Goal: Task Accomplishment & Management: Manage account settings

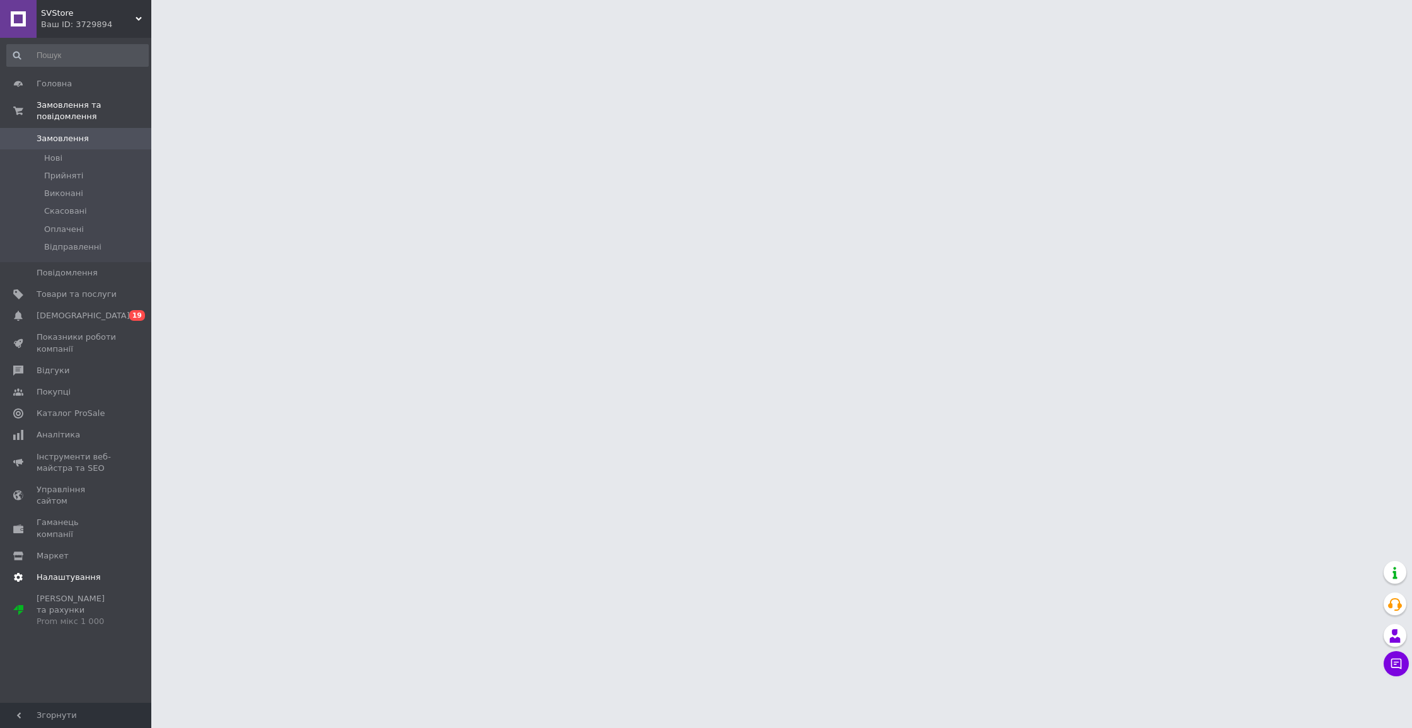
click at [93, 572] on span "Налаштування" at bounding box center [69, 577] width 64 height 11
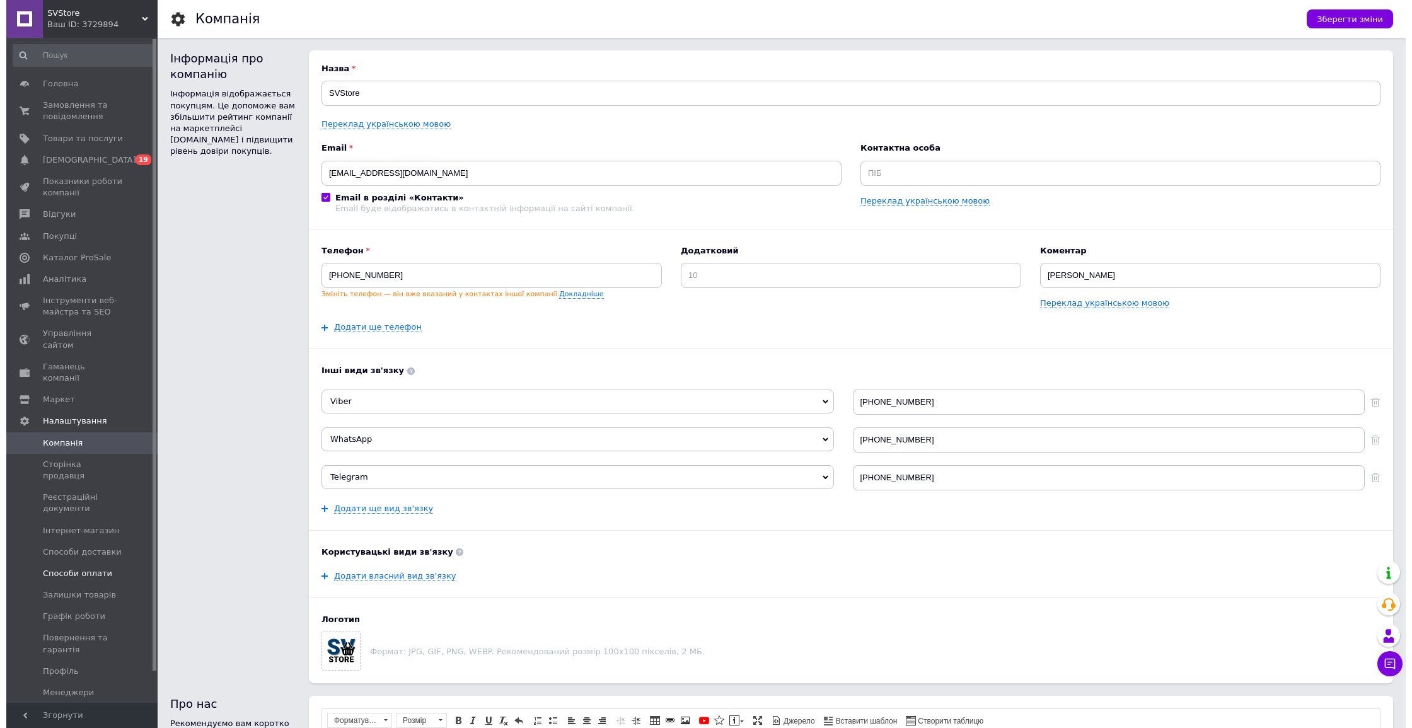
scroll to position [33, 0]
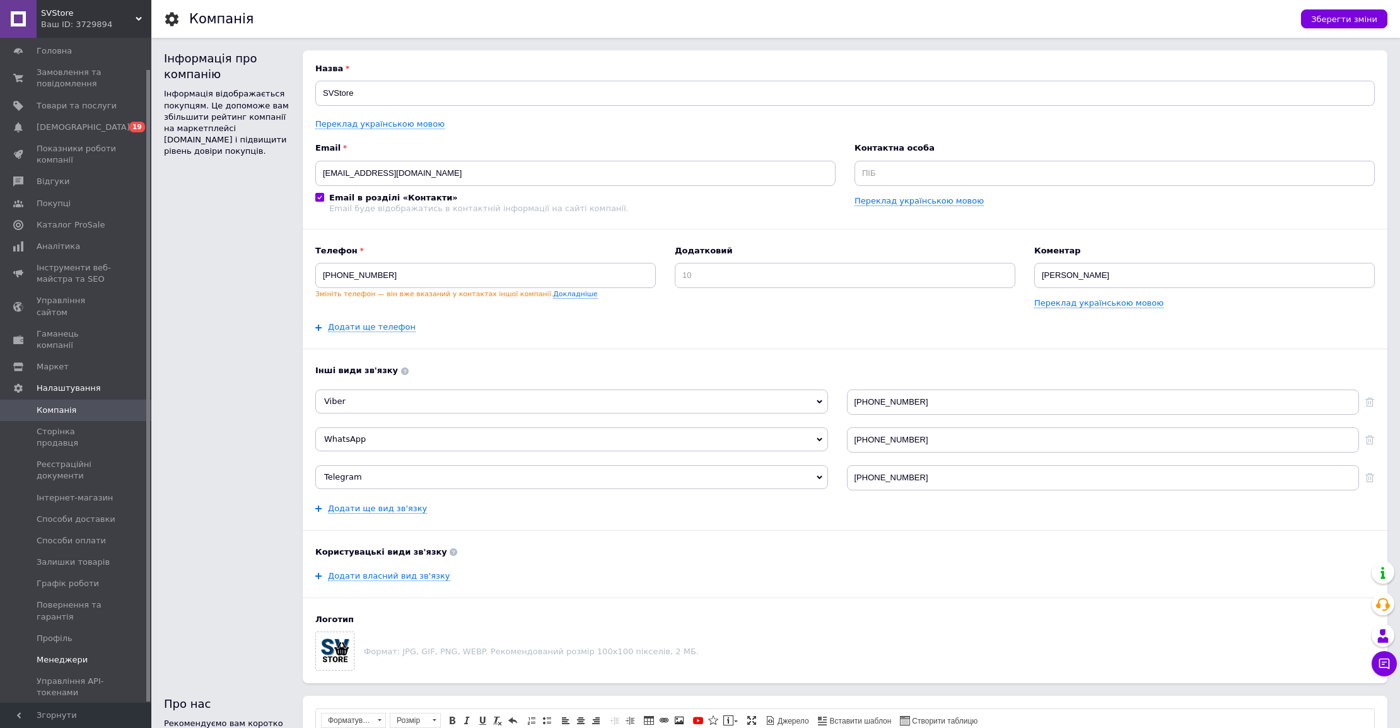
click at [60, 654] on span "Менеджери" at bounding box center [62, 659] width 51 height 11
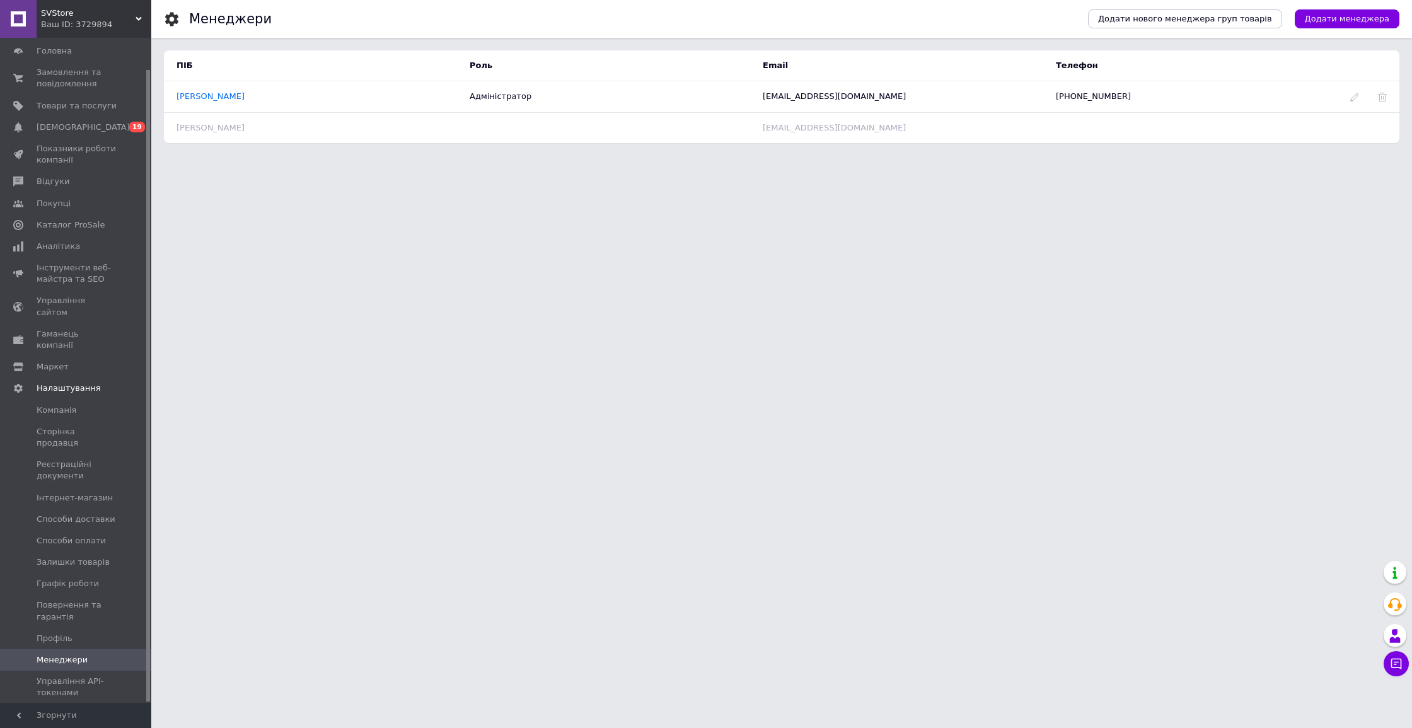
click at [1349, 22] on span "Додати менеджера" at bounding box center [1347, 18] width 84 height 11
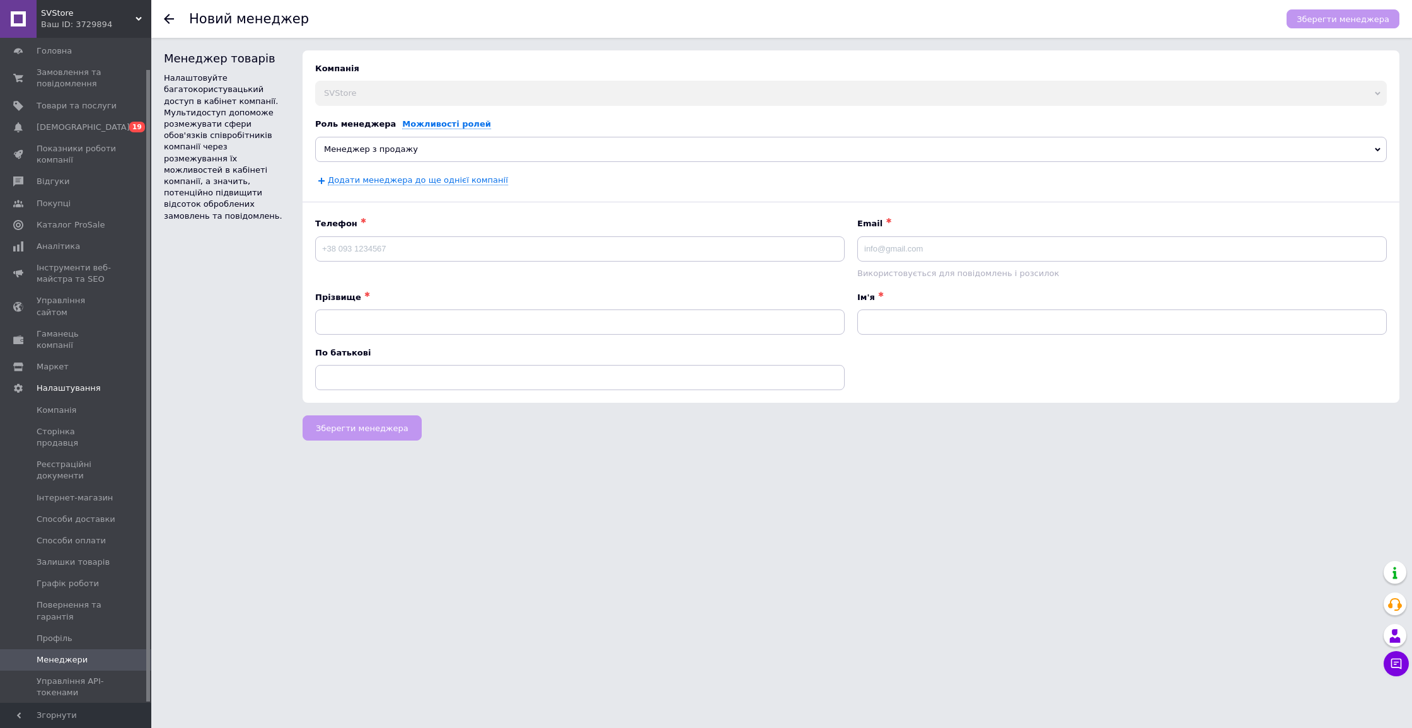
click at [475, 142] on span "Менеджер з продажу" at bounding box center [851, 149] width 1072 height 25
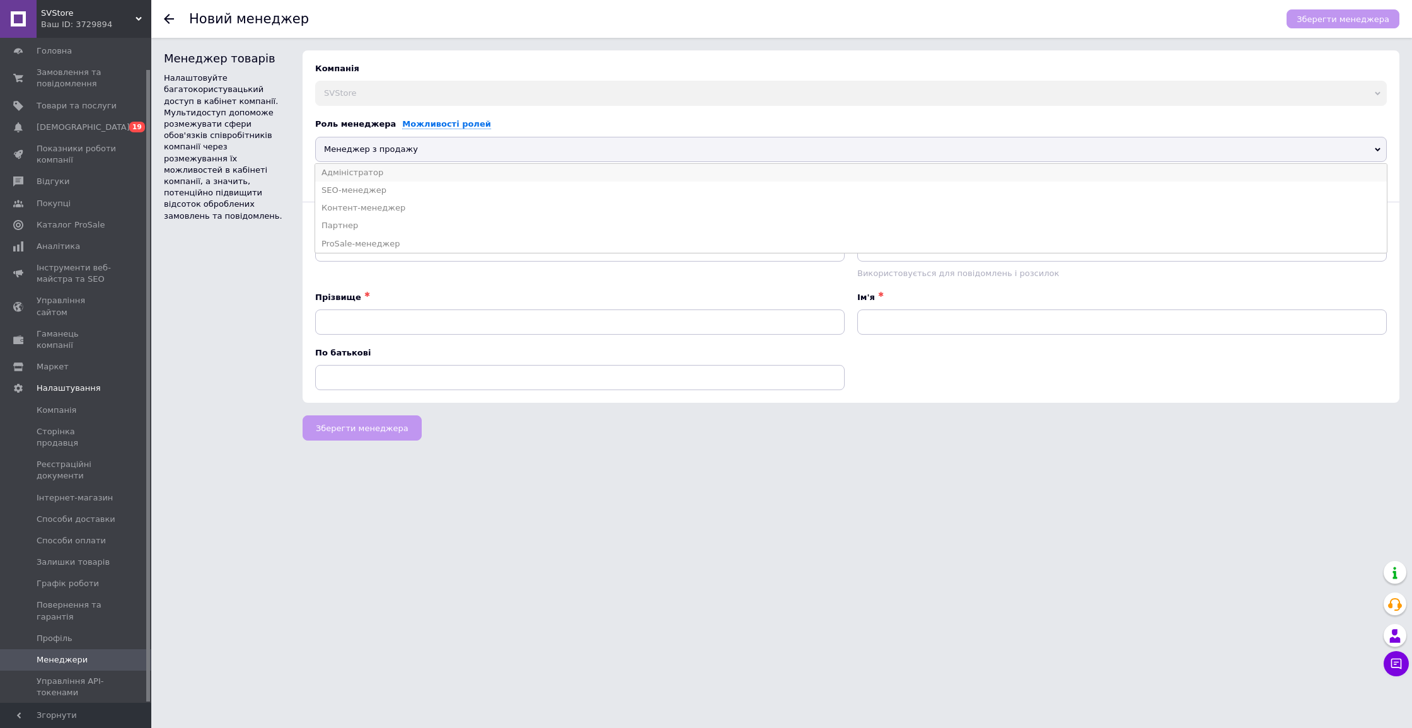
click at [412, 170] on li "Адміністратор" at bounding box center [851, 173] width 1072 height 18
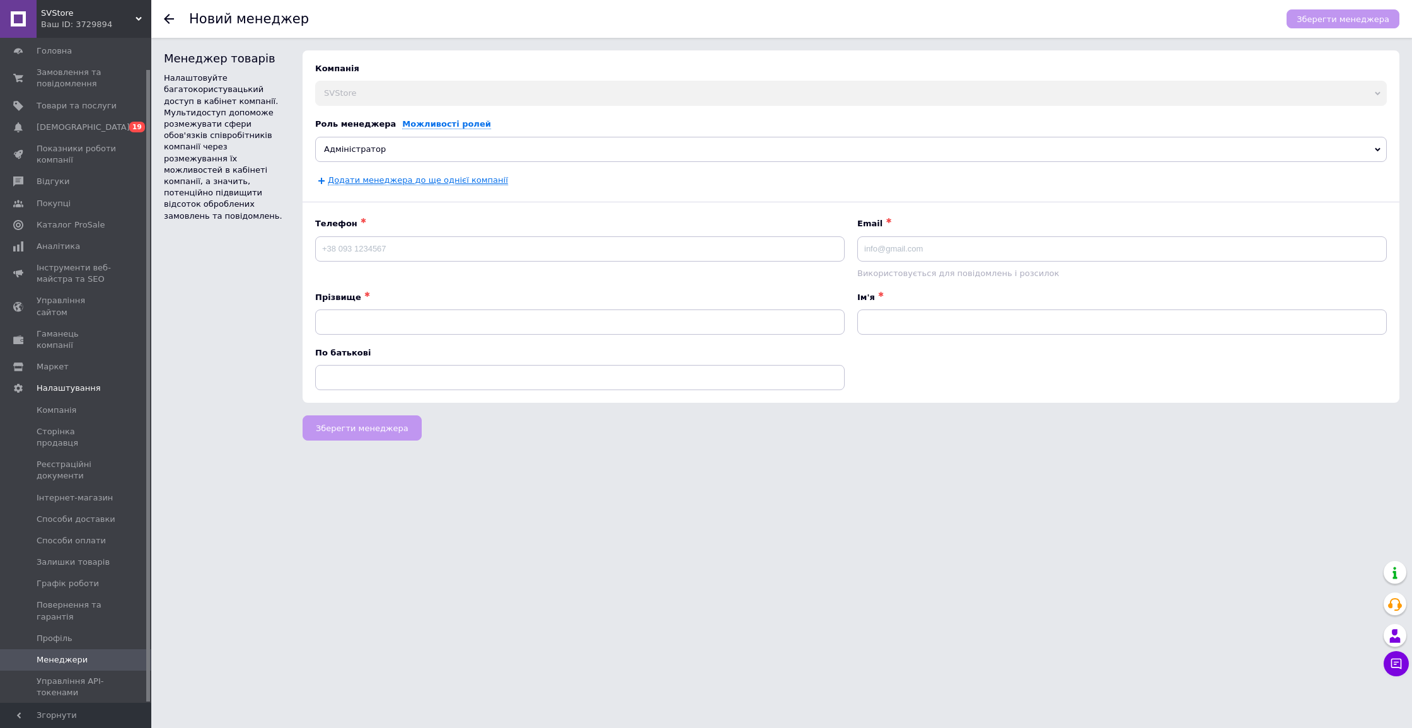
click at [425, 183] on link "Додати менеджера до ще однієї компанії" at bounding box center [418, 180] width 180 height 10
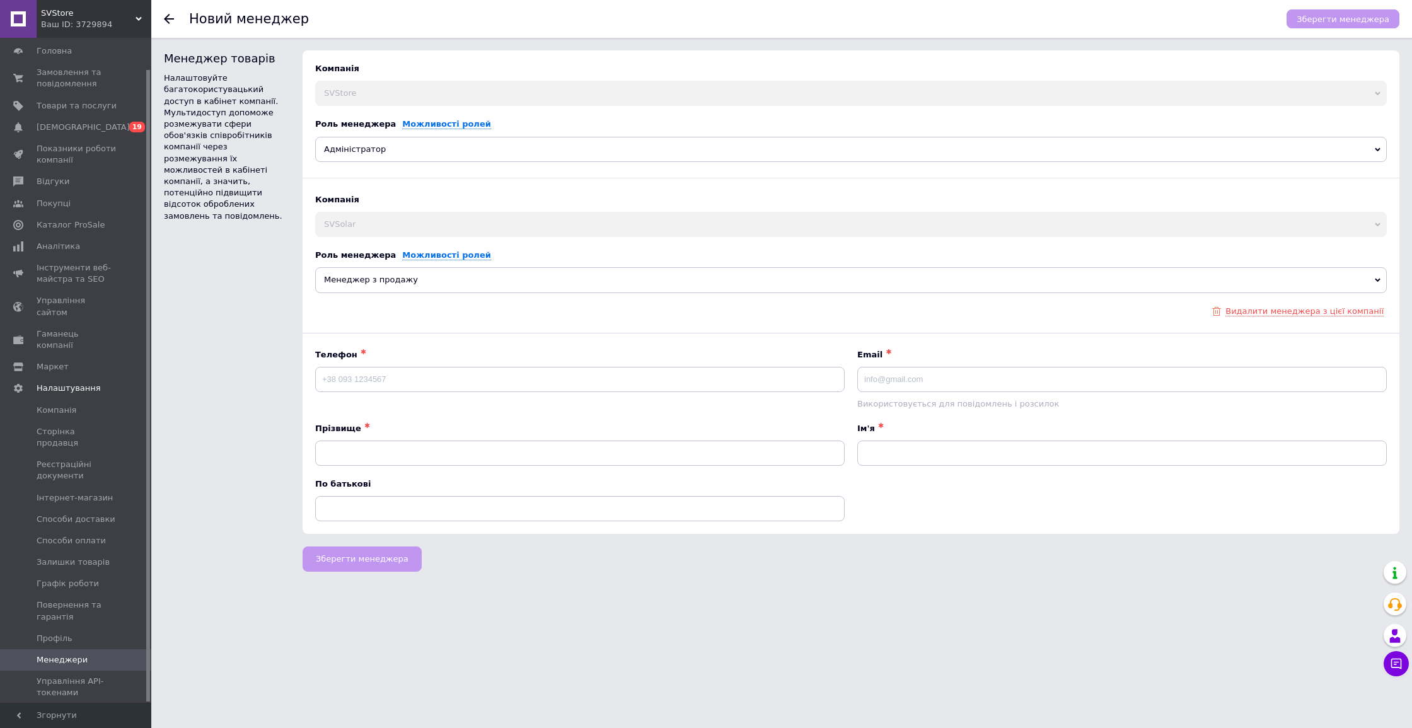
click at [409, 283] on span "Менеджер з продажу" at bounding box center [851, 279] width 1072 height 25
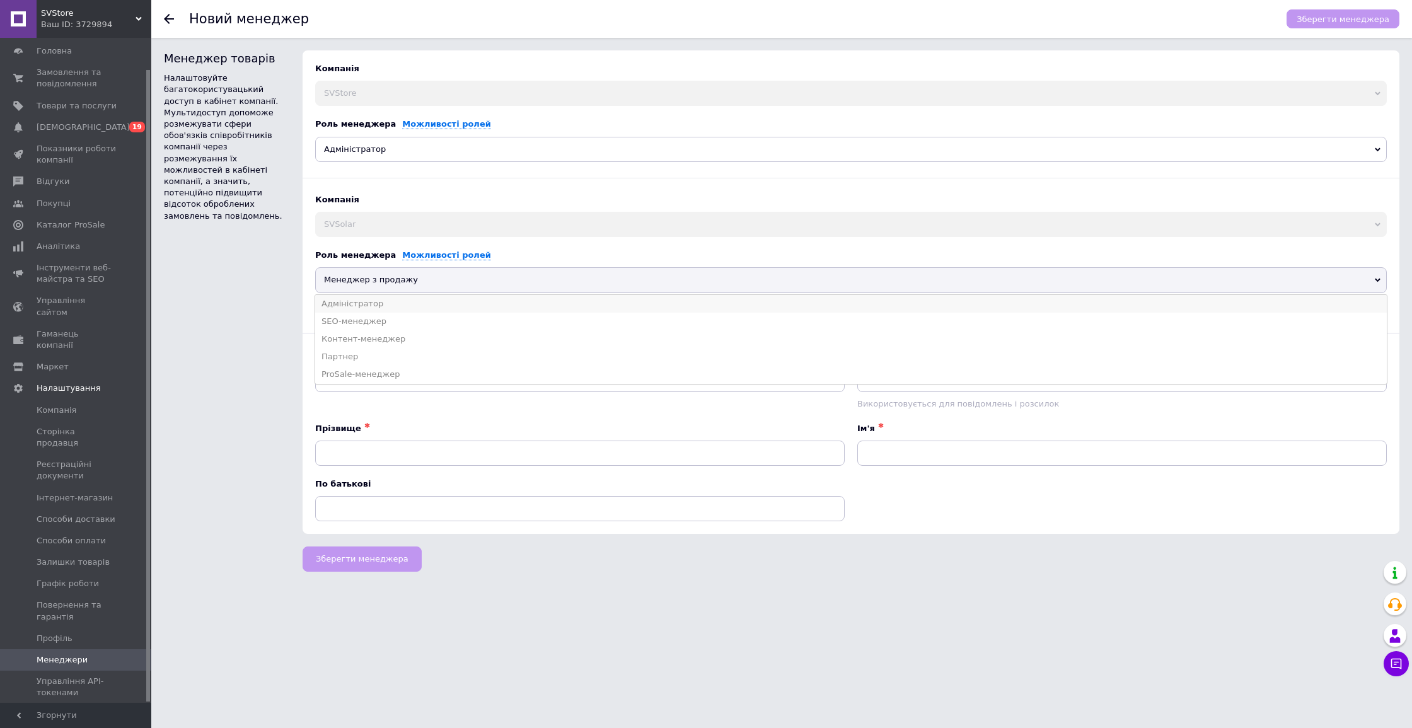
click at [382, 305] on li "Адміністратор" at bounding box center [851, 304] width 1072 height 18
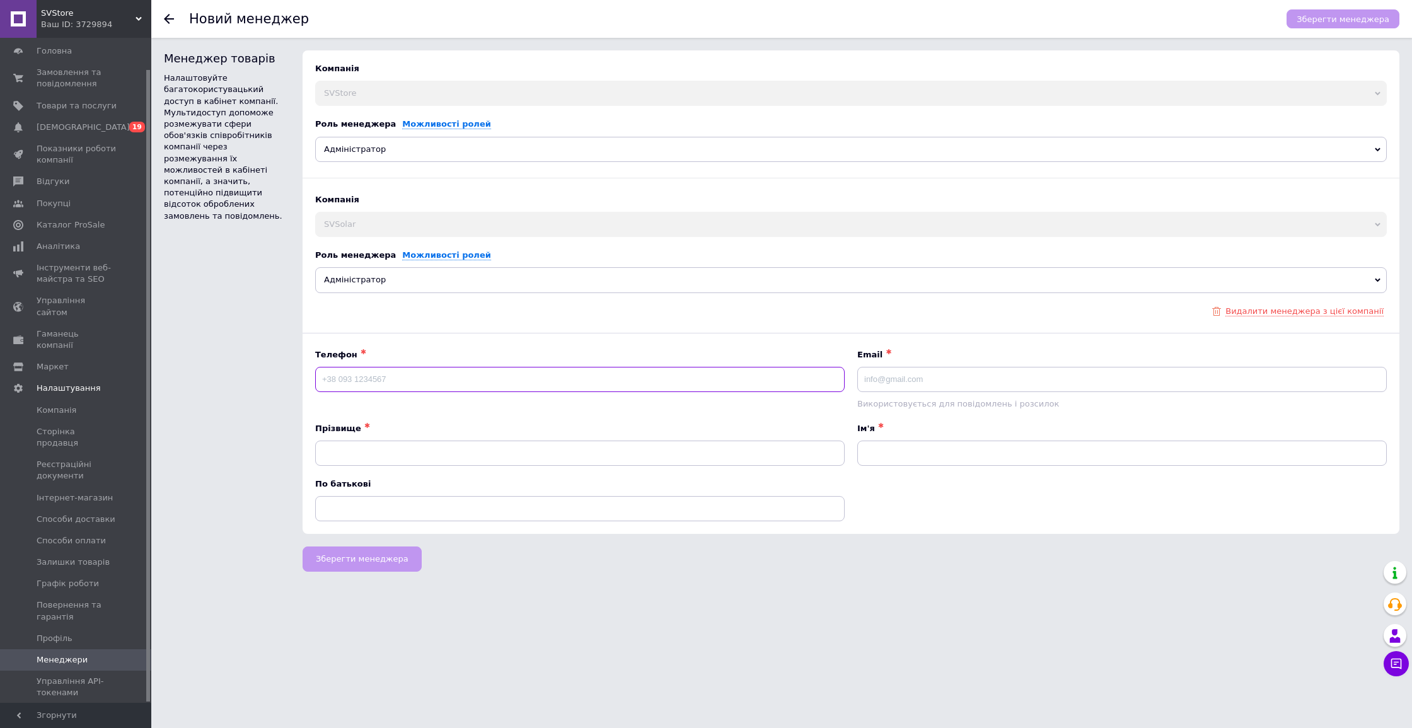
click at [386, 377] on input at bounding box center [580, 379] width 530 height 25
type input "+380986090945"
type input "mr.humeniuk@icloud.com"
click at [355, 444] on input at bounding box center [580, 453] width 530 height 25
click at [355, 450] on input "Гevty.r" at bounding box center [580, 453] width 530 height 25
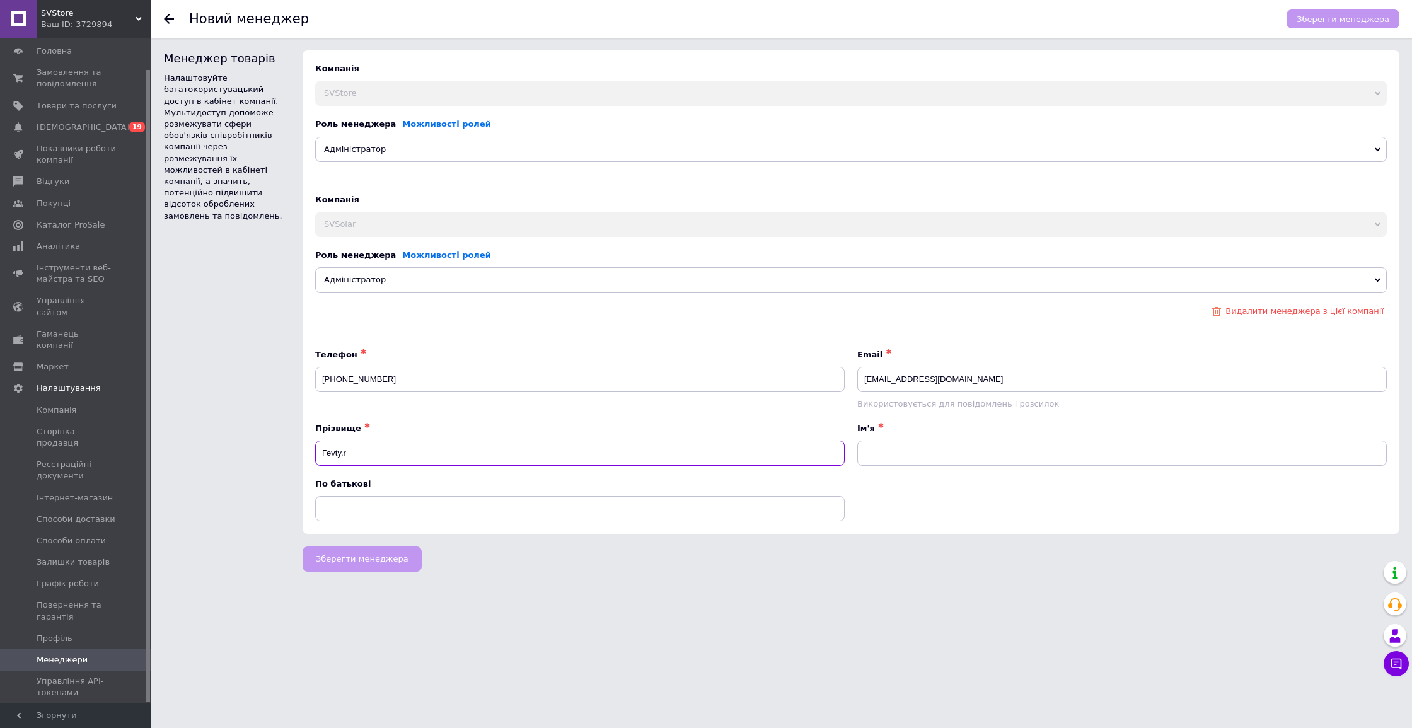
click at [355, 451] on input "Гevty.r" at bounding box center [580, 453] width 530 height 25
click at [338, 457] on input "Гevty.r" at bounding box center [580, 453] width 530 height 25
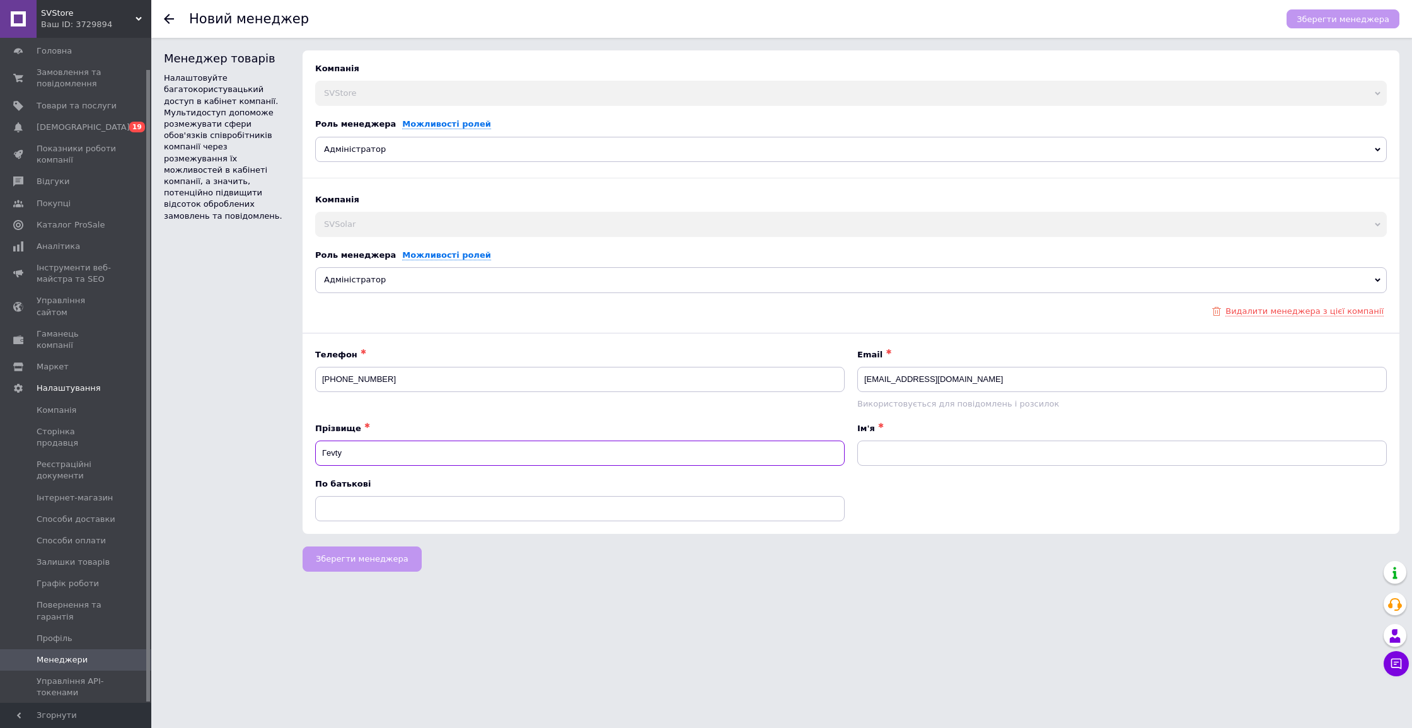
click at [338, 458] on input "Гevty" at bounding box center [580, 453] width 530 height 25
type input "[PERSON_NAME]"
type input "Сергей"
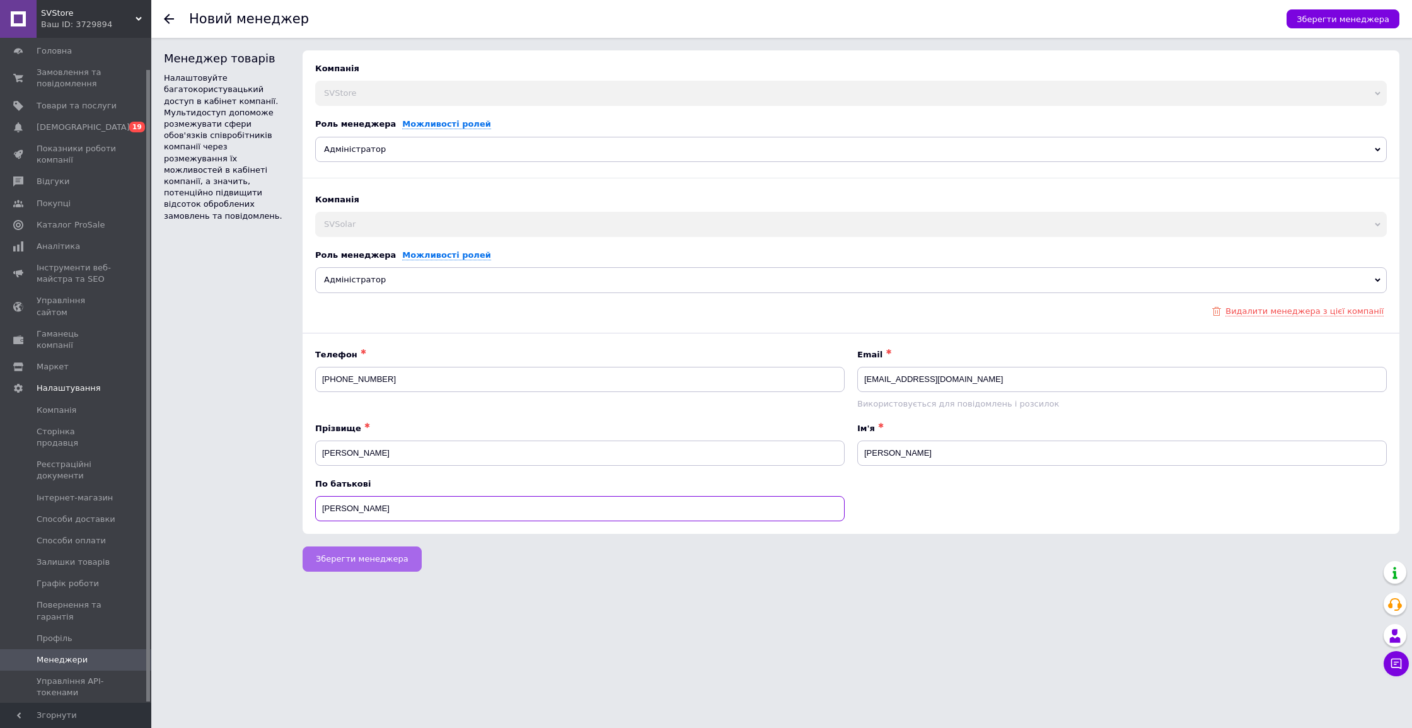
type input "Олексанндрович"
click at [394, 558] on span "Зберегти менеджера" at bounding box center [362, 558] width 93 height 9
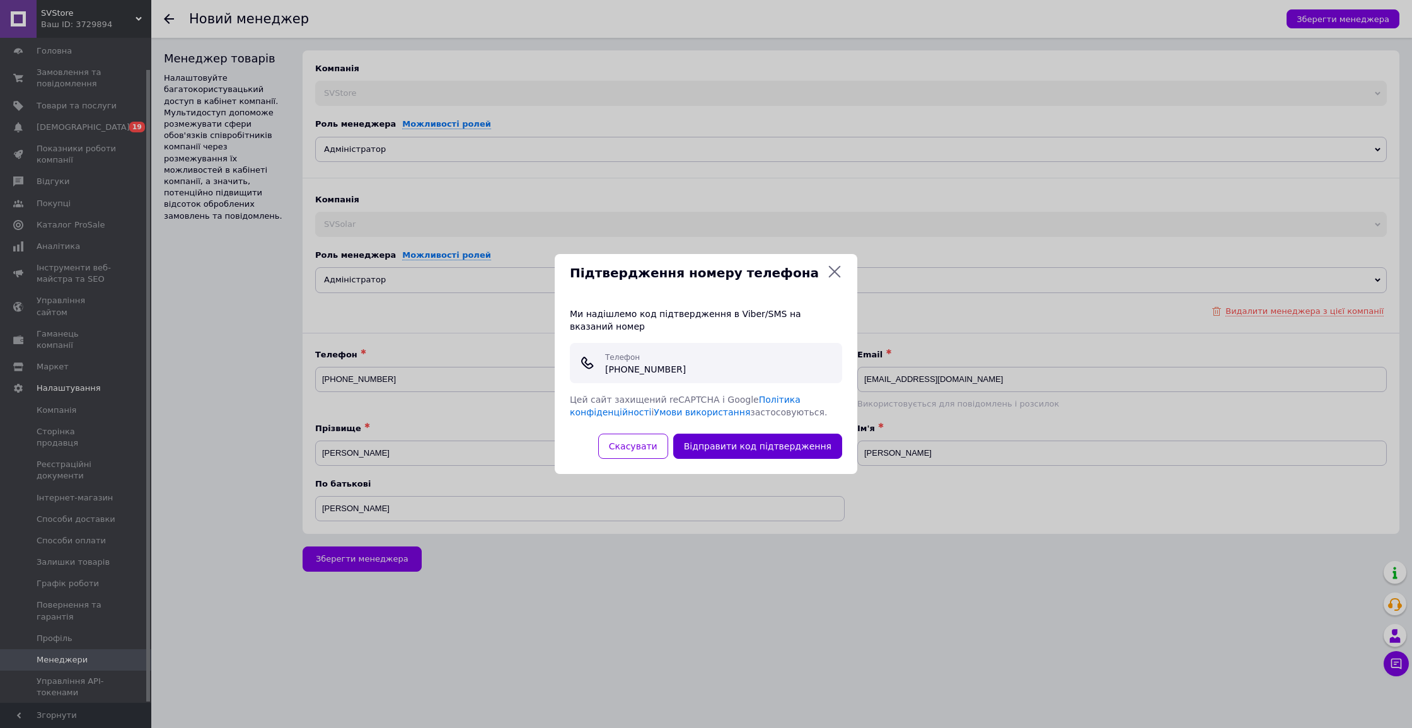
click at [742, 443] on button "Відправити код підтвердження" at bounding box center [757, 446] width 169 height 25
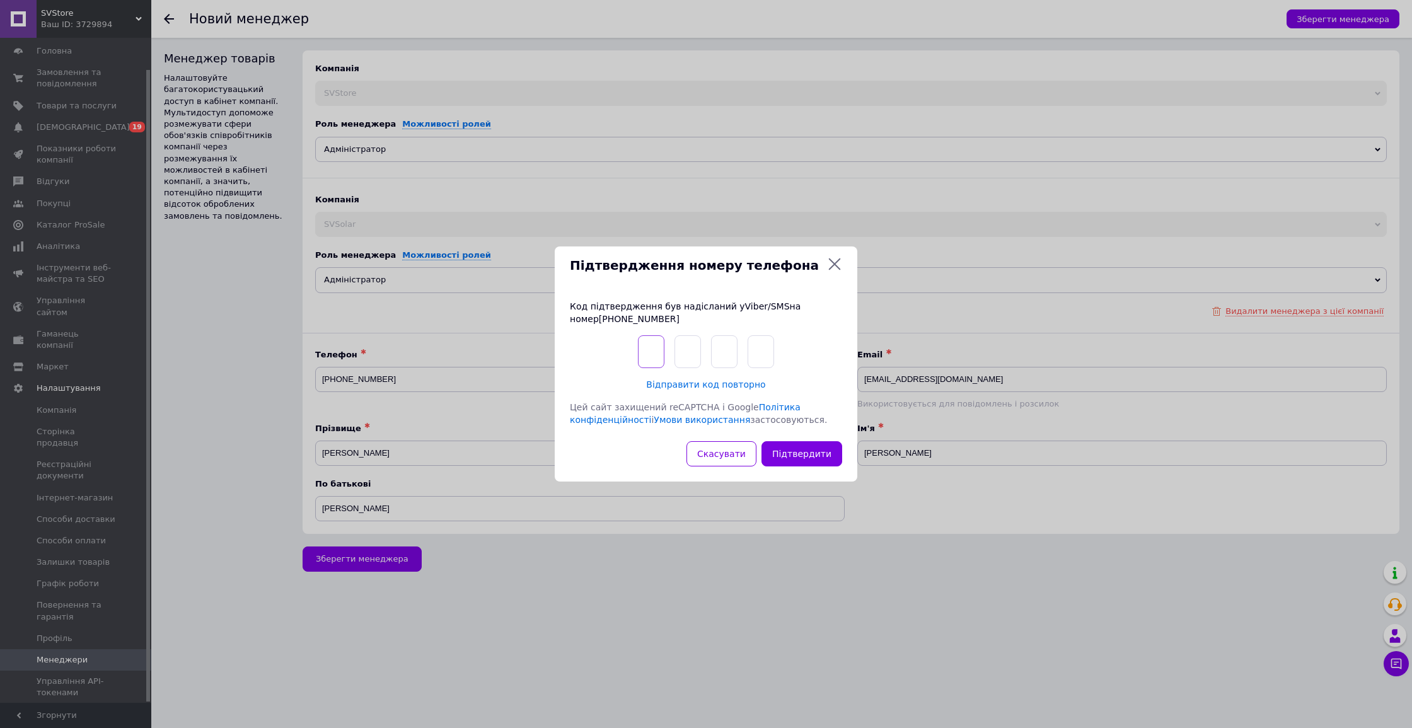
click at [644, 351] on input "text" at bounding box center [651, 351] width 26 height 33
type input "3"
type input "9"
type input "3"
type input "8"
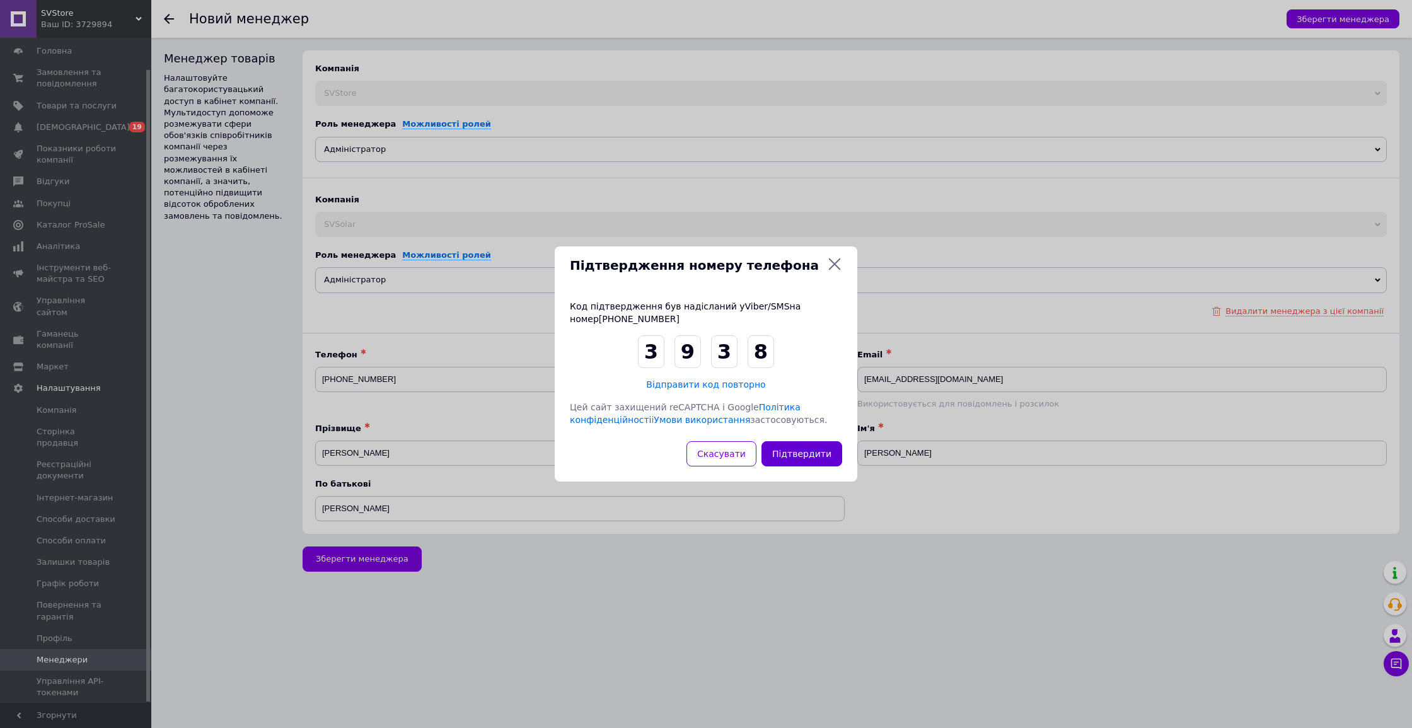
click at [790, 448] on button "Підтвердити" at bounding box center [802, 453] width 81 height 25
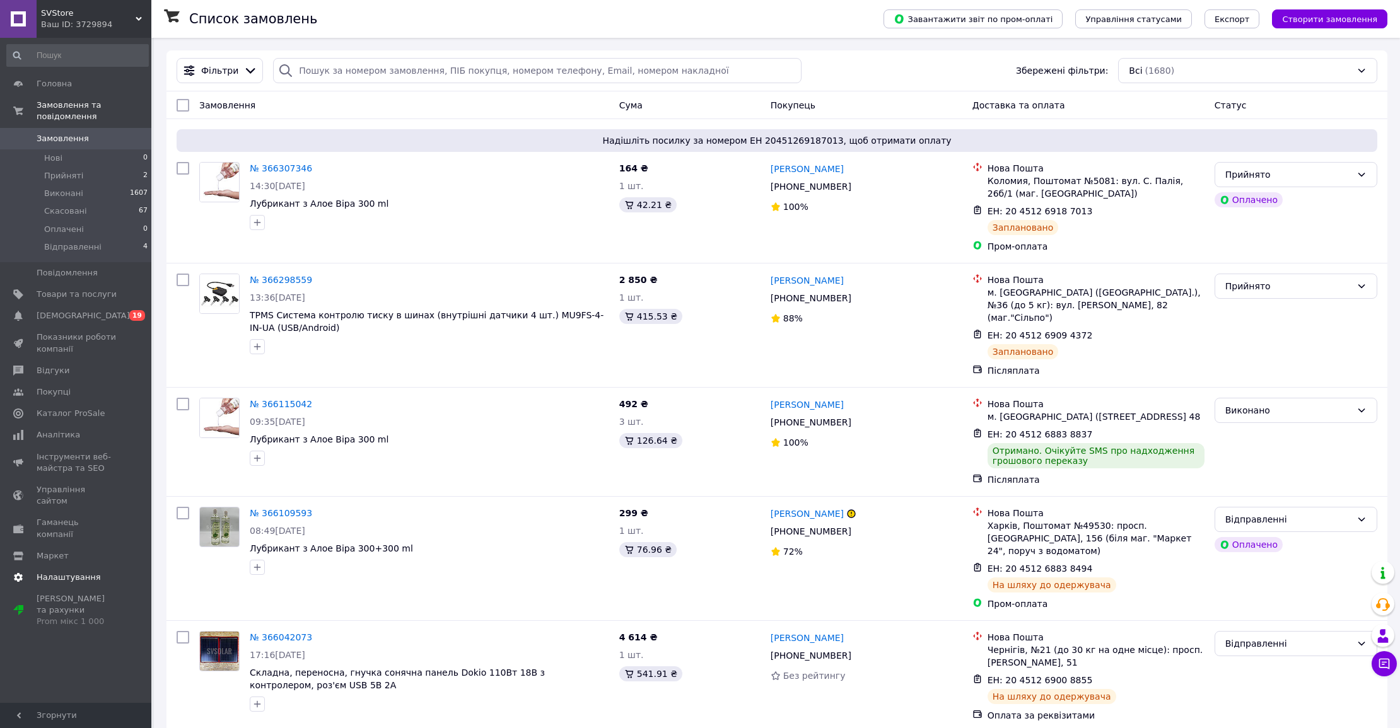
click at [50, 572] on span "Налаштування" at bounding box center [69, 577] width 64 height 11
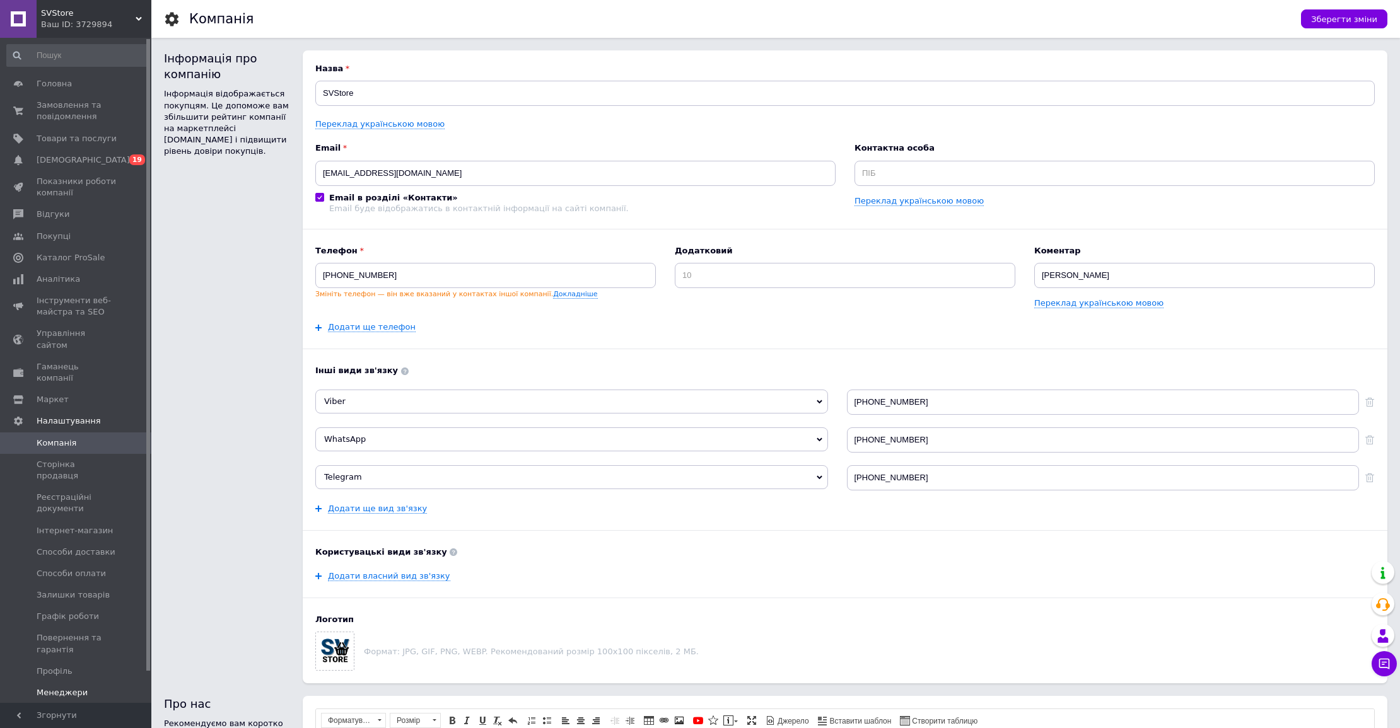
click at [74, 687] on span "Менеджери" at bounding box center [62, 692] width 51 height 11
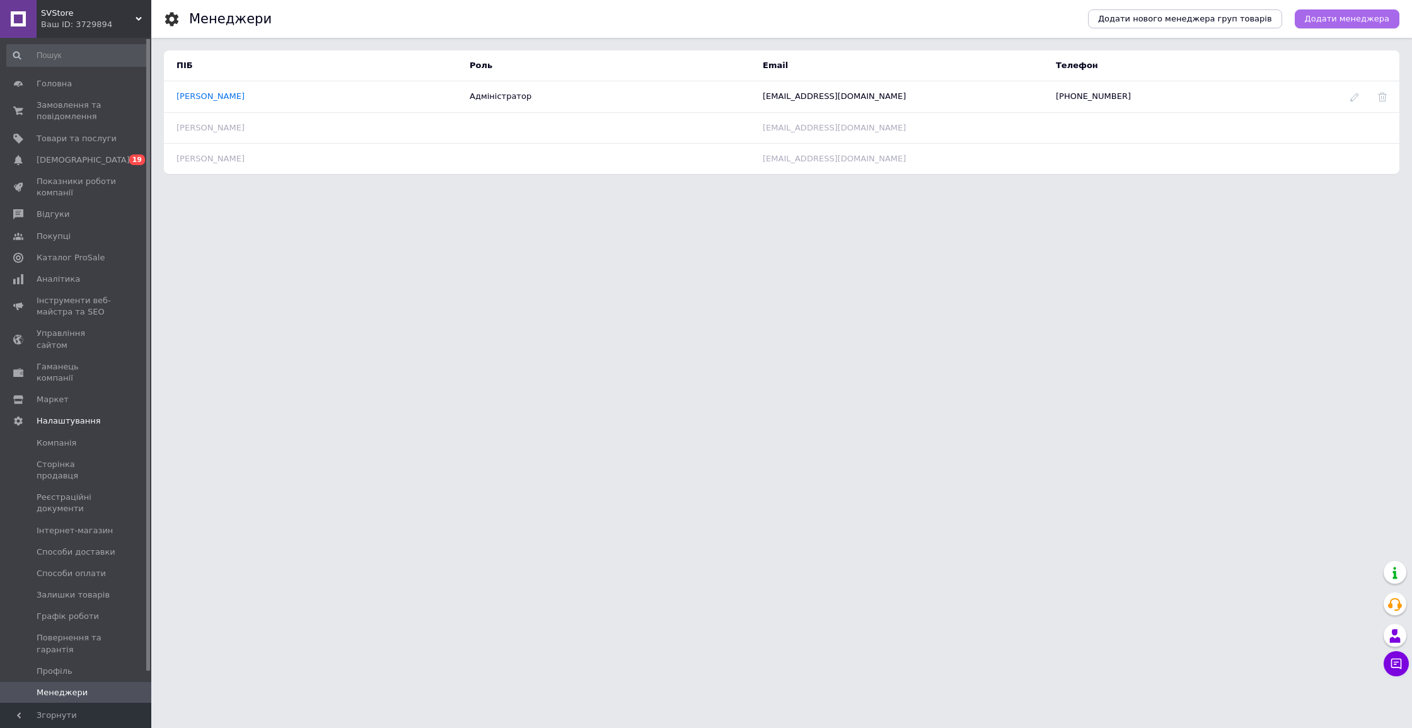
click at [1337, 25] on link "Додати менеджера" at bounding box center [1347, 18] width 105 height 19
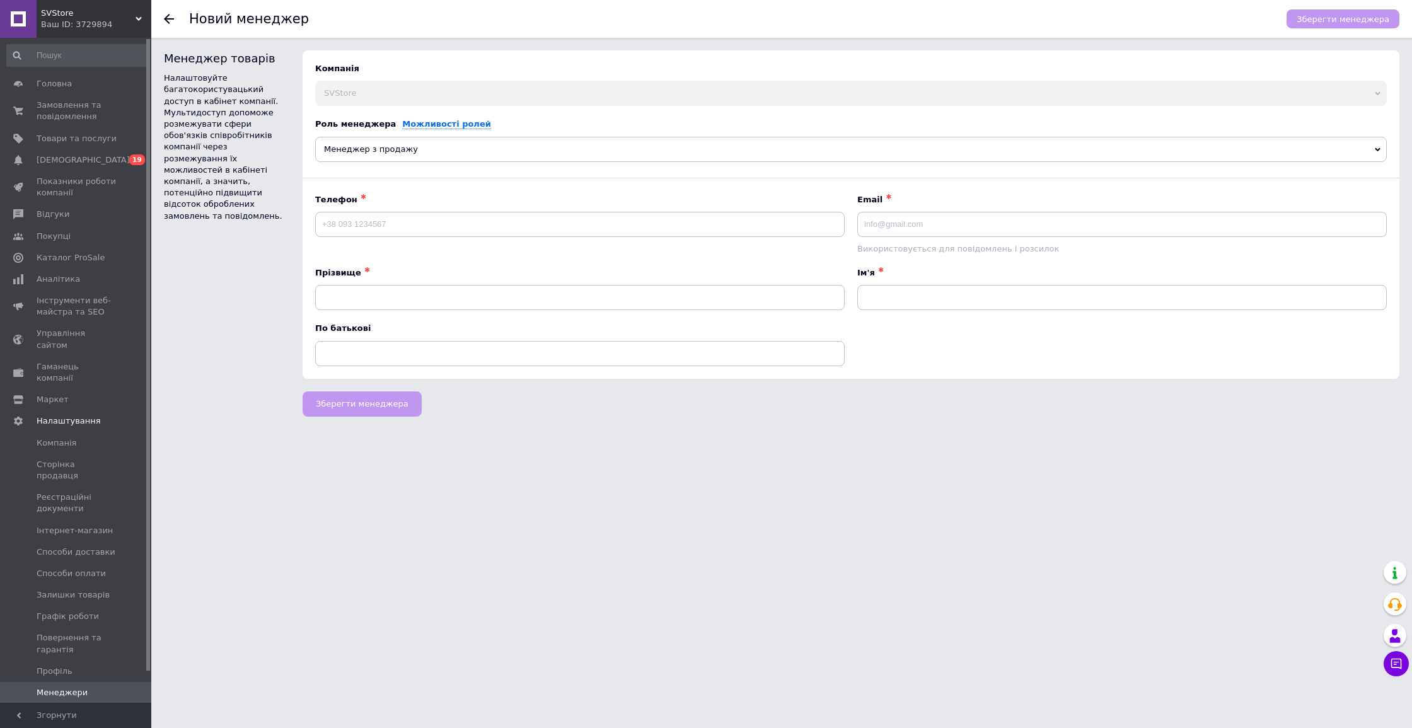
click at [77, 14] on span "SVStore" at bounding box center [88, 13] width 95 height 11
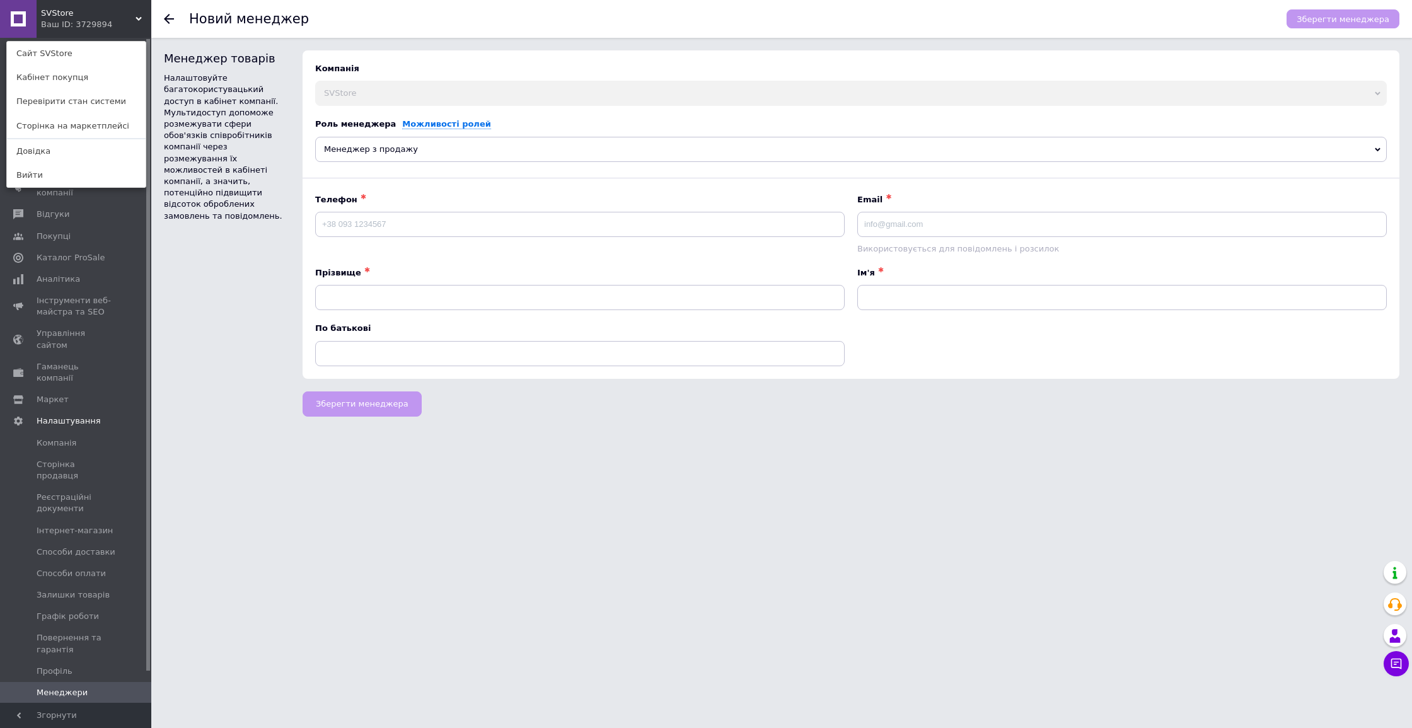
click at [95, 682] on link "Менеджери" at bounding box center [77, 692] width 155 height 21
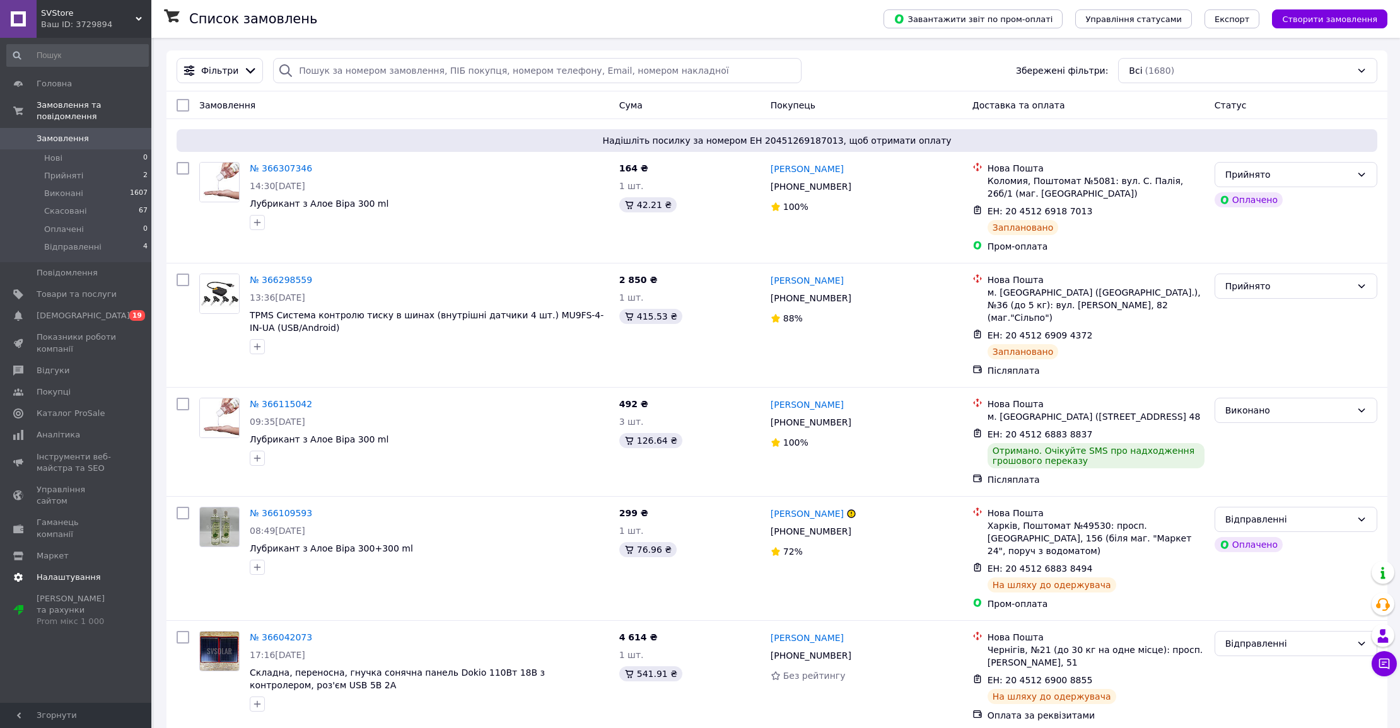
click at [72, 572] on span "Налаштування" at bounding box center [69, 577] width 64 height 11
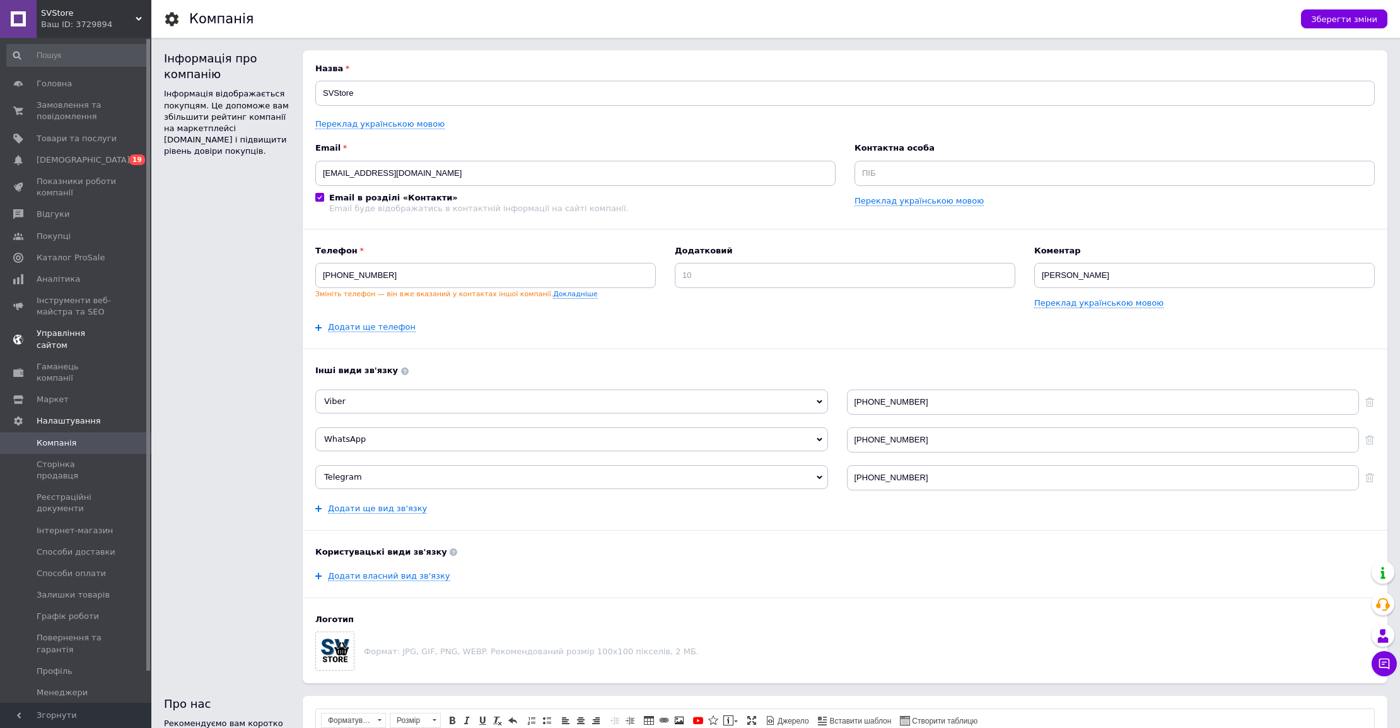
click at [83, 334] on span "Управління сайтом" at bounding box center [77, 339] width 80 height 23
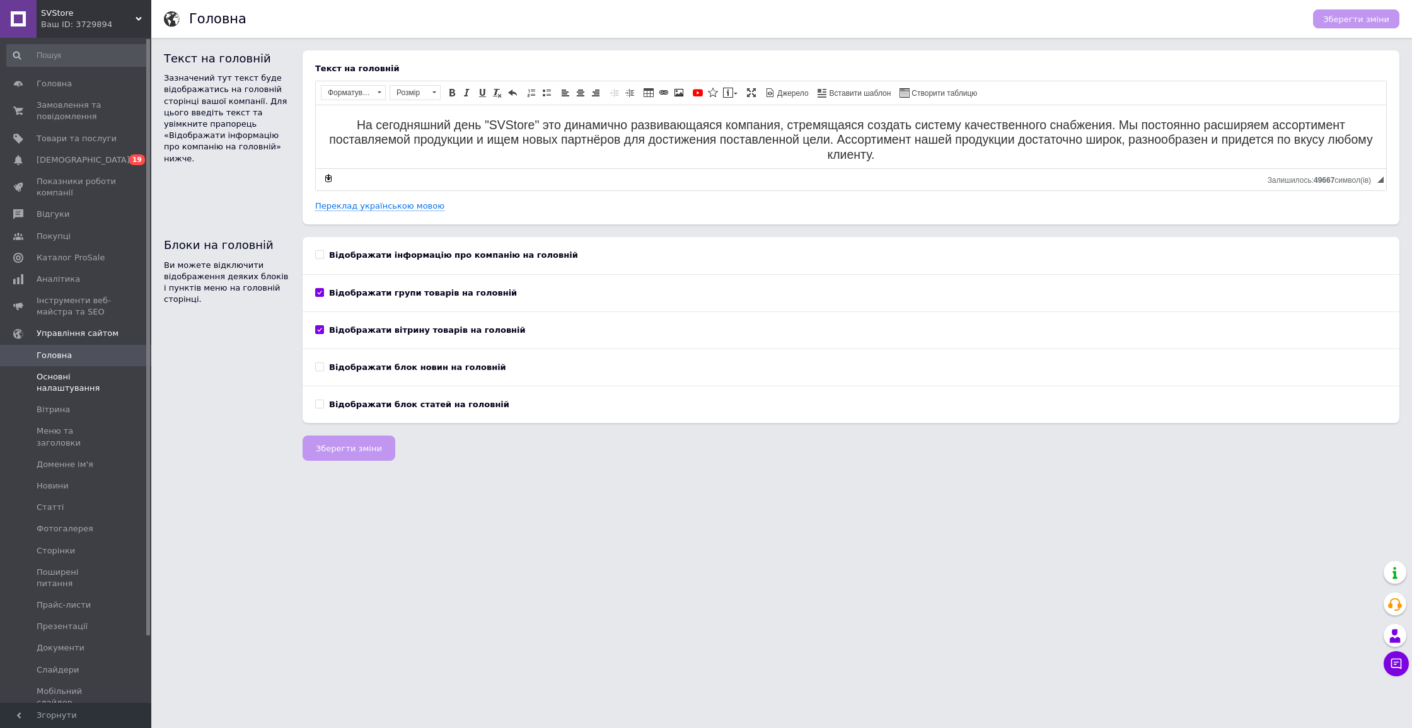
click at [99, 390] on span "Основні налаштування" at bounding box center [77, 382] width 80 height 23
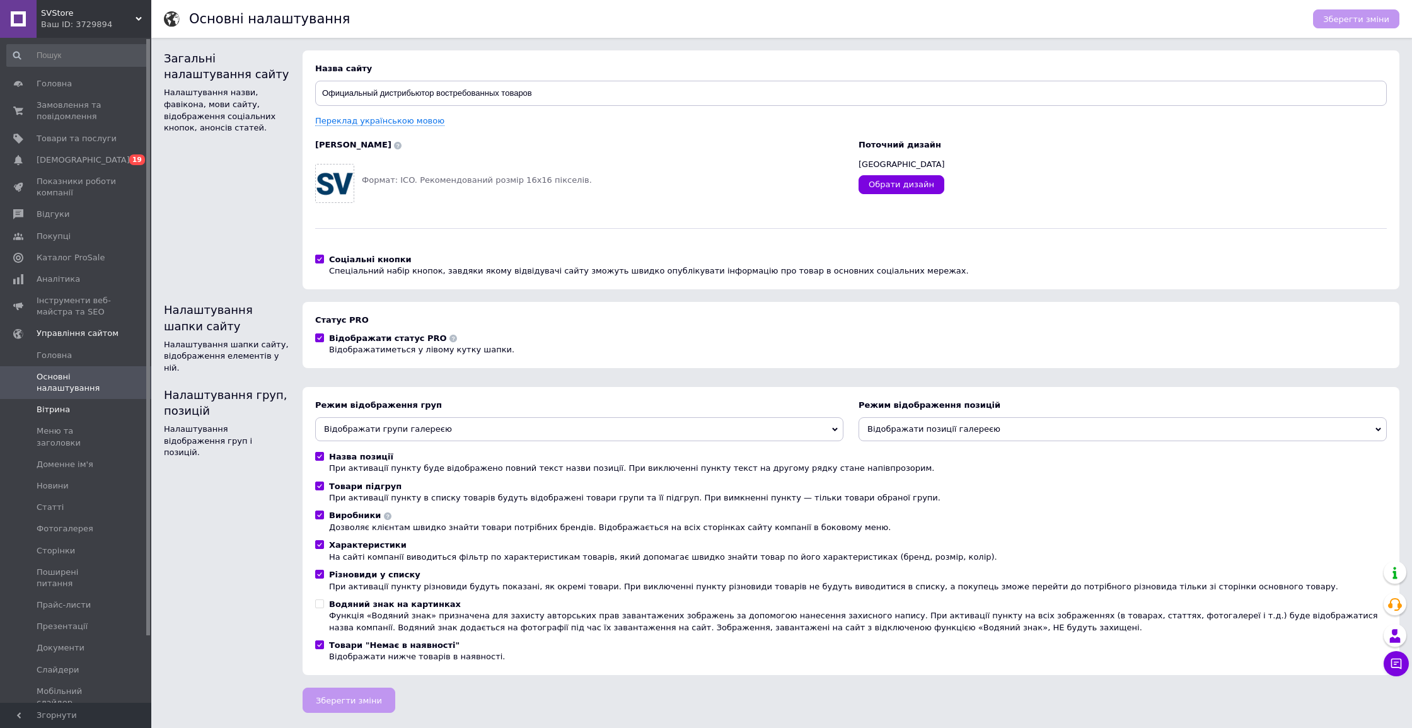
click at [96, 412] on span "Вітрина" at bounding box center [77, 409] width 80 height 11
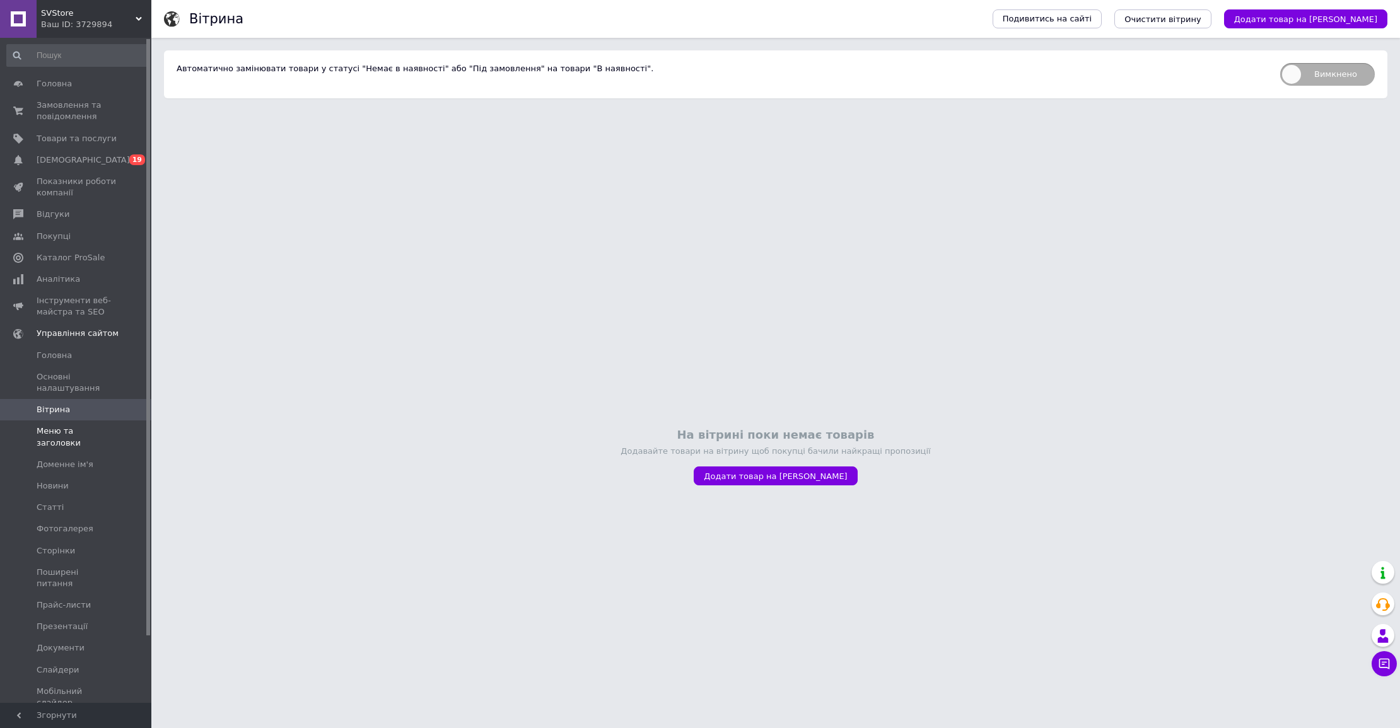
click at [82, 433] on span "Меню та заголовки" at bounding box center [77, 437] width 80 height 23
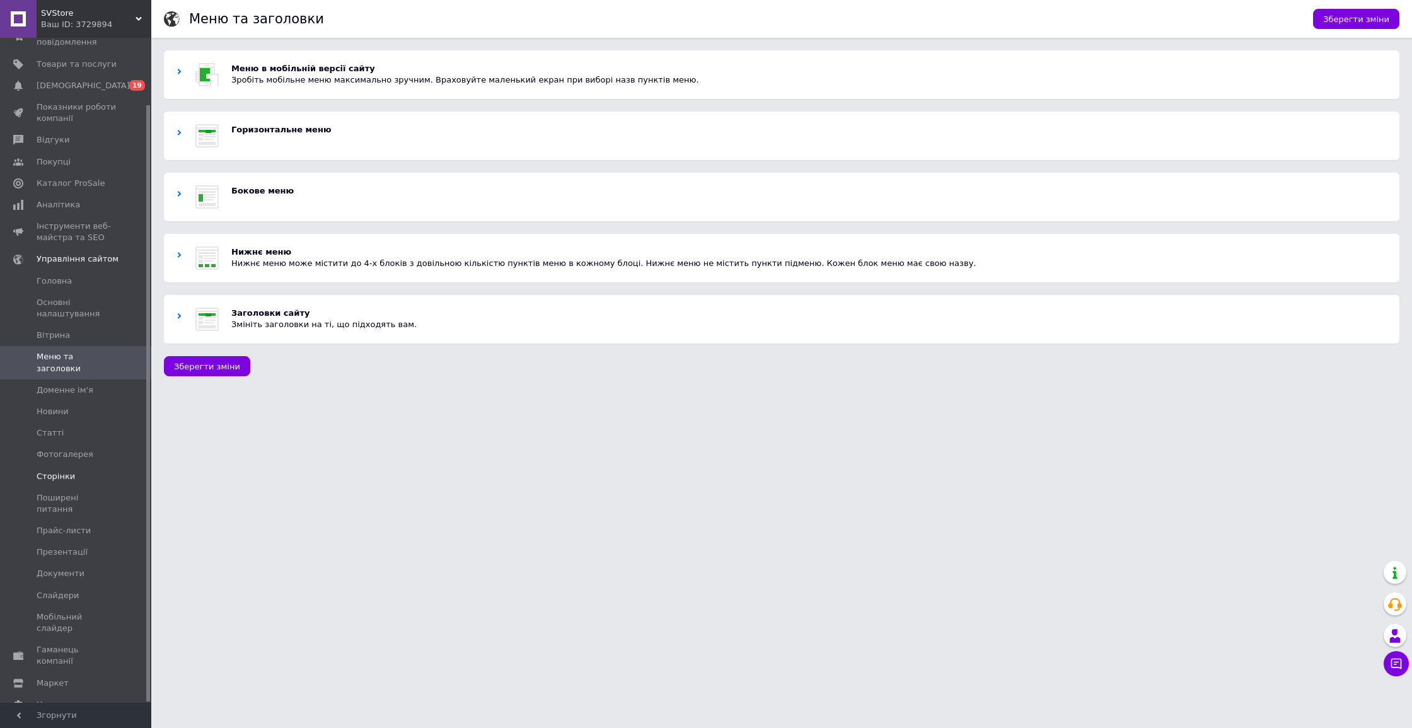
scroll to position [71, 0]
click at [69, 698] on link "Налаштування" at bounding box center [77, 708] width 155 height 21
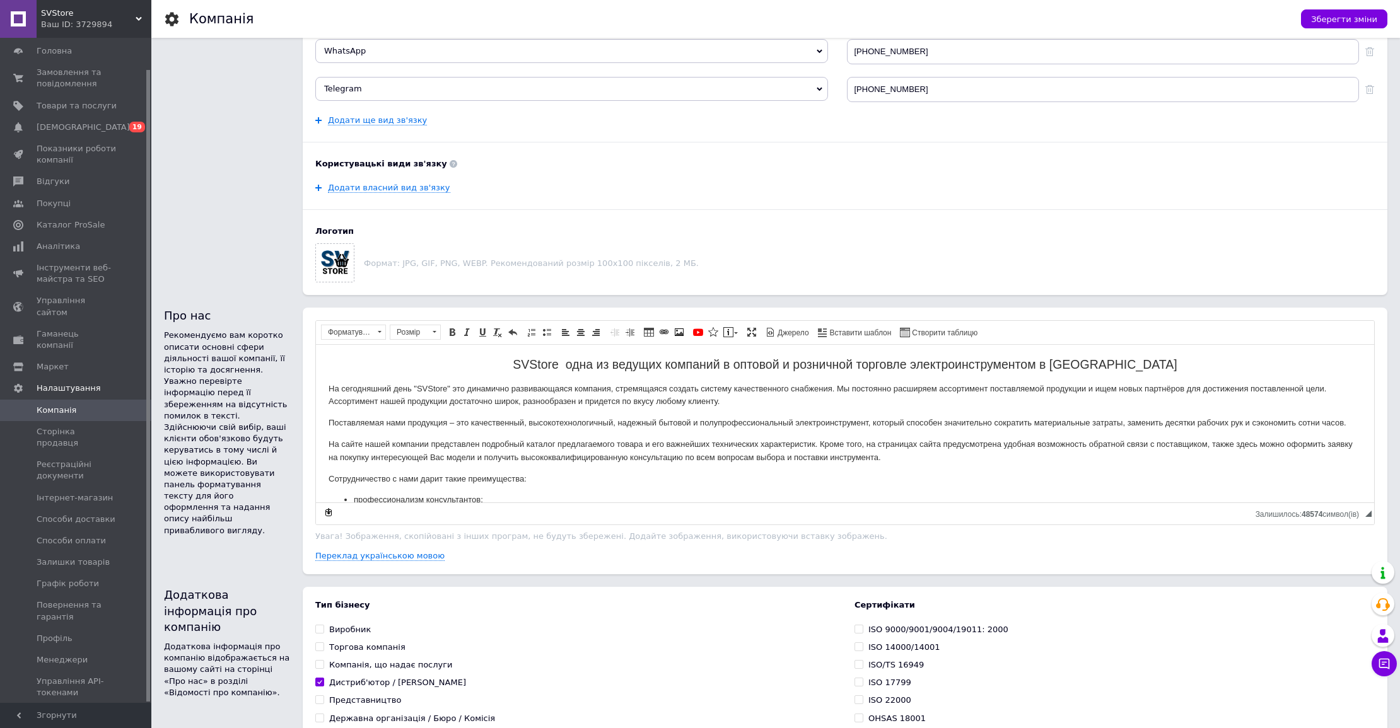
scroll to position [414, 0]
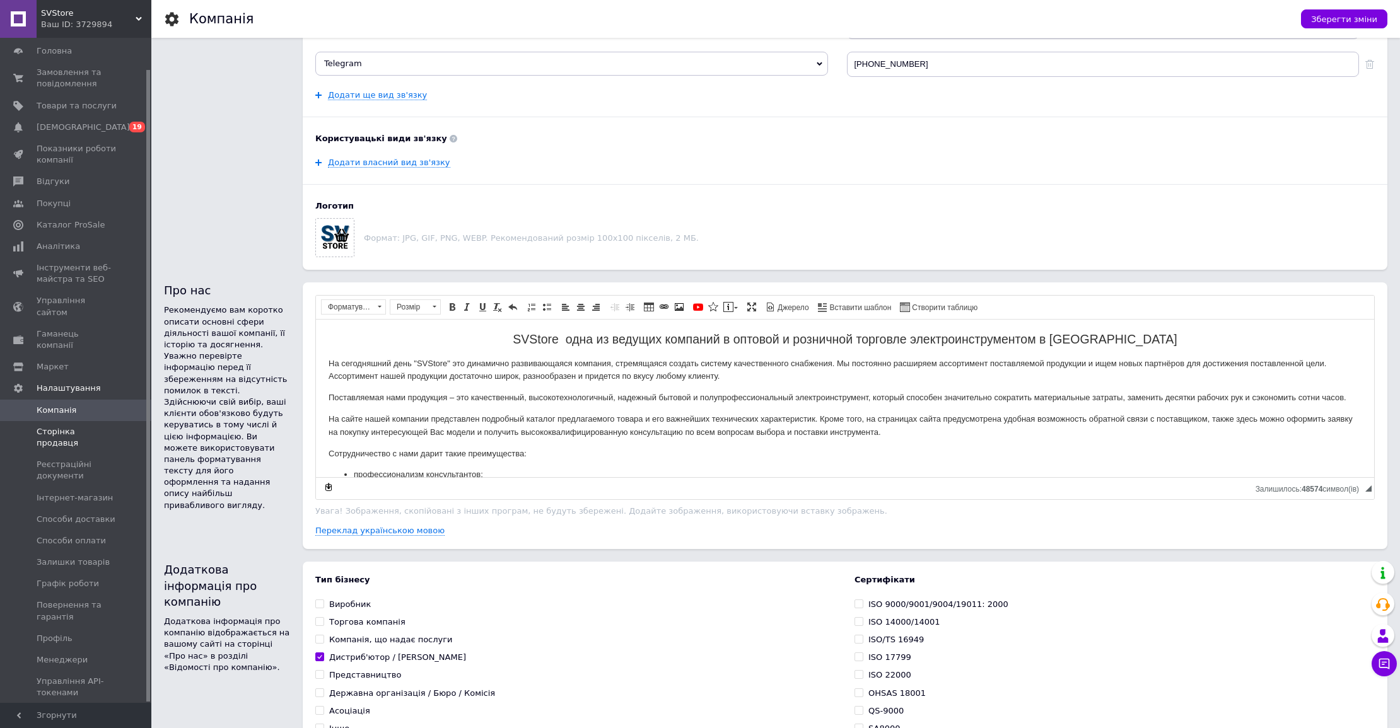
click at [59, 426] on span "Сторінка продавця" at bounding box center [77, 437] width 80 height 23
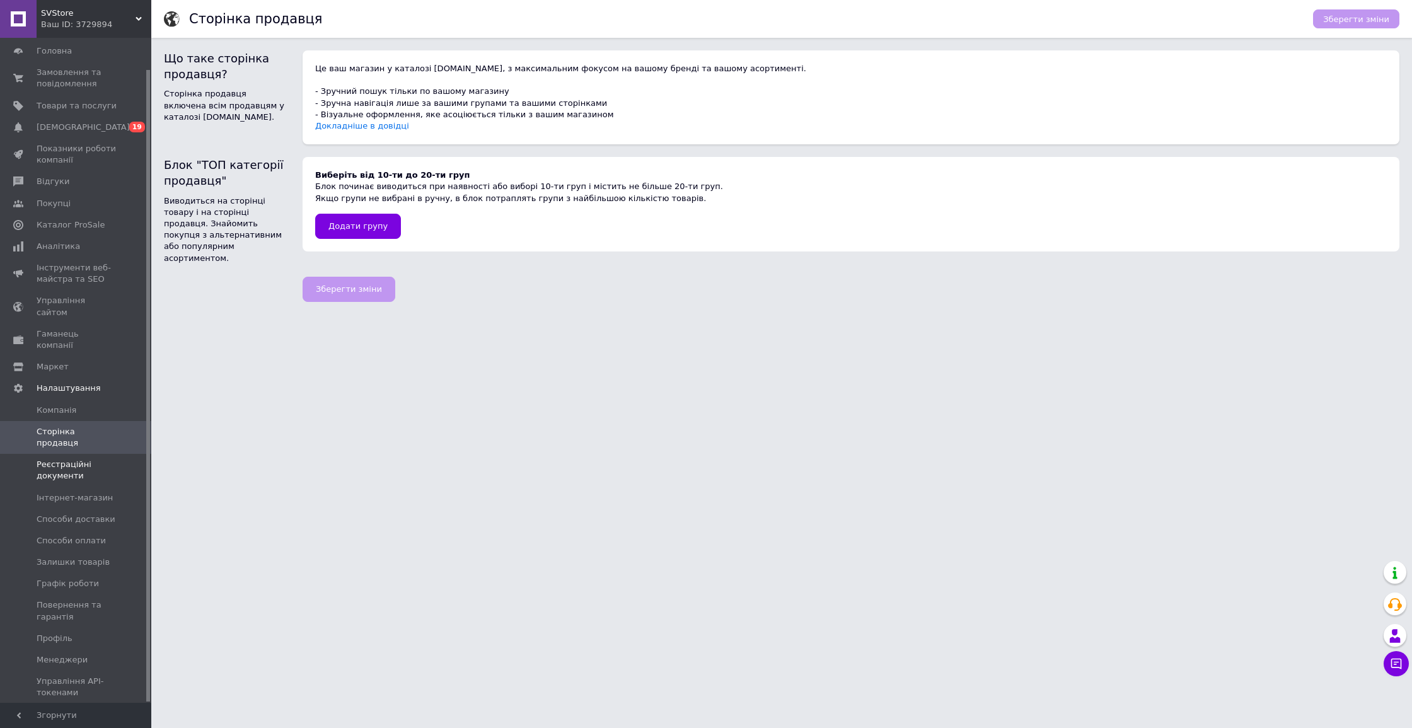
click at [61, 459] on span "Реєстраційні документи" at bounding box center [77, 470] width 80 height 23
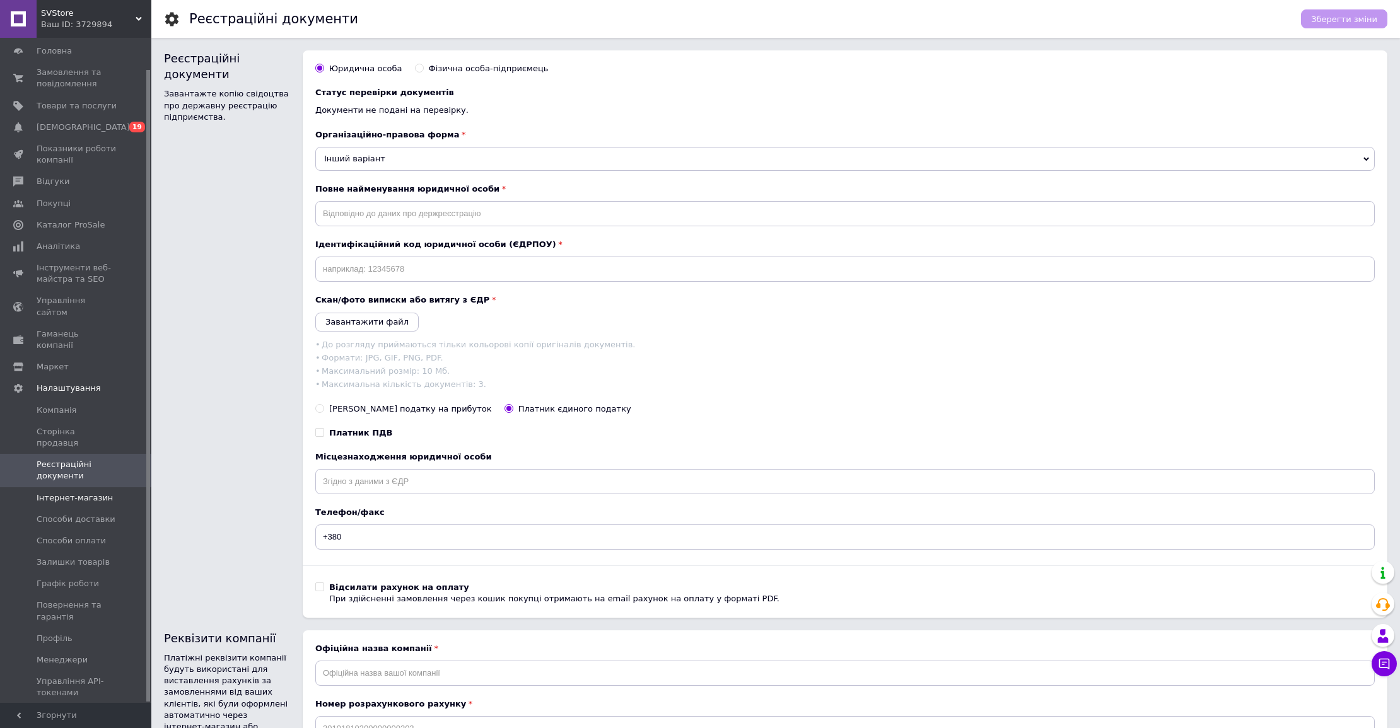
click at [63, 492] on span "Інтернет-магазин" at bounding box center [75, 497] width 76 height 11
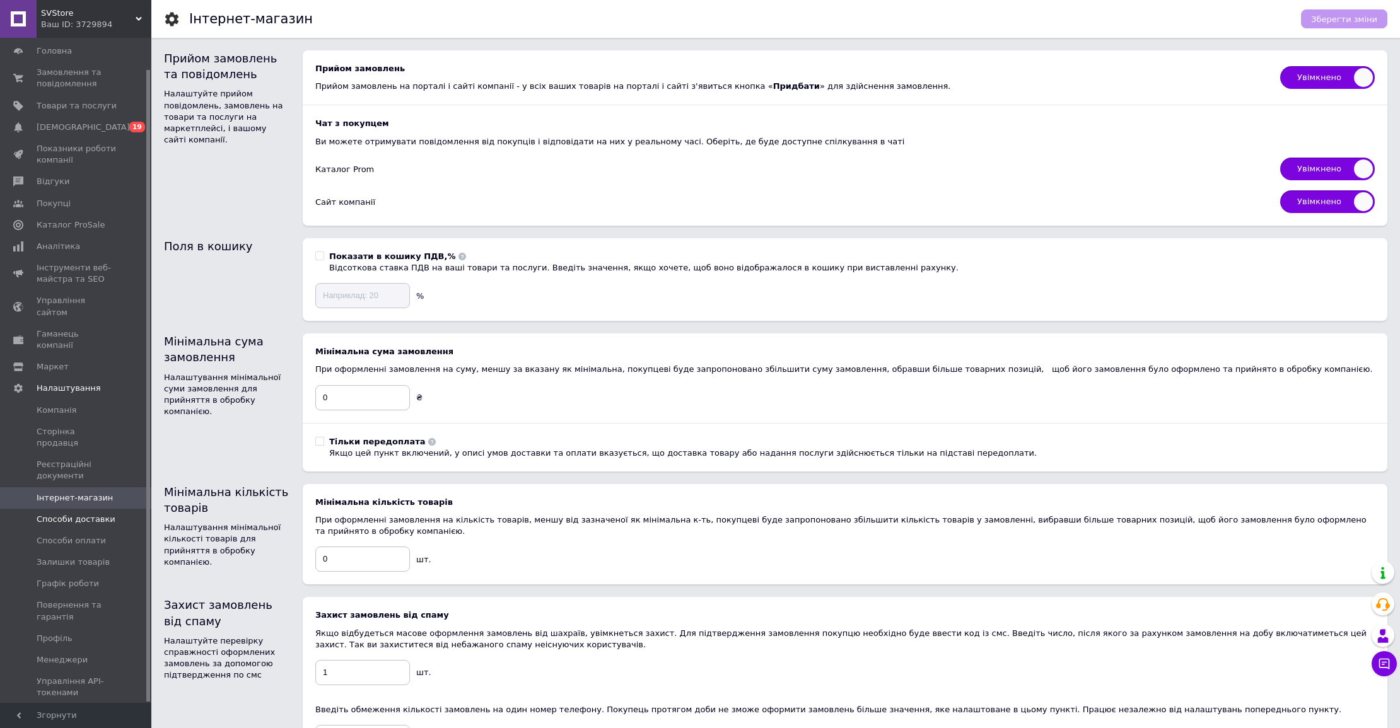
click at [62, 514] on span "Способи доставки" at bounding box center [76, 519] width 79 height 11
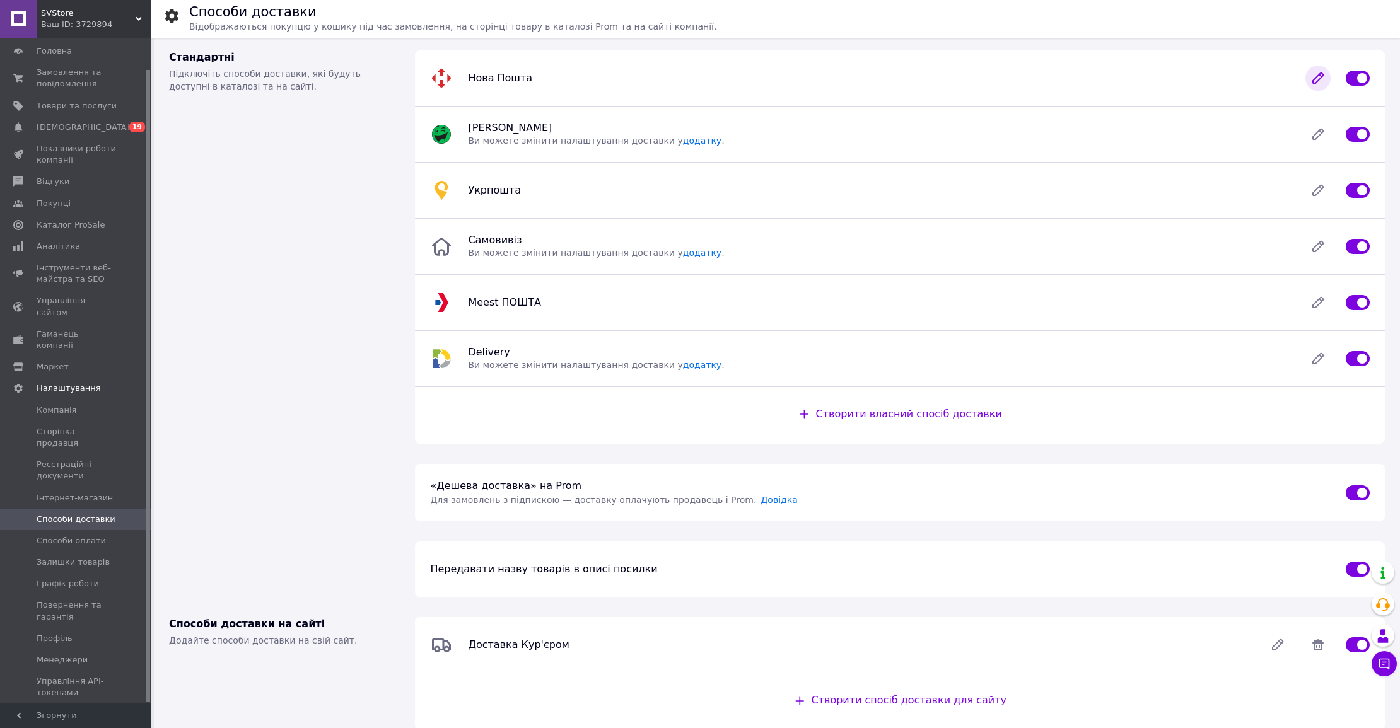
click at [1308, 81] on icon at bounding box center [1317, 78] width 25 height 25
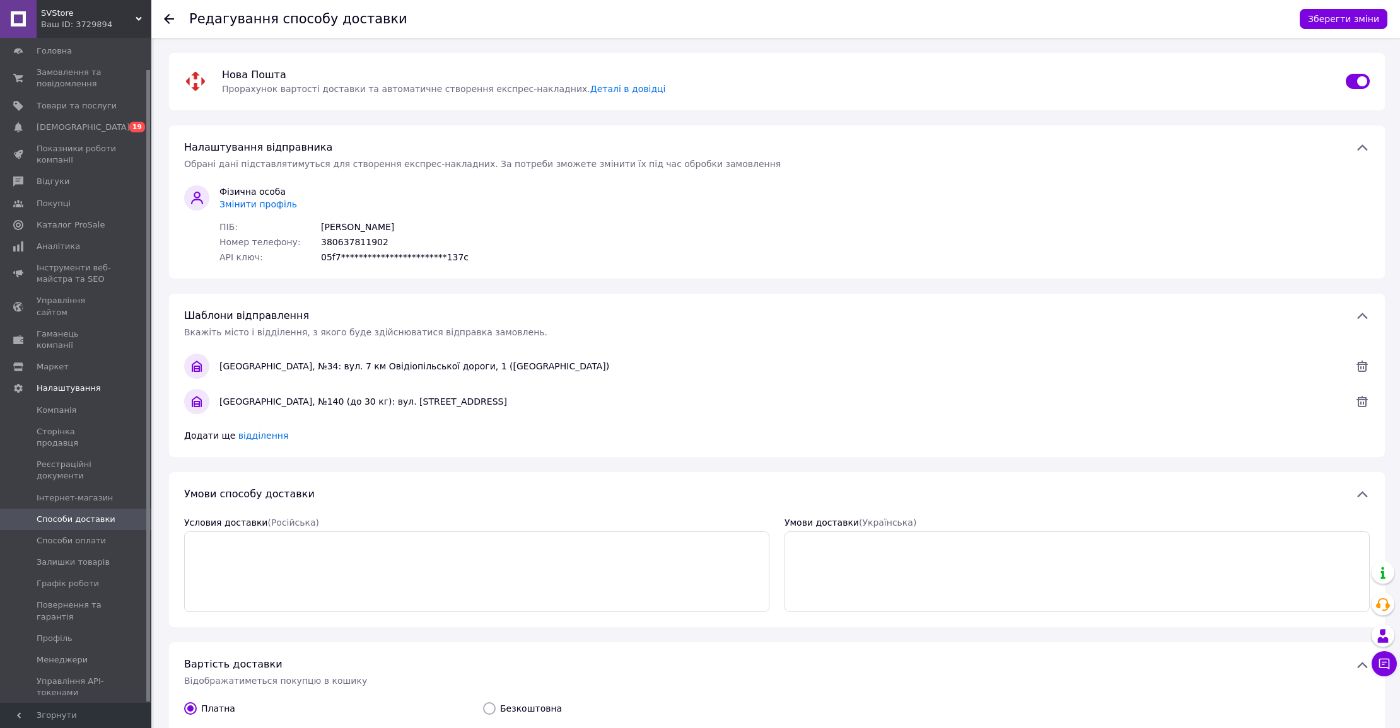
click at [175, 18] on div at bounding box center [176, 19] width 25 height 38
click at [170, 17] on icon at bounding box center [169, 19] width 10 height 10
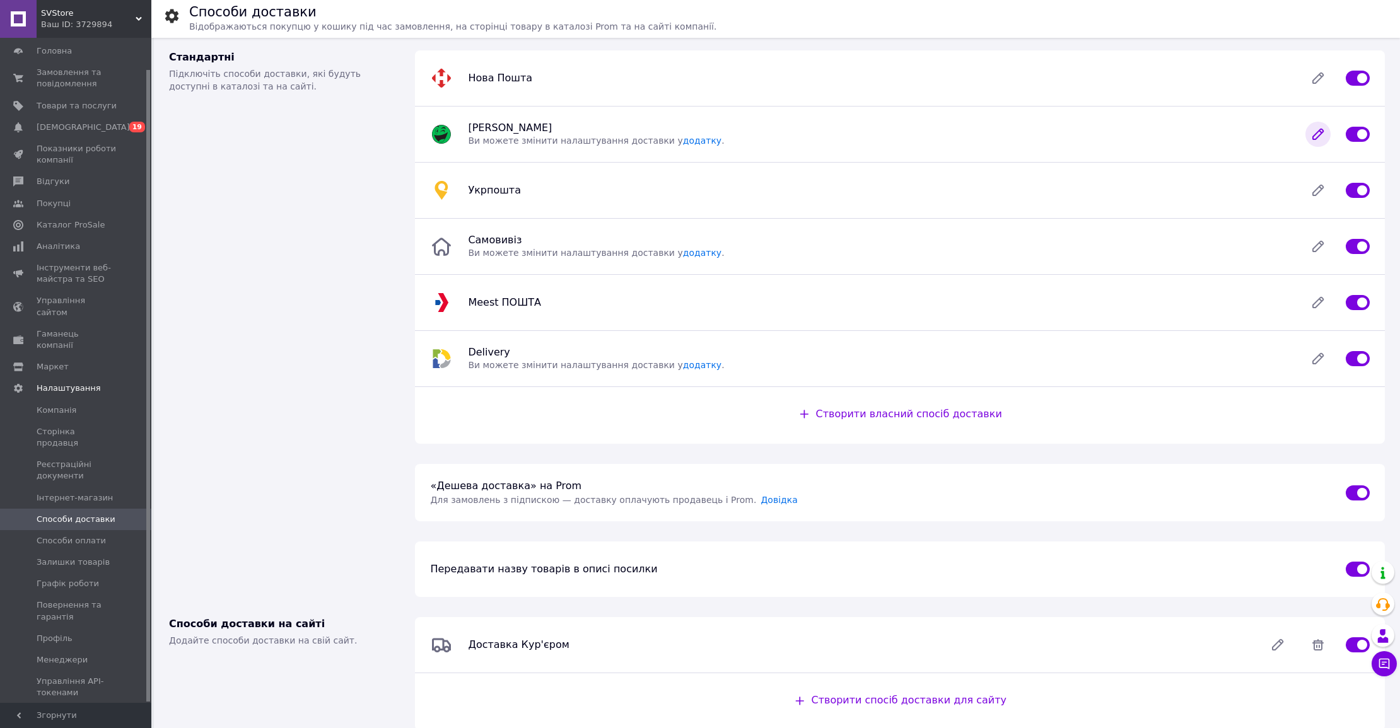
click at [1319, 135] on icon at bounding box center [1318, 134] width 10 height 10
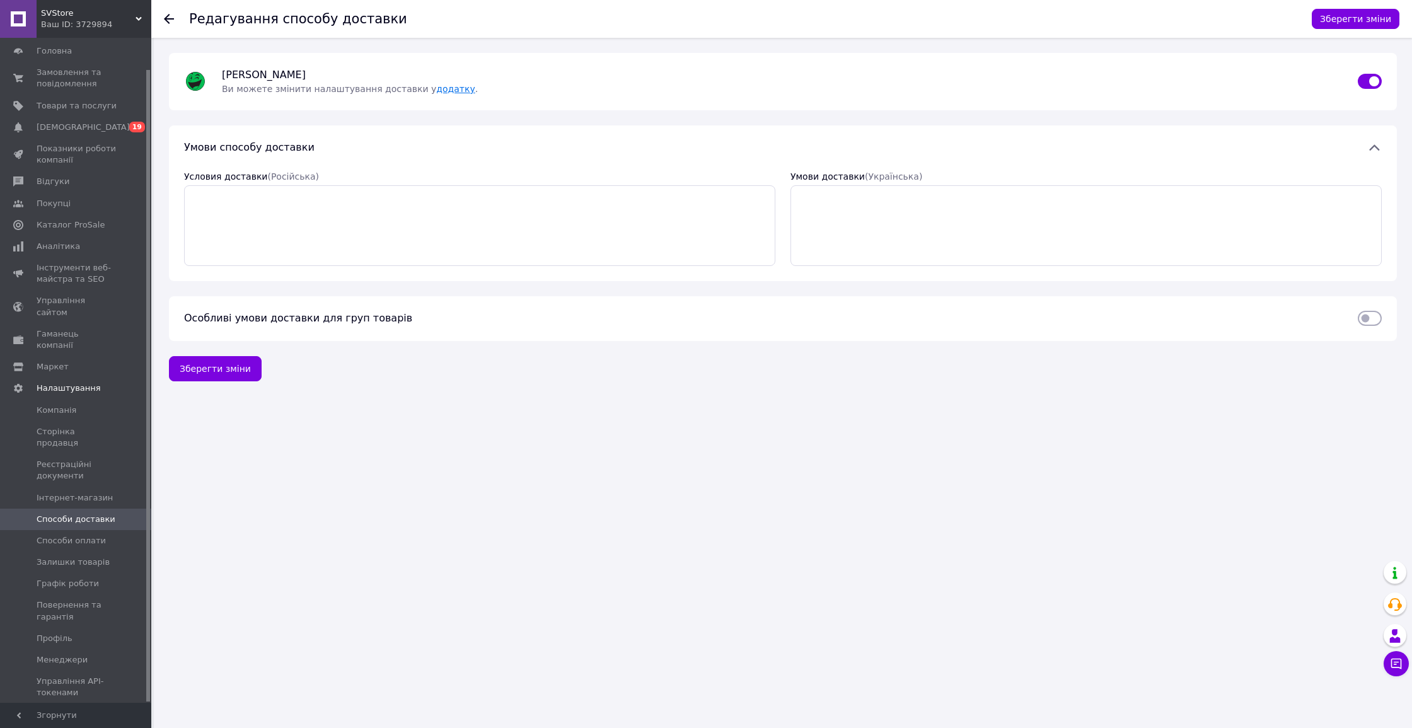
click at [436, 84] on link "додатку" at bounding box center [455, 89] width 38 height 10
click at [164, 15] on icon at bounding box center [169, 19] width 10 height 10
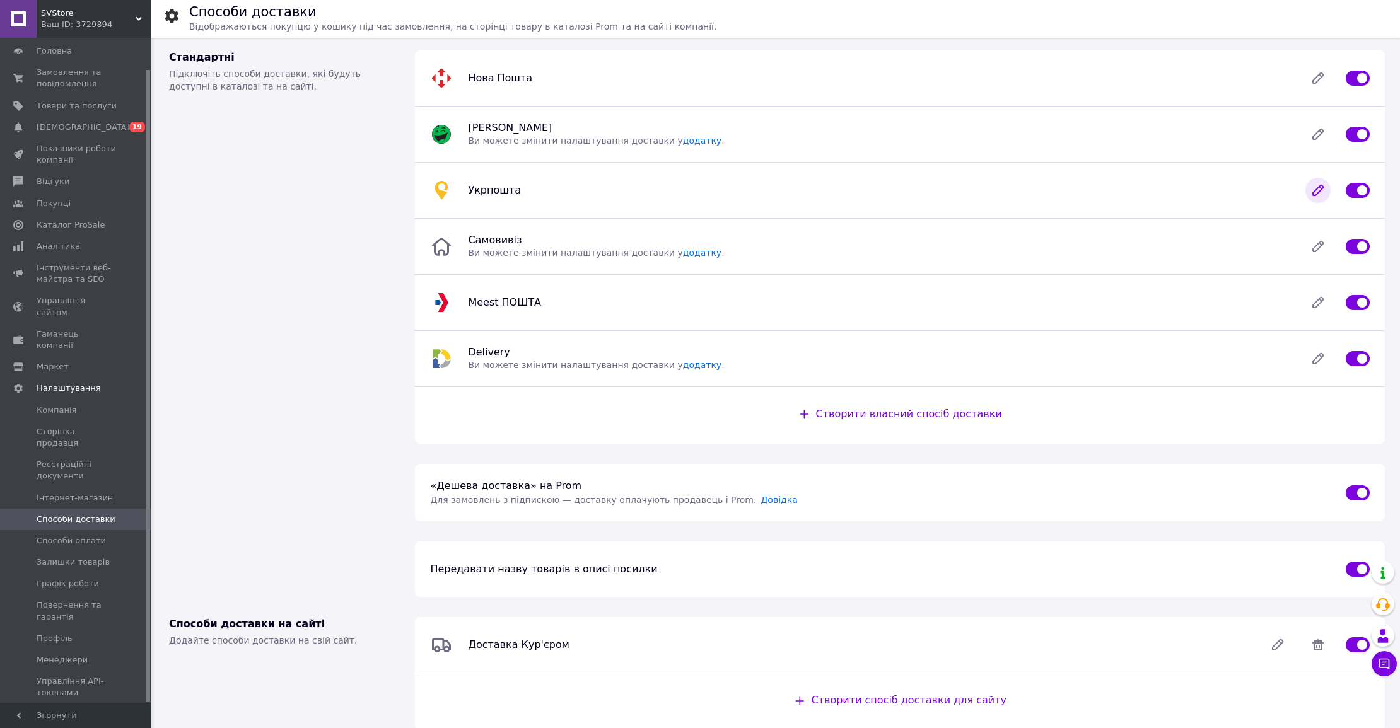
click at [1313, 188] on icon at bounding box center [1317, 190] width 25 height 25
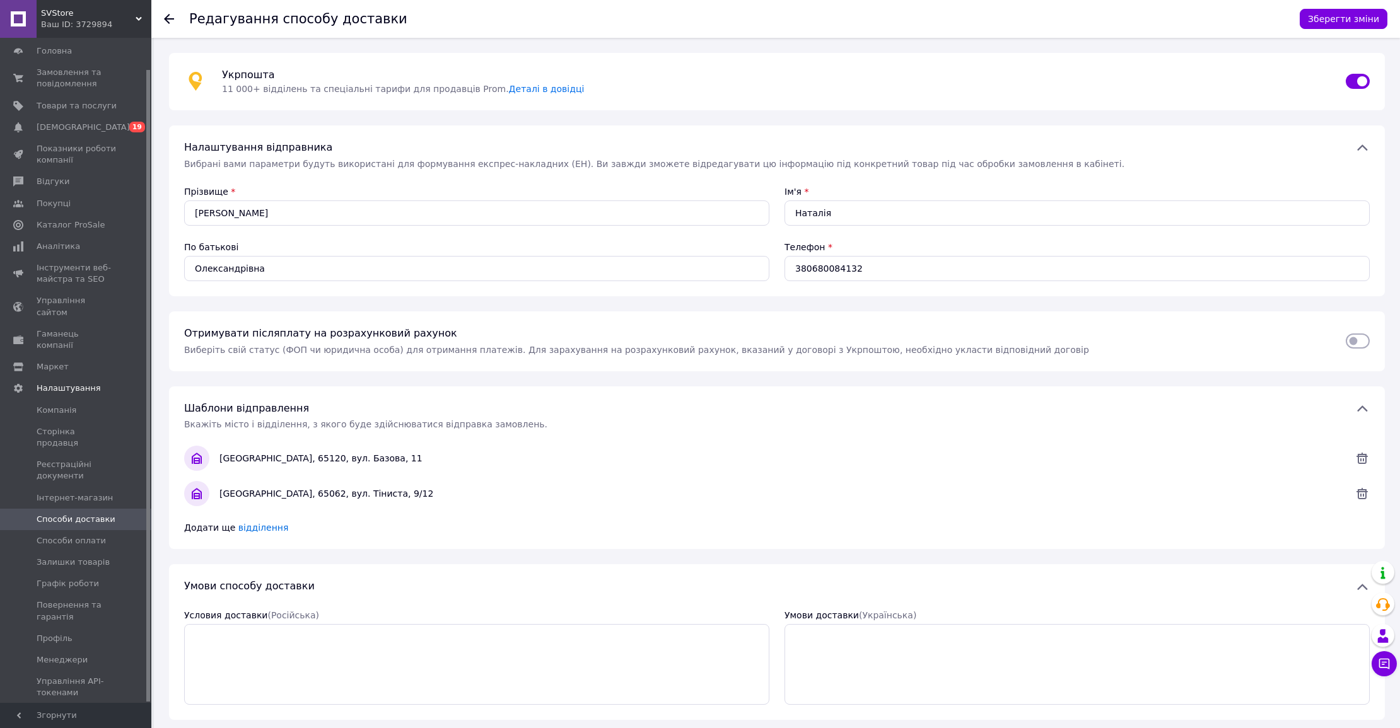
click at [172, 22] on icon at bounding box center [169, 19] width 10 height 10
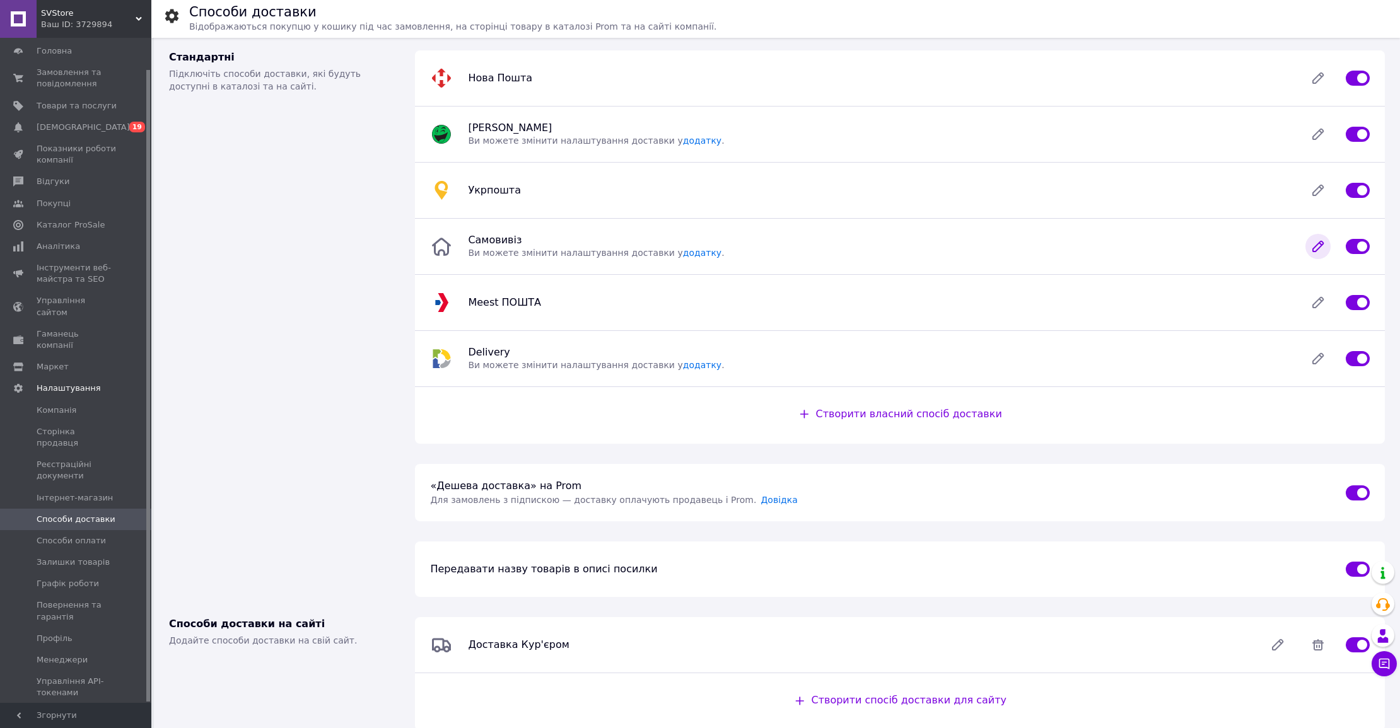
click at [1313, 248] on icon at bounding box center [1318, 246] width 10 height 10
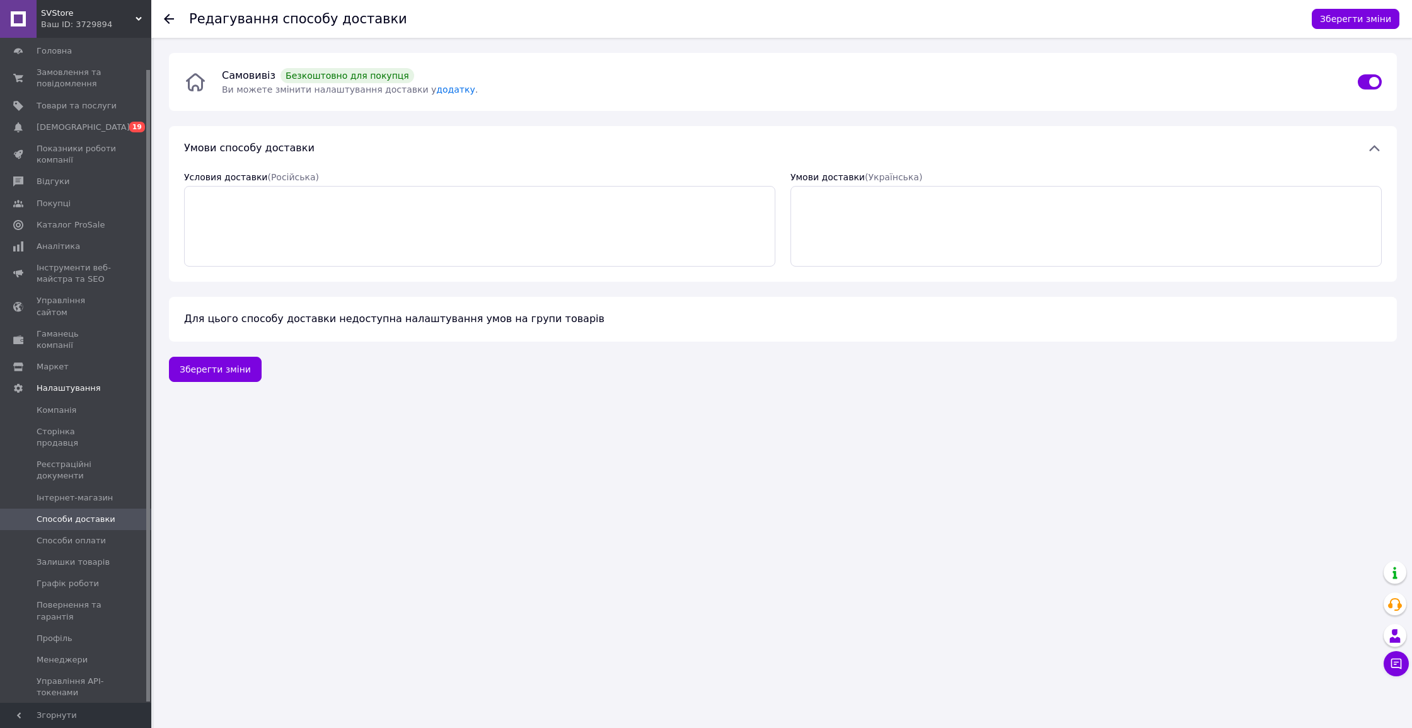
click at [170, 16] on icon at bounding box center [169, 19] width 10 height 10
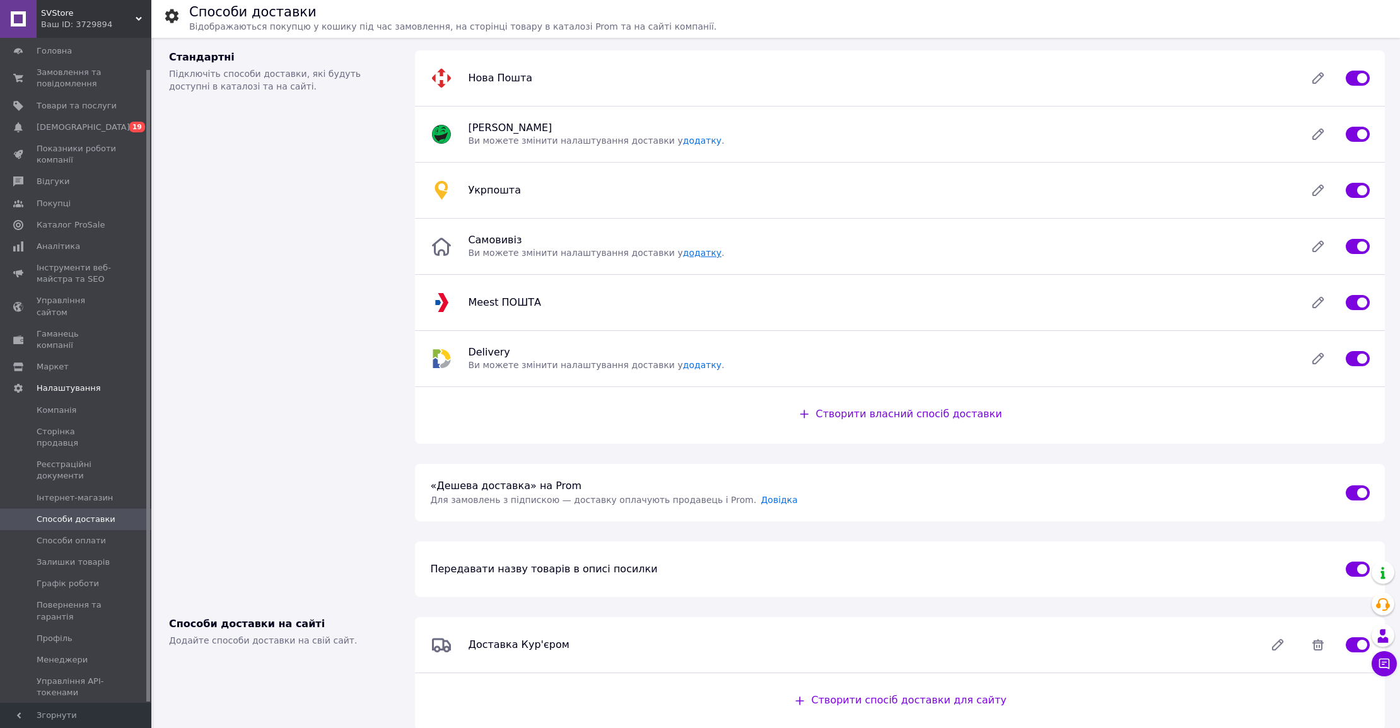
click at [684, 253] on link "додатку" at bounding box center [702, 253] width 38 height 10
click at [1311, 305] on icon at bounding box center [1317, 302] width 25 height 25
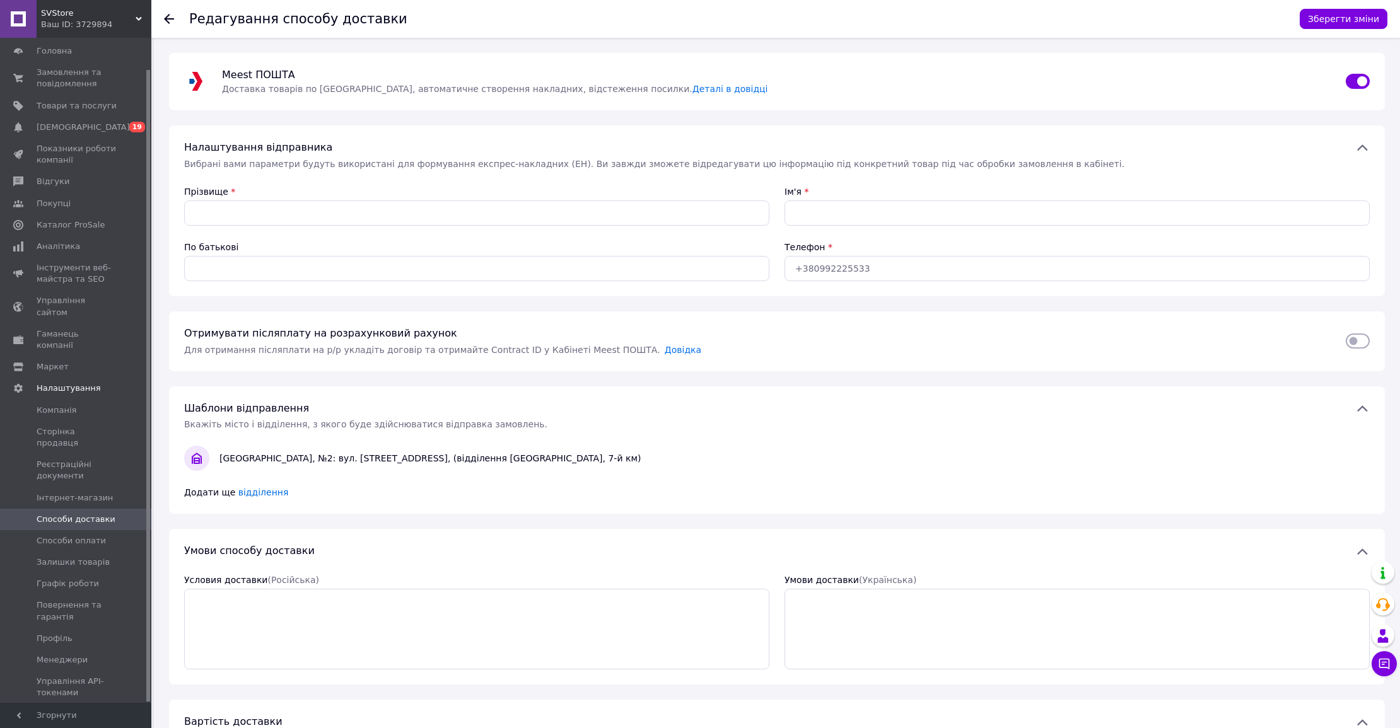
click at [171, 16] on icon at bounding box center [169, 19] width 10 height 10
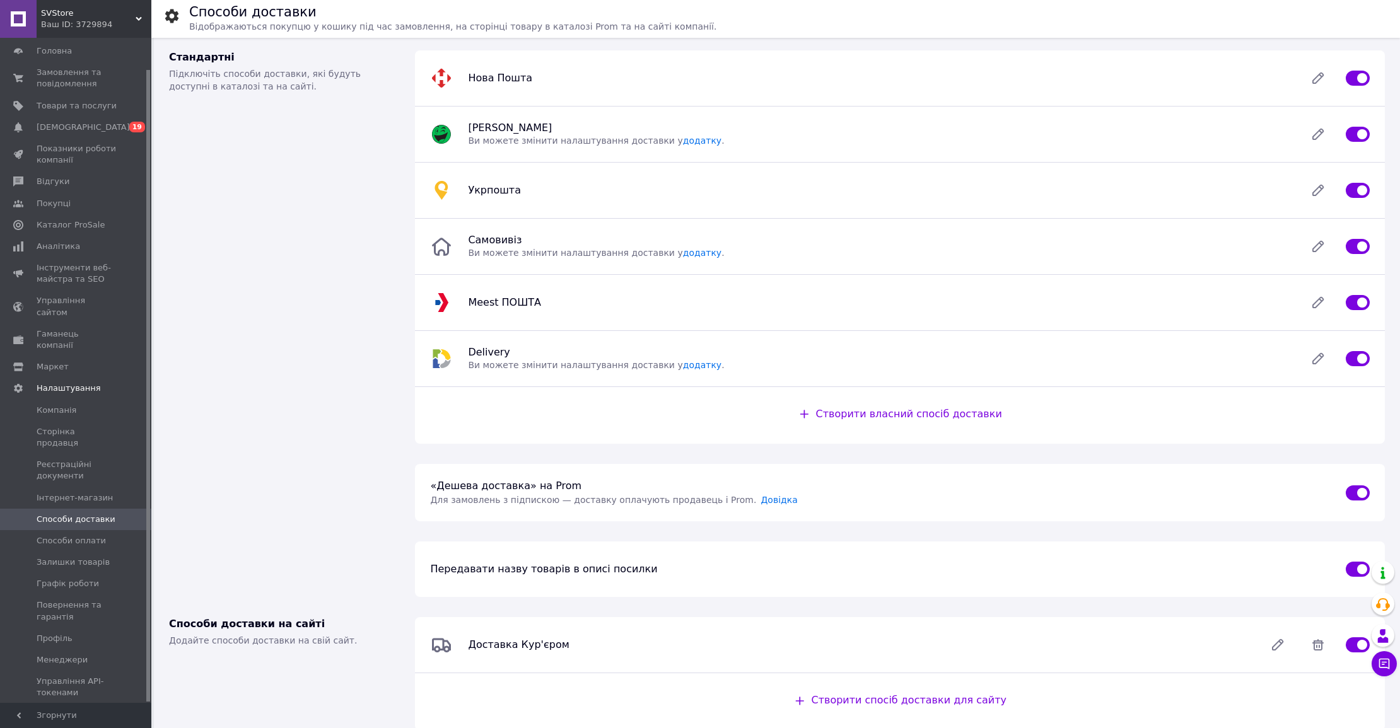
scroll to position [1, 0]
click at [1314, 357] on icon at bounding box center [1318, 358] width 10 height 10
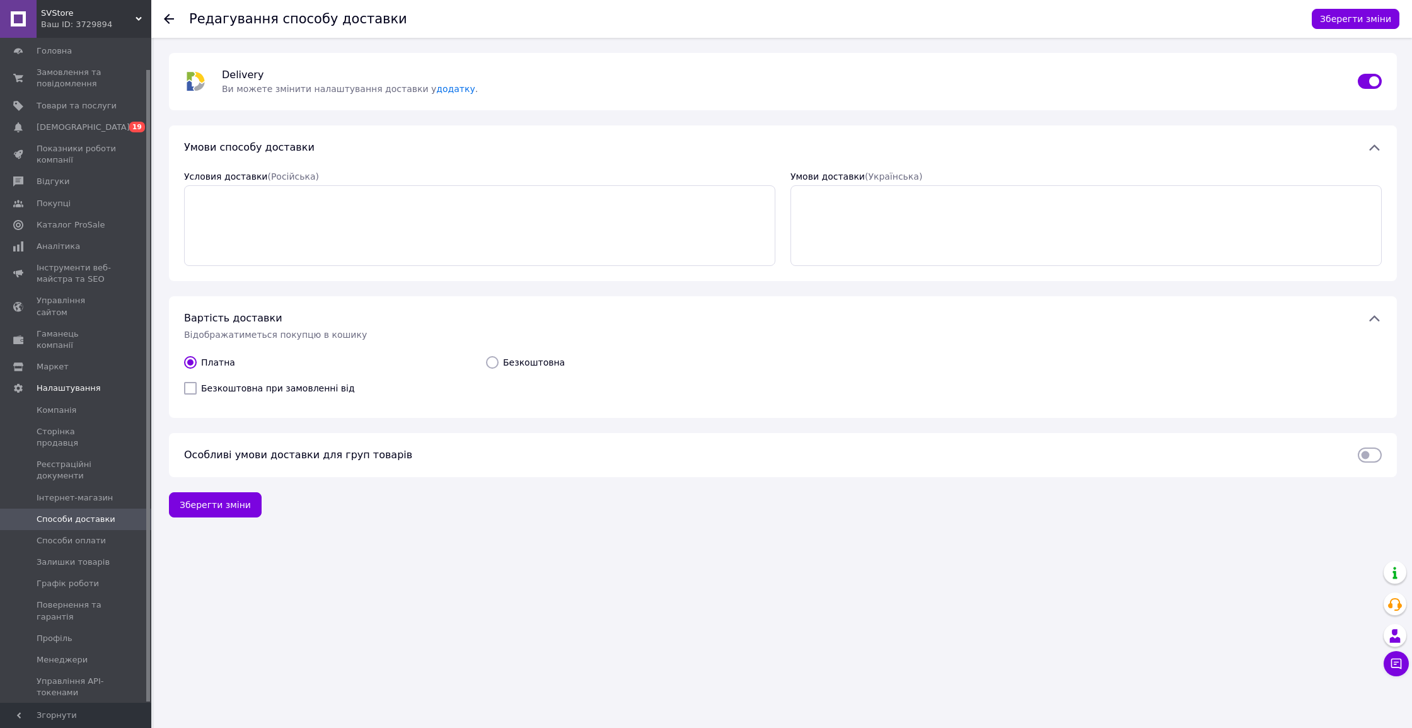
click at [437, 95] on div "Delivery   Ви можете змінити налаштування доставки у додатку ." at bounding box center [783, 81] width 1228 height 57
click at [436, 89] on link "додатку" at bounding box center [455, 89] width 38 height 10
click at [110, 509] on link "Способи доставки" at bounding box center [77, 519] width 155 height 21
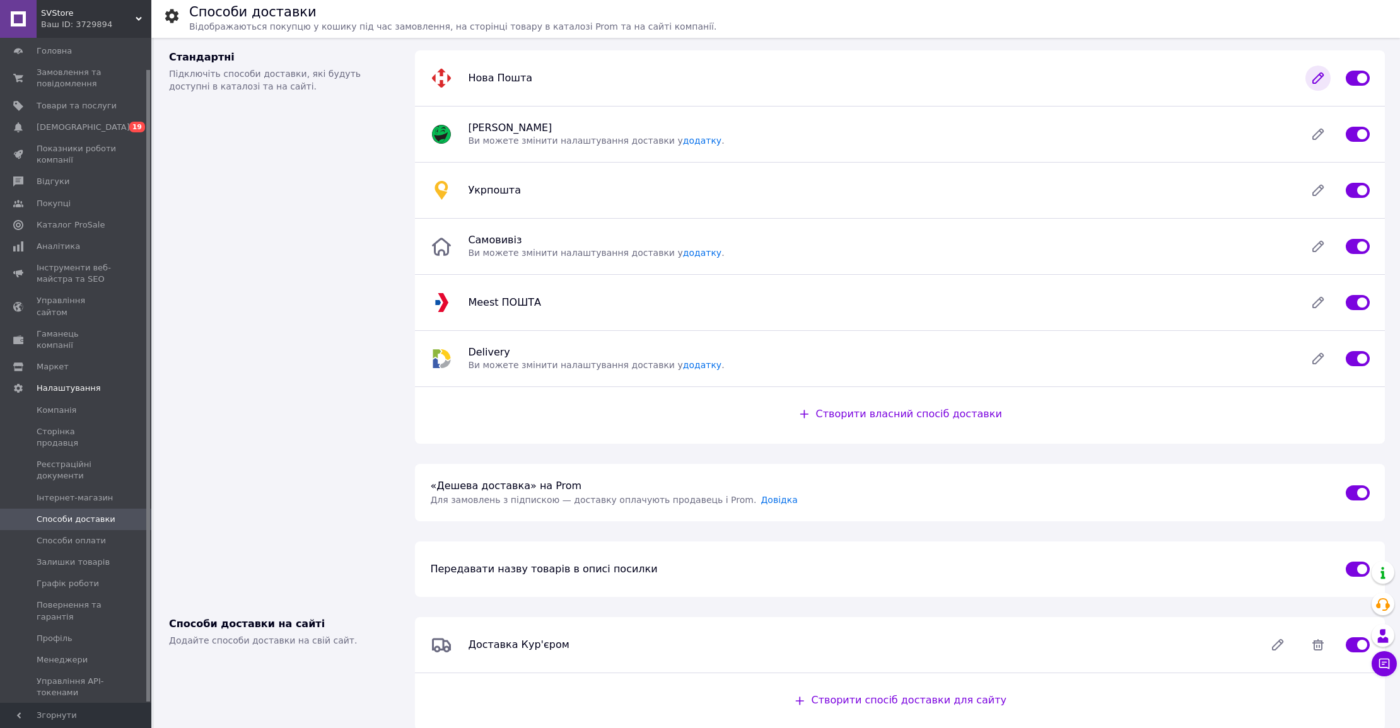
click at [1318, 72] on icon at bounding box center [1317, 78] width 25 height 25
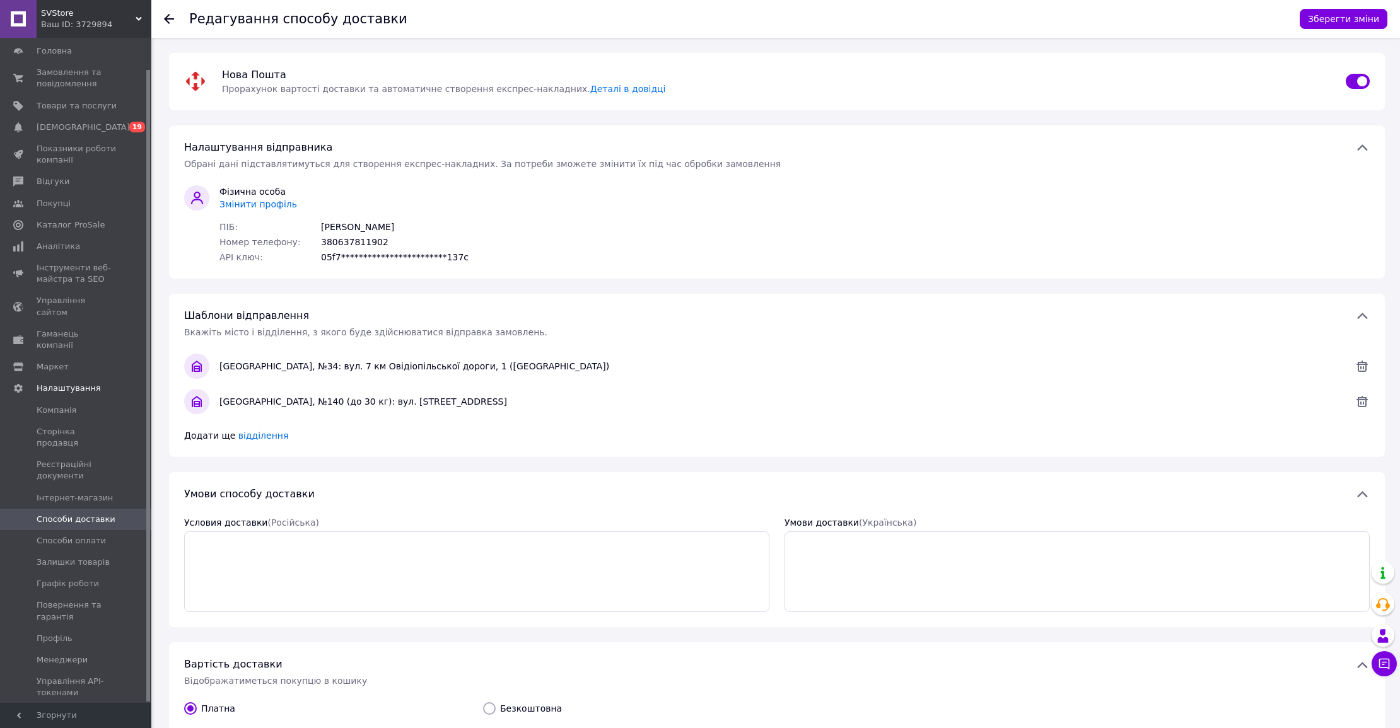
click at [368, 227] on div "[PERSON_NAME]" at bounding box center [357, 227] width 73 height 13
copy div "[PERSON_NAME]"
click at [165, 20] on icon at bounding box center [169, 19] width 10 height 10
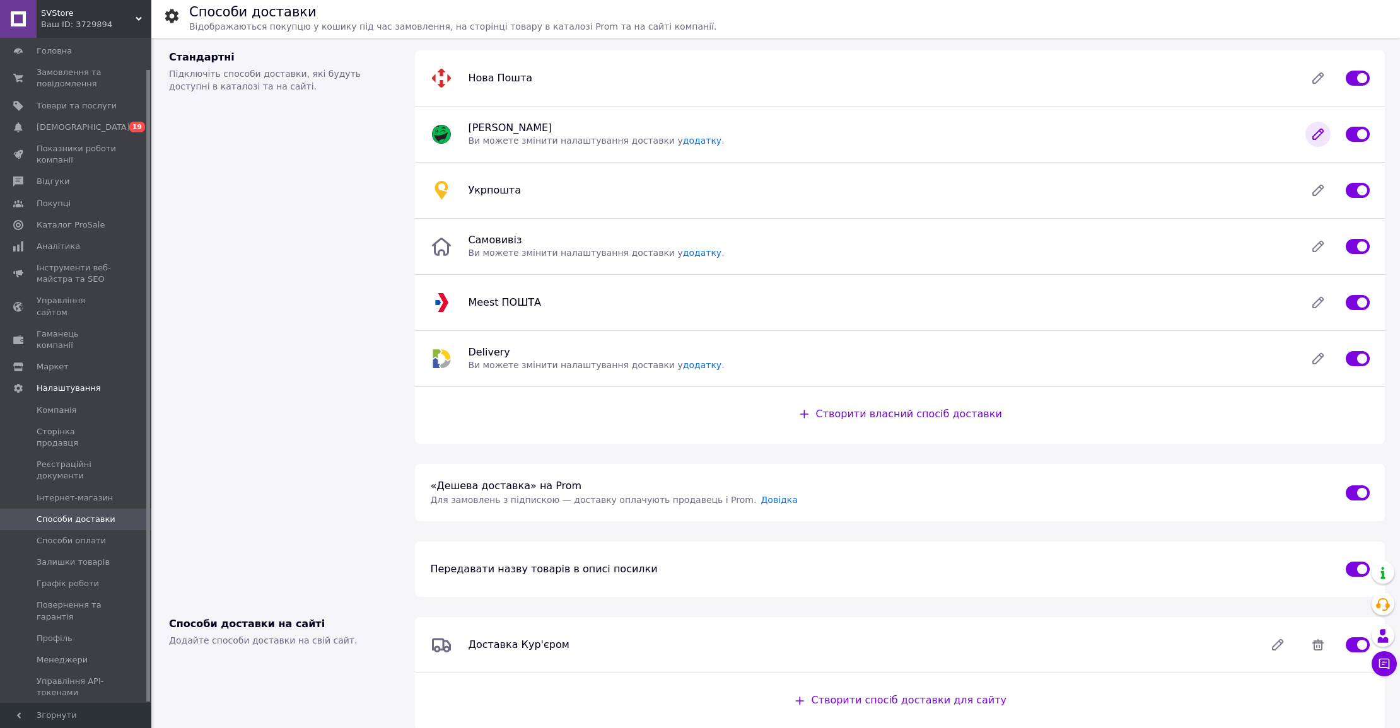
click at [1309, 128] on icon at bounding box center [1317, 134] width 25 height 25
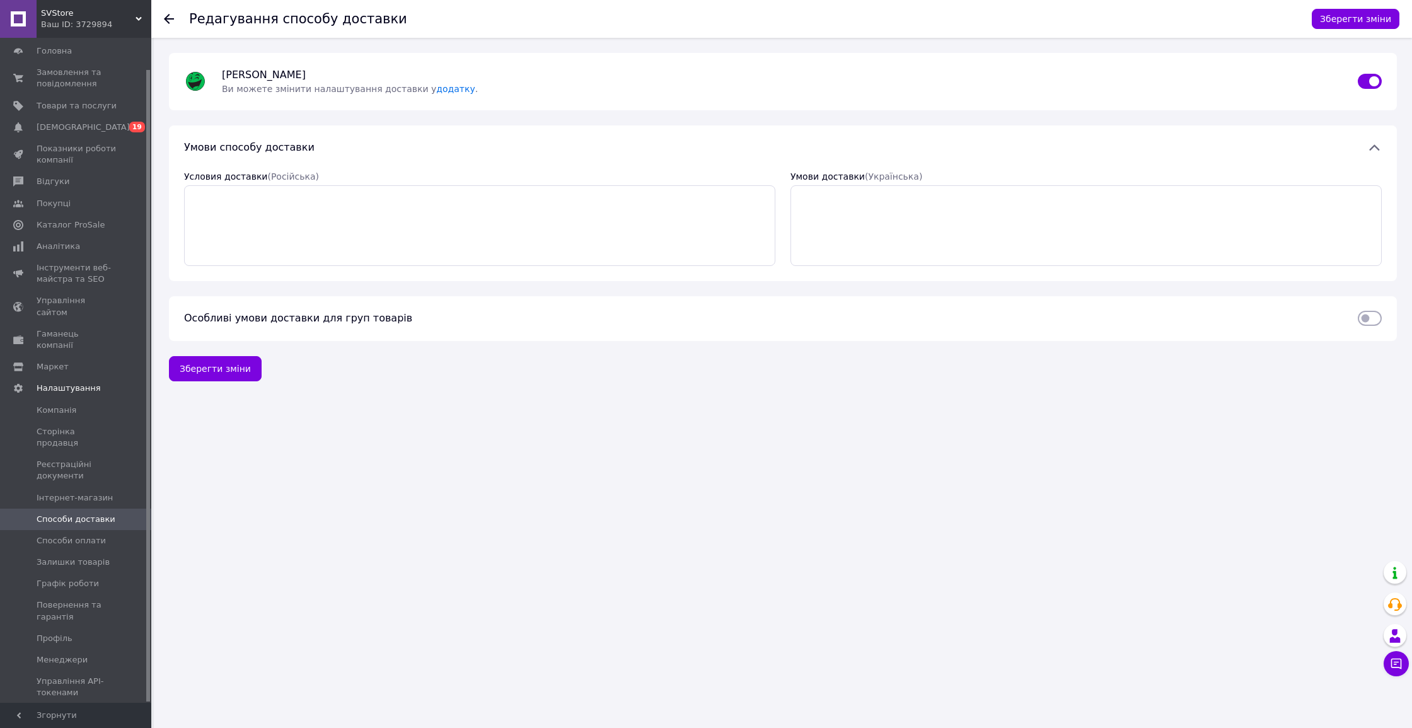
click at [428, 94] on div "Магазини Rozetka   Ви можете змінити налаштування доставки у додатку ." at bounding box center [782, 81] width 1136 height 27
click at [436, 84] on link "додатку" at bounding box center [455, 89] width 38 height 10
click at [165, 16] on icon at bounding box center [169, 19] width 10 height 10
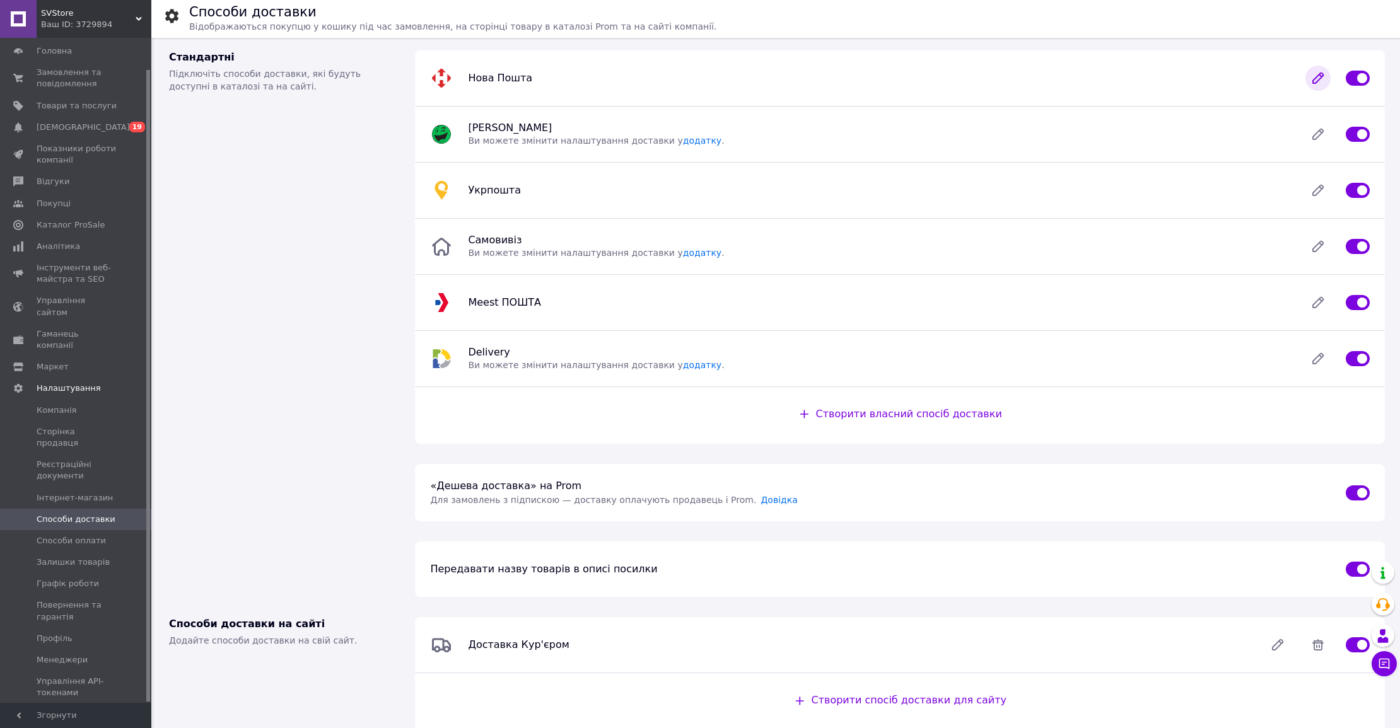
click at [1314, 81] on icon at bounding box center [1318, 78] width 10 height 10
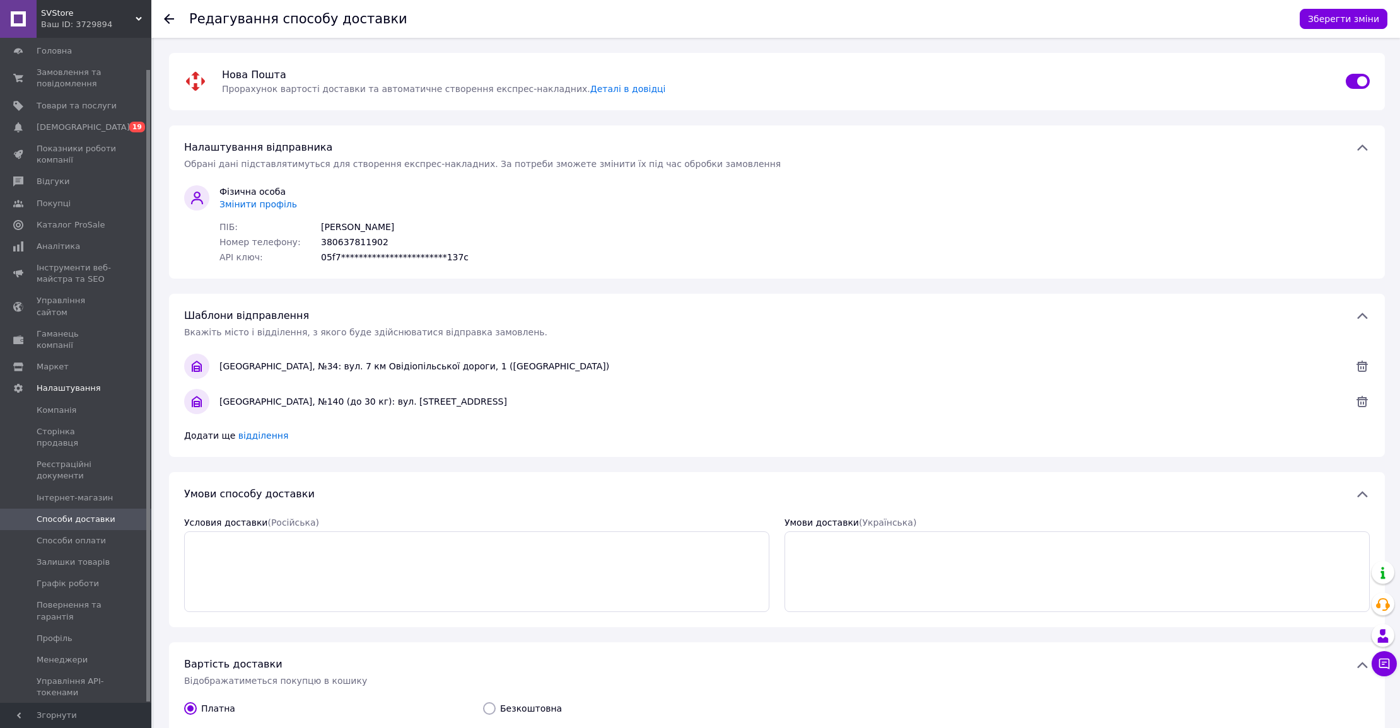
click at [351, 244] on div "380637811902" at bounding box center [354, 242] width 67 height 13
copy div "380637811902"
drag, startPoint x: 172, startPoint y: 19, endPoint x: 199, endPoint y: 6, distance: 29.6
click at [172, 18] on use at bounding box center [169, 19] width 10 height 10
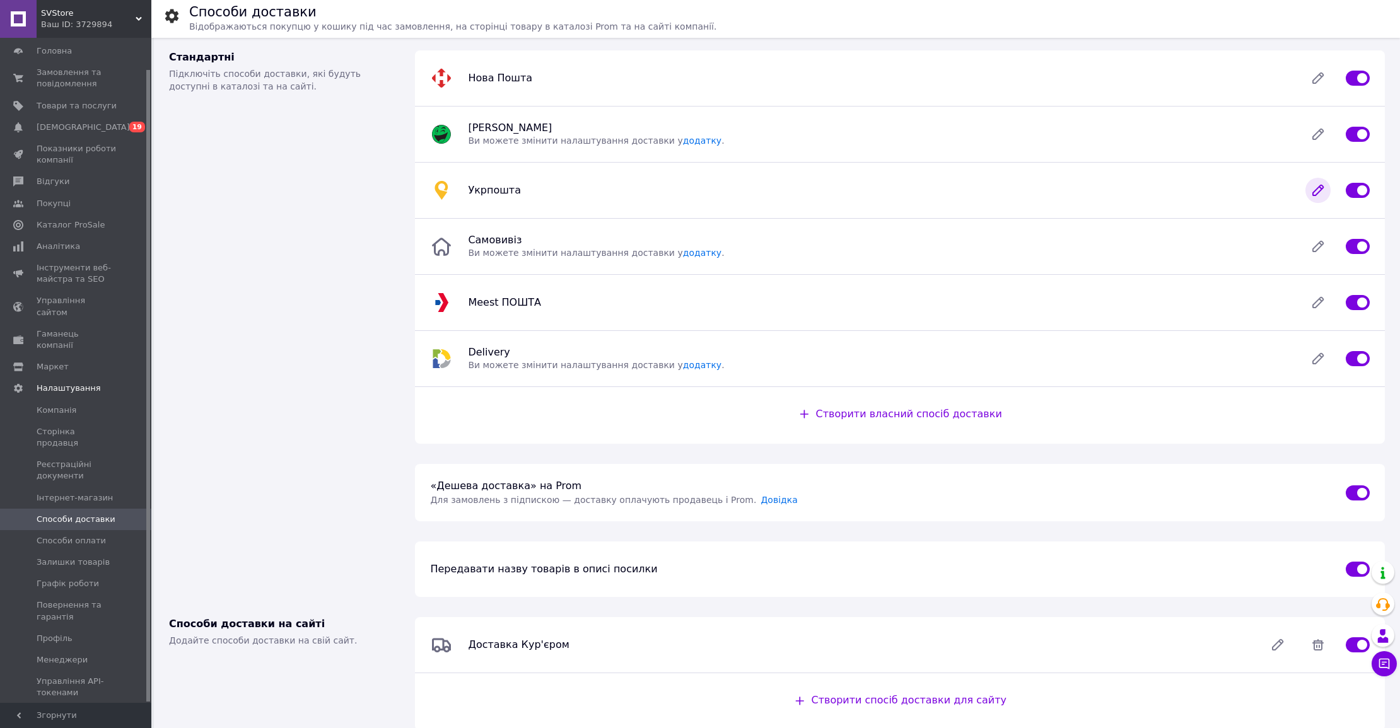
click at [1308, 193] on icon at bounding box center [1317, 190] width 25 height 25
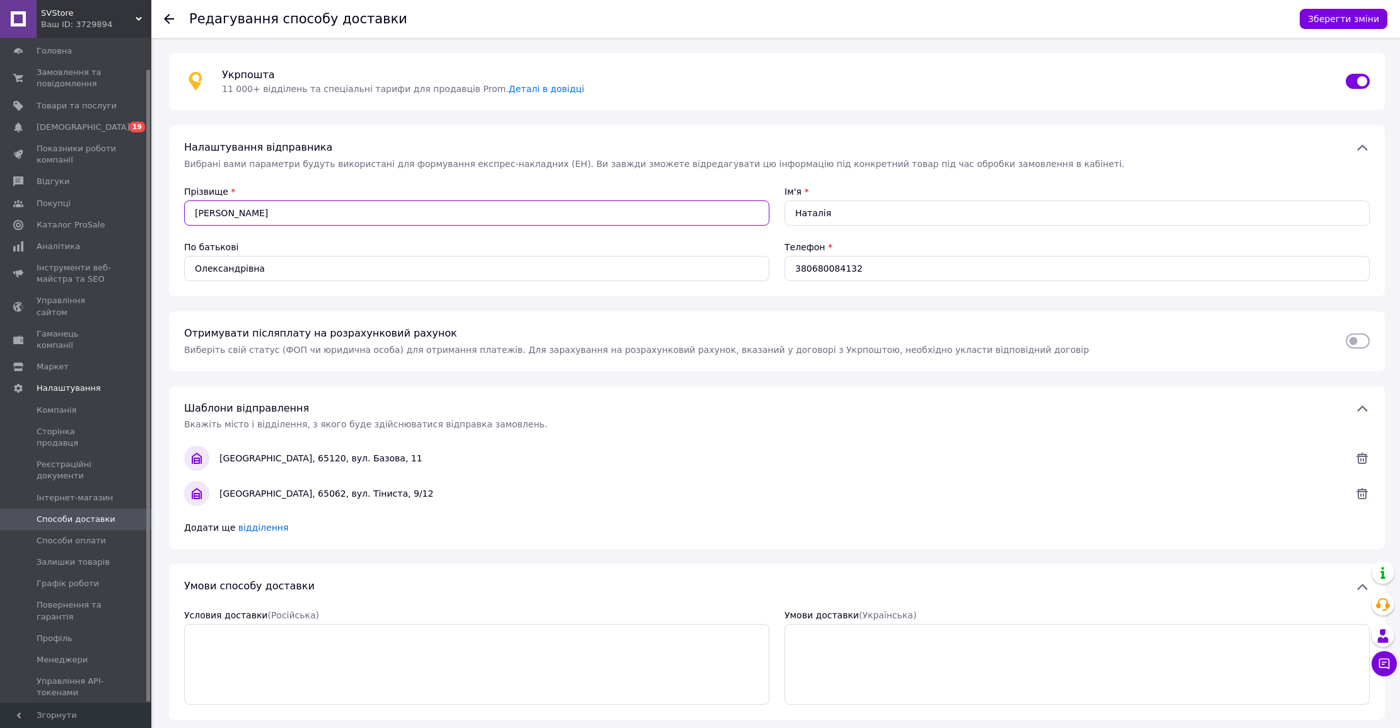
click at [296, 214] on input "[PERSON_NAME]" at bounding box center [476, 212] width 585 height 25
paste input "[PERSON_NAME]"
click at [236, 212] on input "[PERSON_NAME]" at bounding box center [476, 212] width 585 height 25
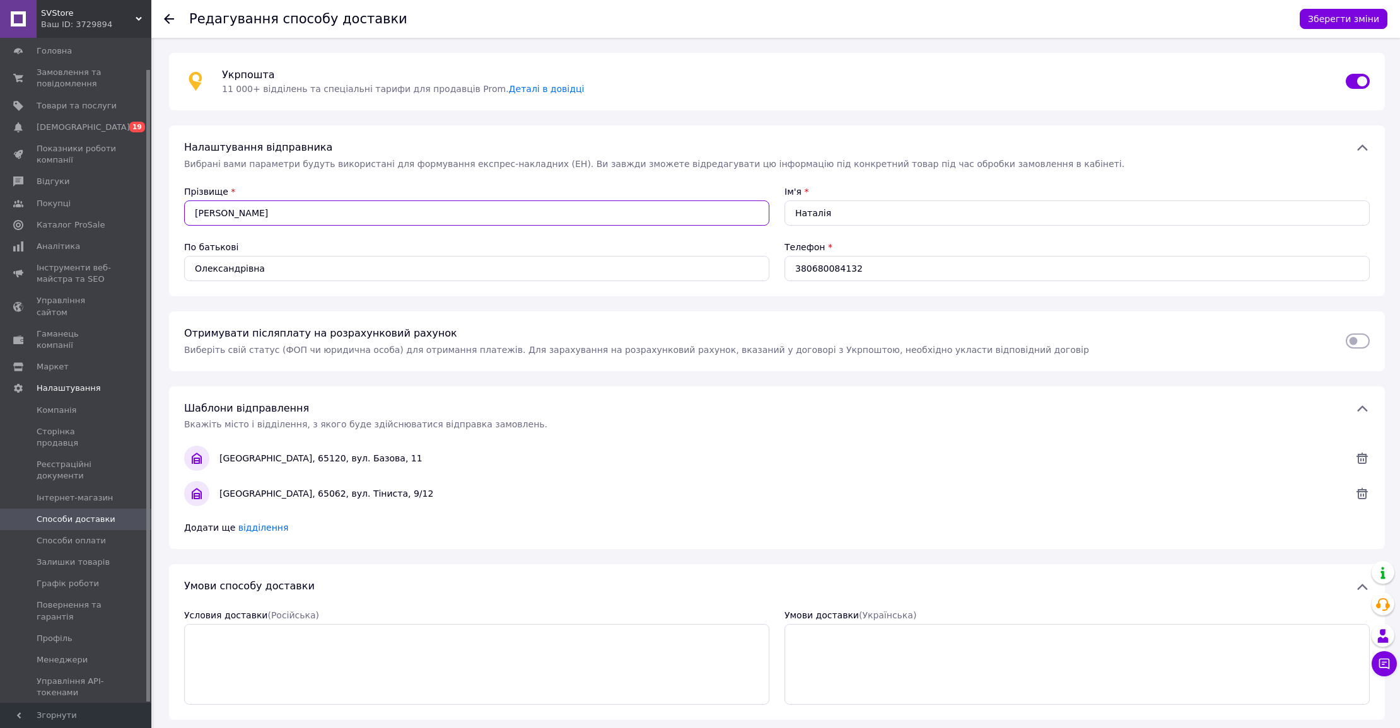
type input "[PERSON_NAME]"
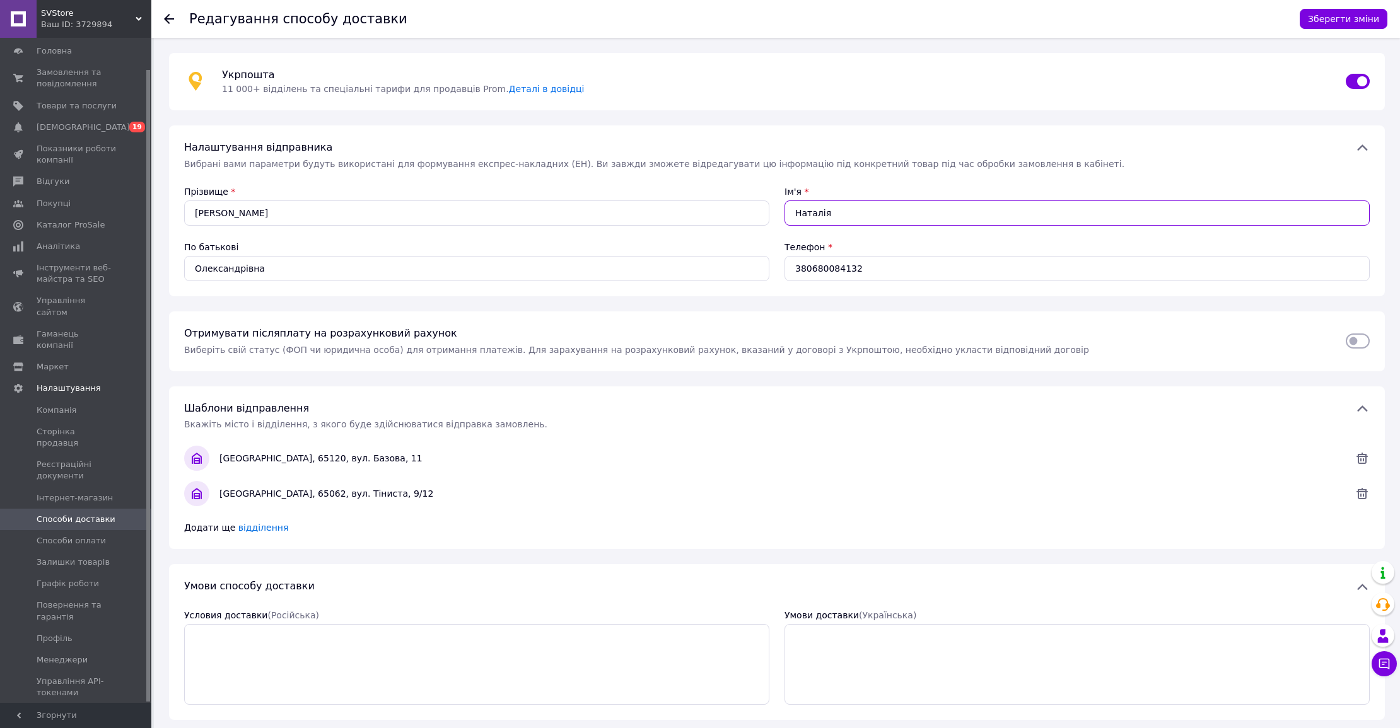
click at [811, 209] on input "Наталія" at bounding box center [1076, 212] width 585 height 25
paste input "[PERSON_NAME]"
type input "[PERSON_NAME]"
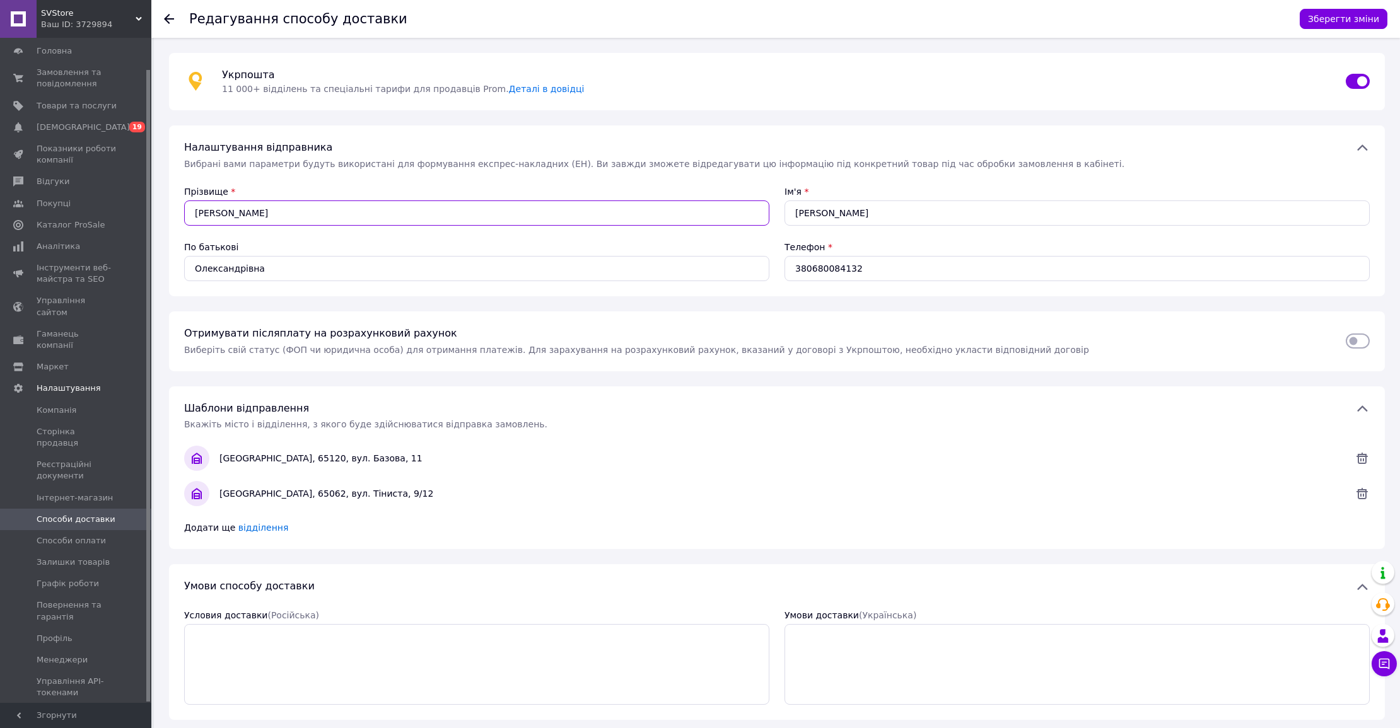
click at [270, 208] on input "[PERSON_NAME]" at bounding box center [476, 212] width 585 height 25
type input "[PERSON_NAME]"
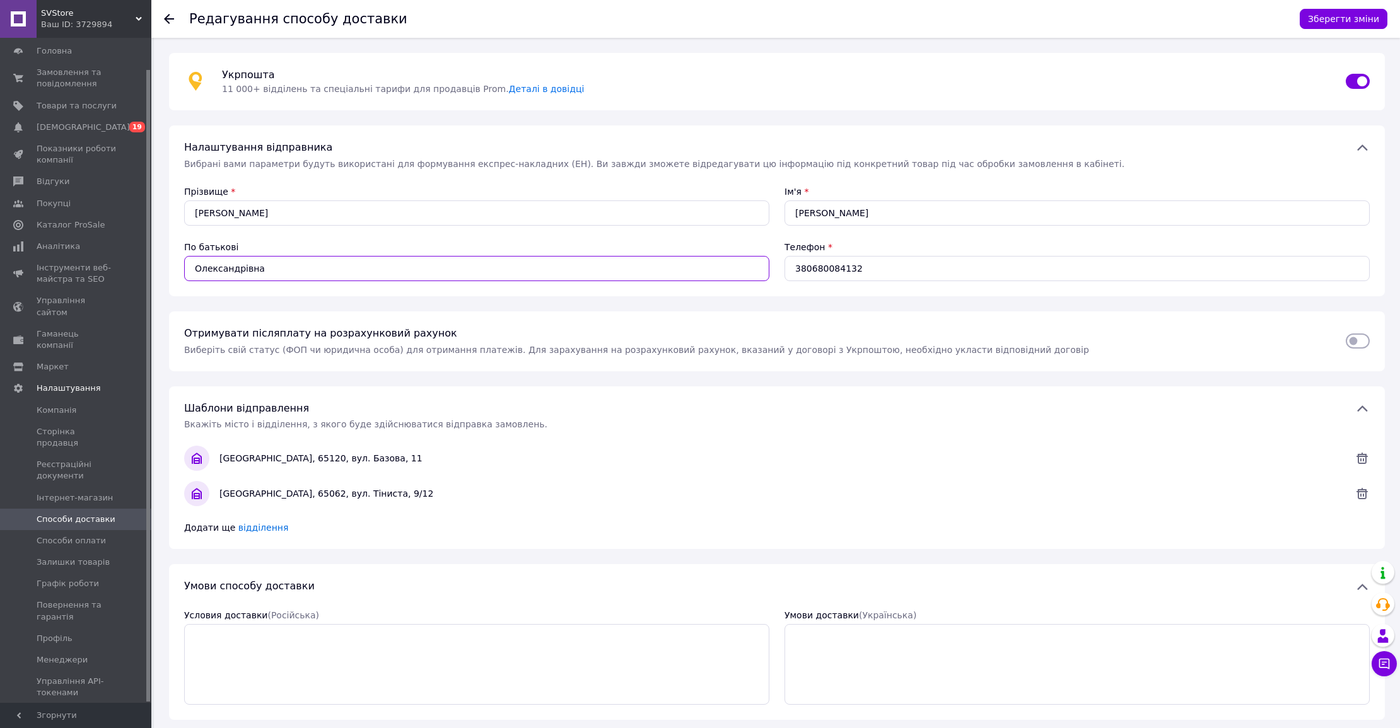
click at [258, 270] on input "Олександрівна" at bounding box center [476, 268] width 585 height 25
paste input "олодими"
type input "Володимирівна"
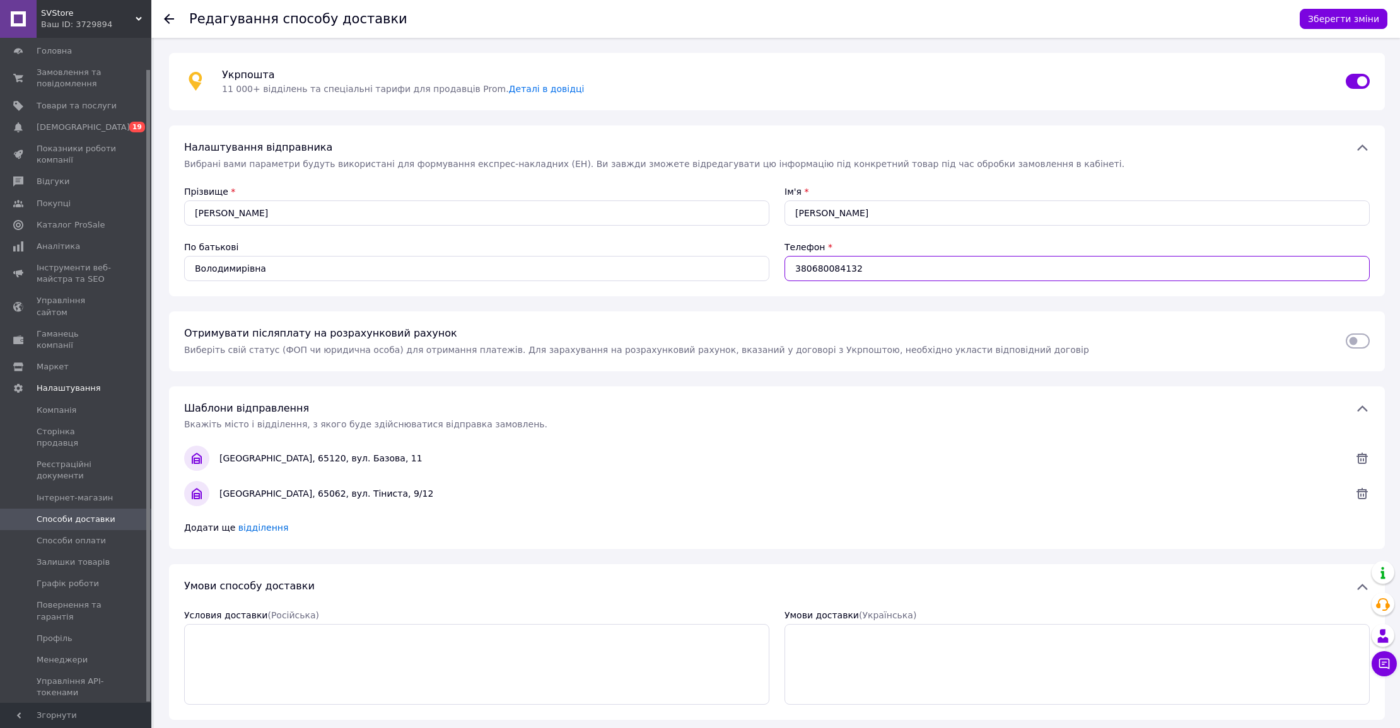
click at [855, 260] on input "380680084132" at bounding box center [1076, 268] width 585 height 25
paste input "3781190"
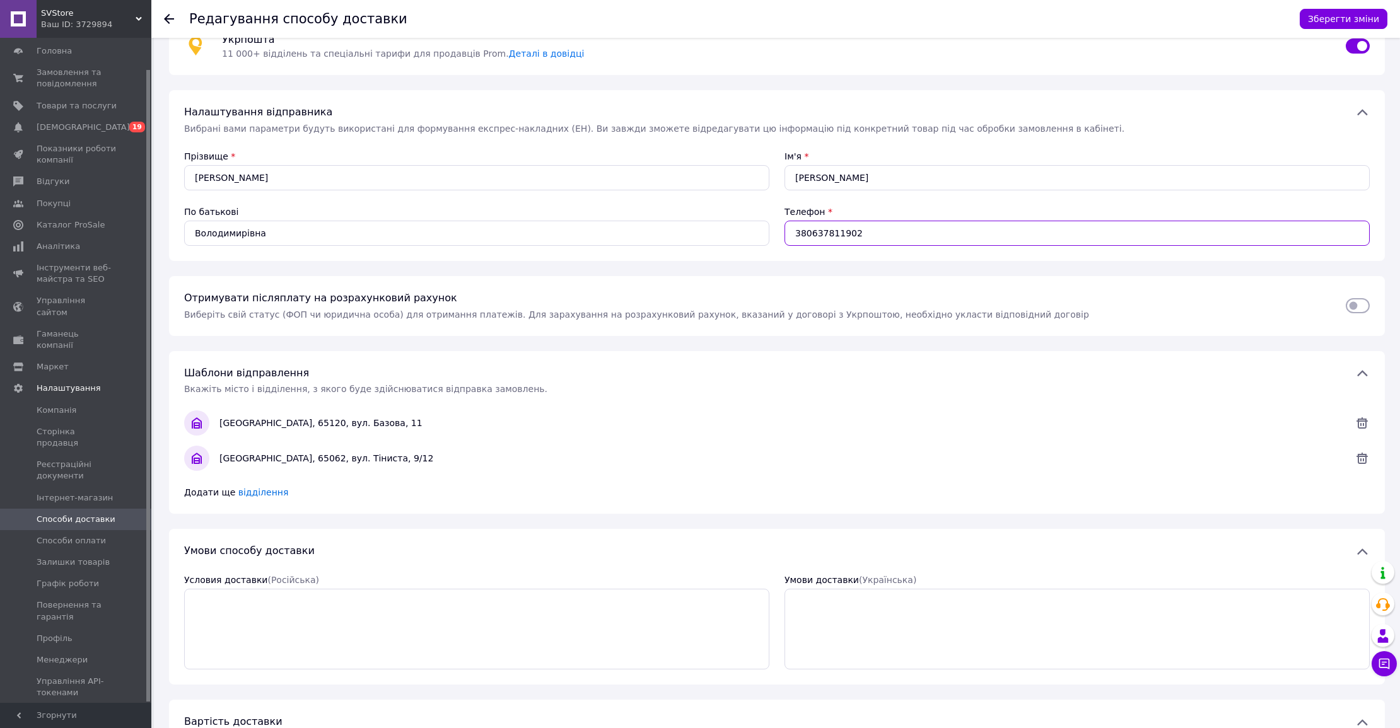
scroll to position [37, 0]
type input "380637811902"
click at [263, 487] on span "відділення" at bounding box center [263, 491] width 50 height 10
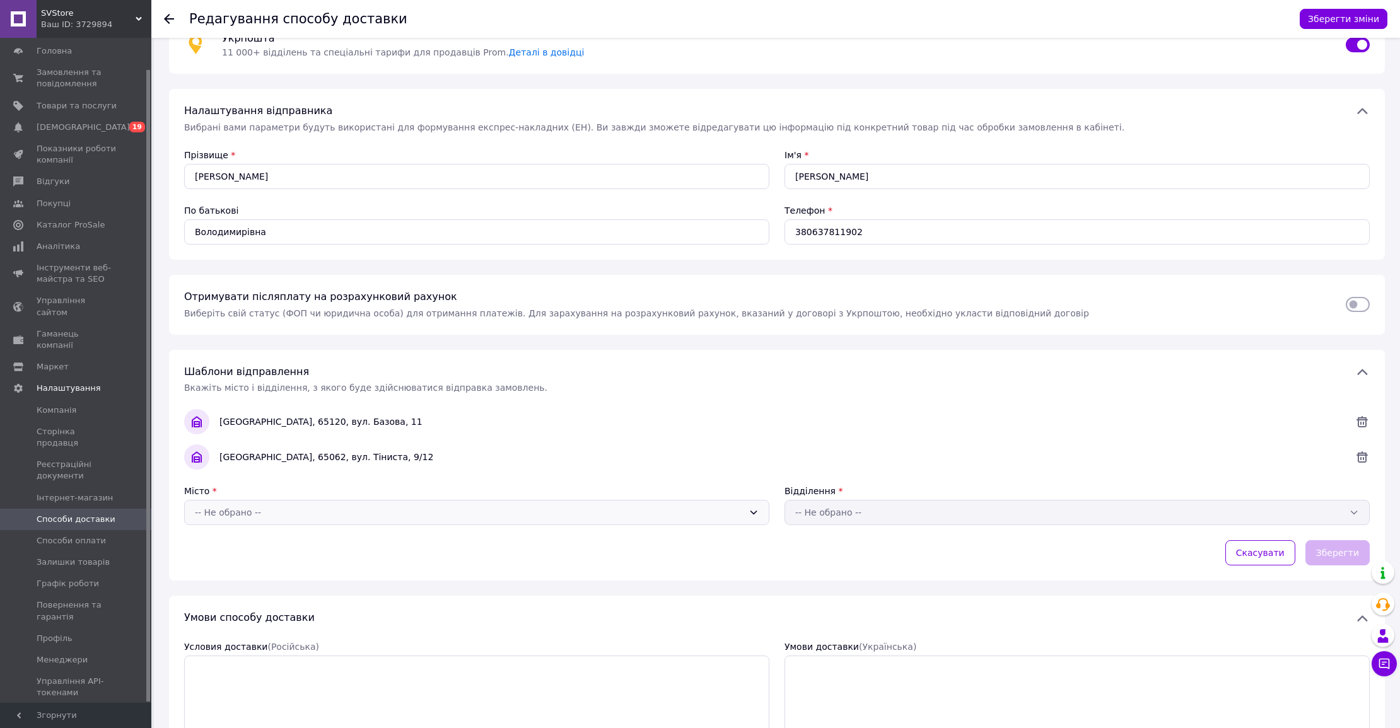
click at [286, 502] on div "-- Не обрано --" at bounding box center [476, 512] width 585 height 25
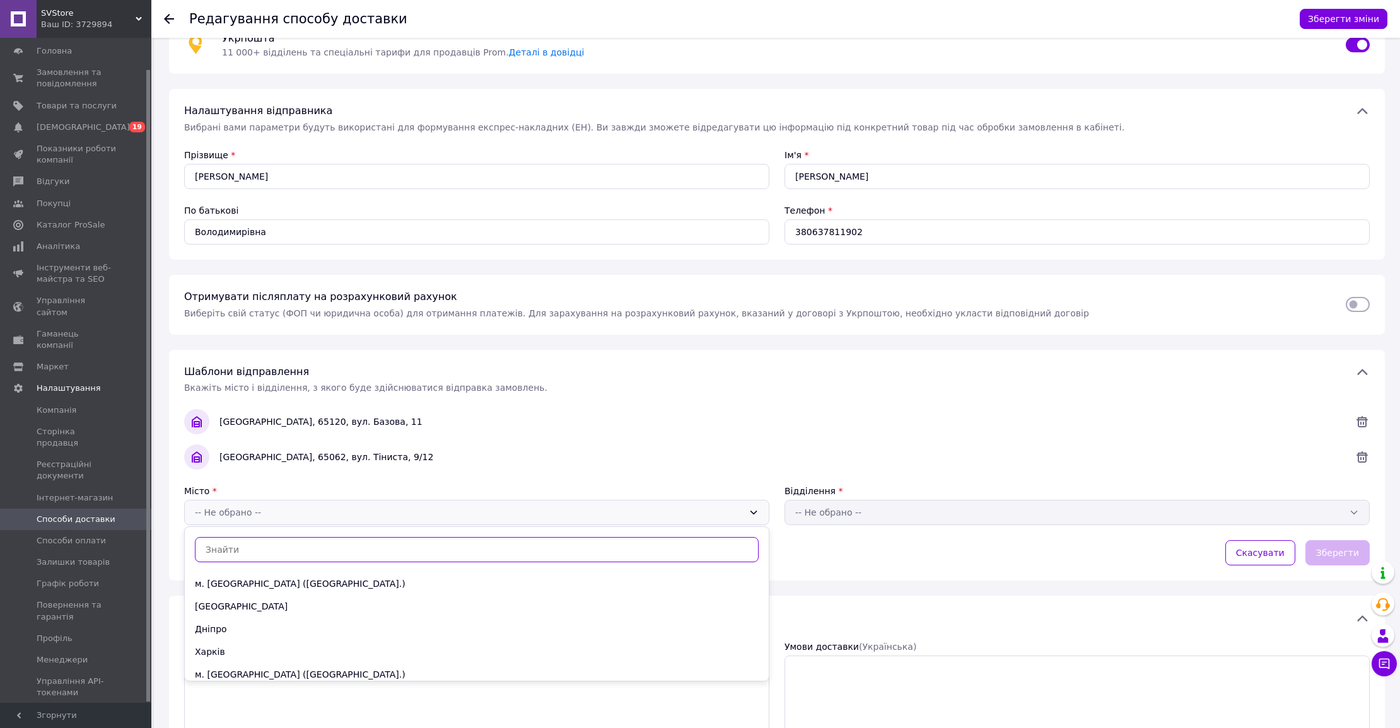
click at [247, 605] on div "[GEOGRAPHIC_DATA]" at bounding box center [477, 606] width 584 height 23
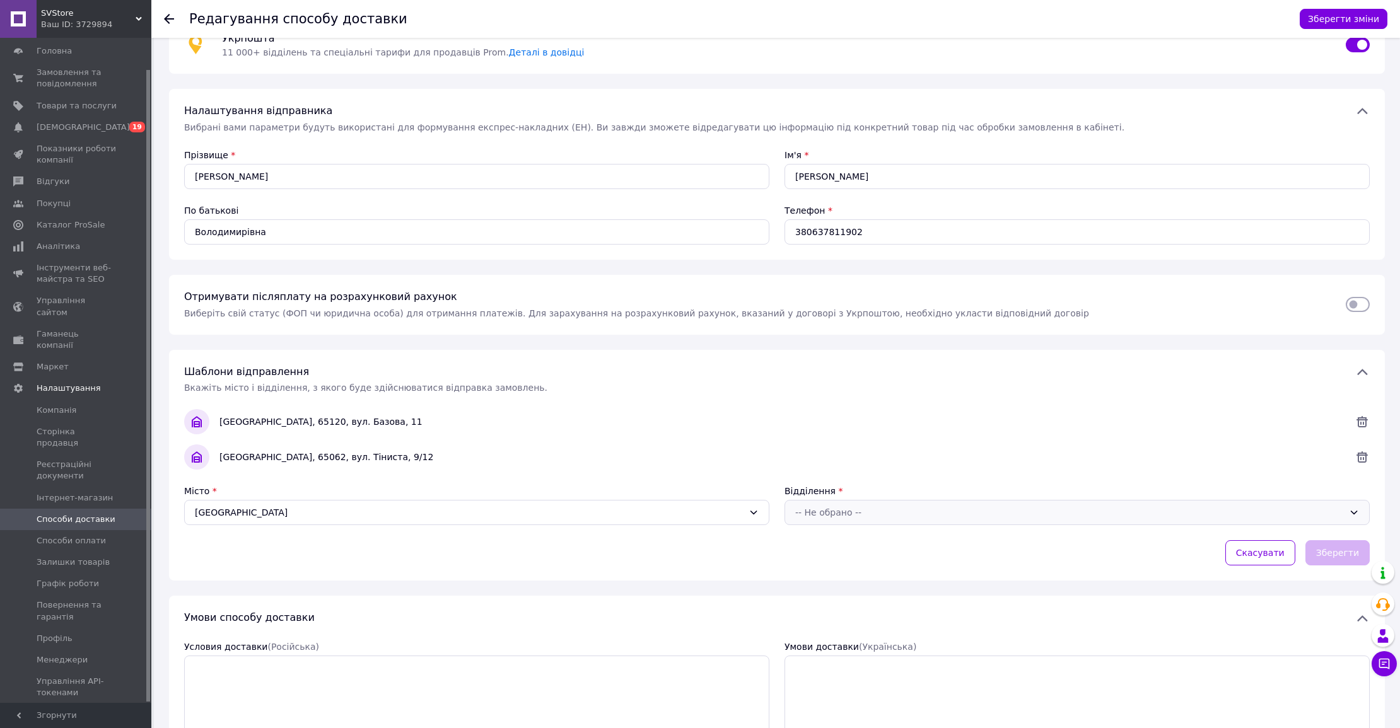
click at [840, 512] on div "-- Не обрано --" at bounding box center [1069, 513] width 548 height 14
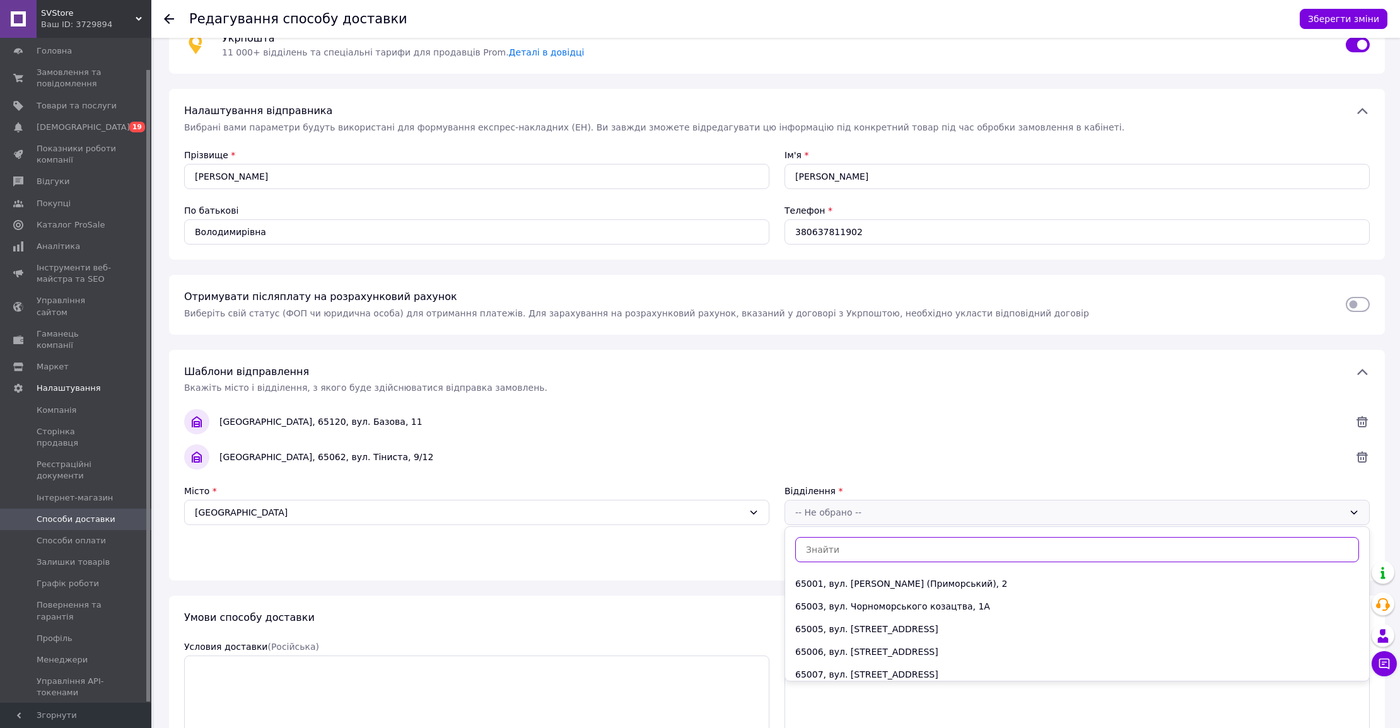
type input "5"
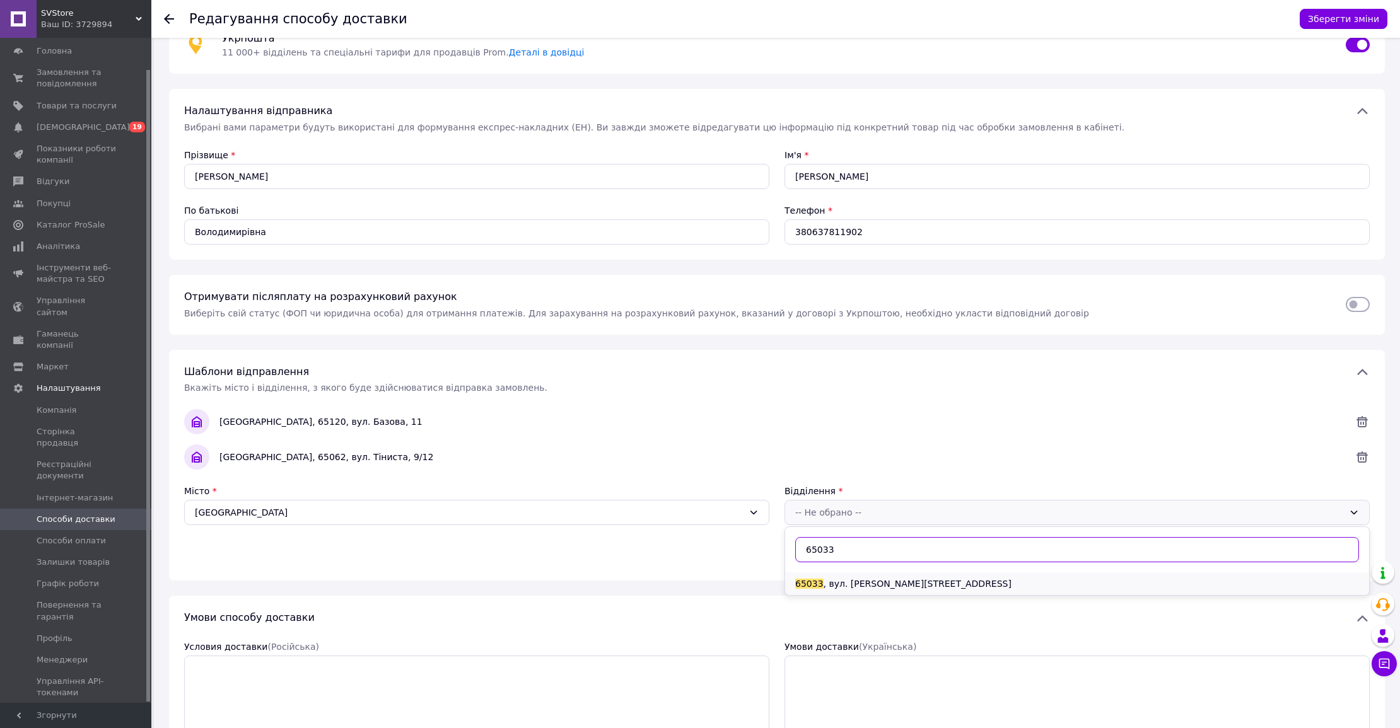
type input "65033"
click at [907, 587] on li "65033 , вул. [PERSON_NAME][STREET_ADDRESS]" at bounding box center [1077, 583] width 584 height 23
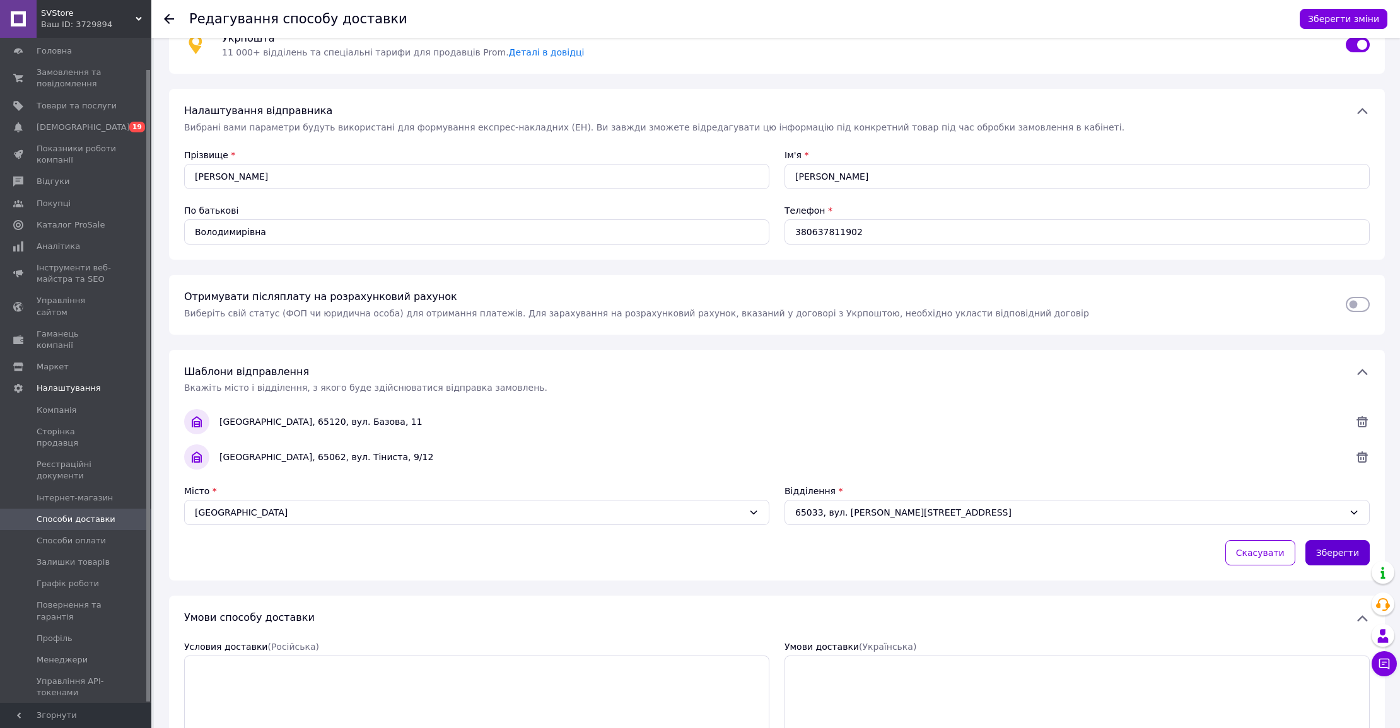
click at [1346, 555] on button "Зберегти" at bounding box center [1337, 552] width 64 height 25
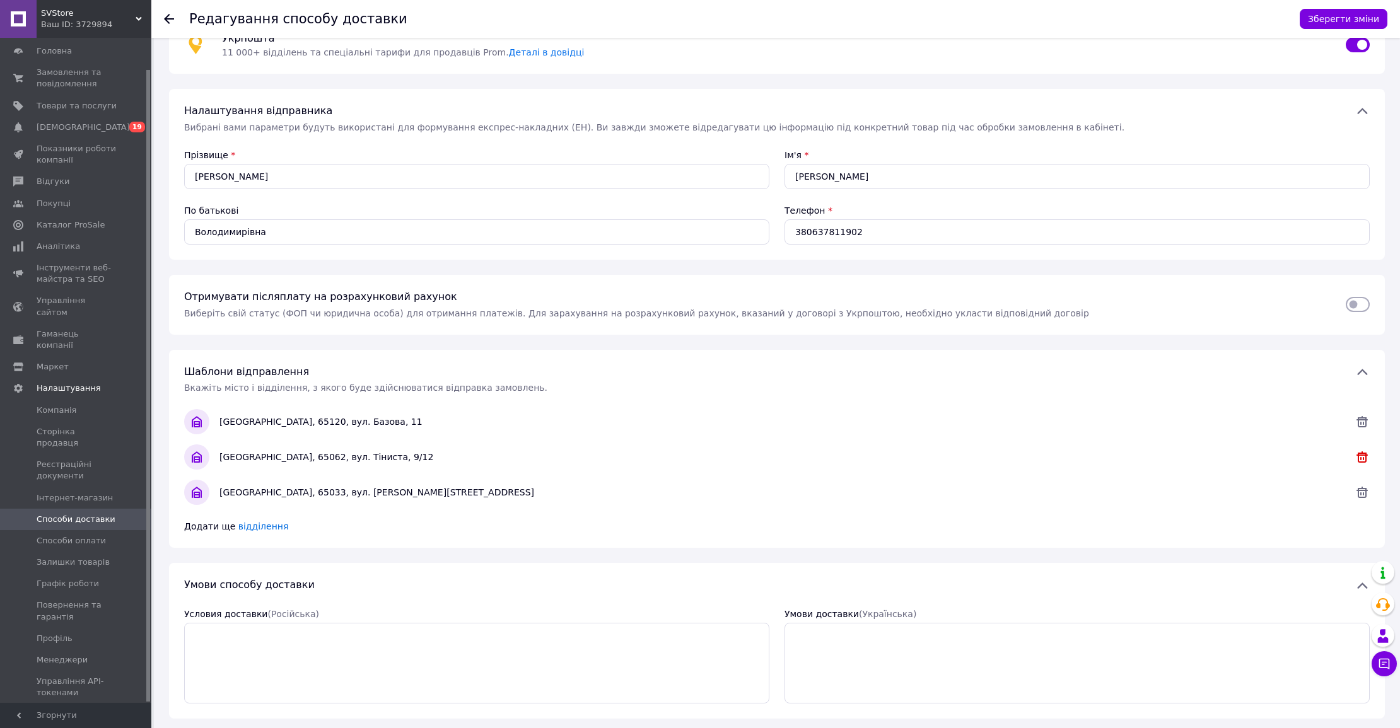
click at [1363, 457] on icon at bounding box center [1361, 457] width 15 height 15
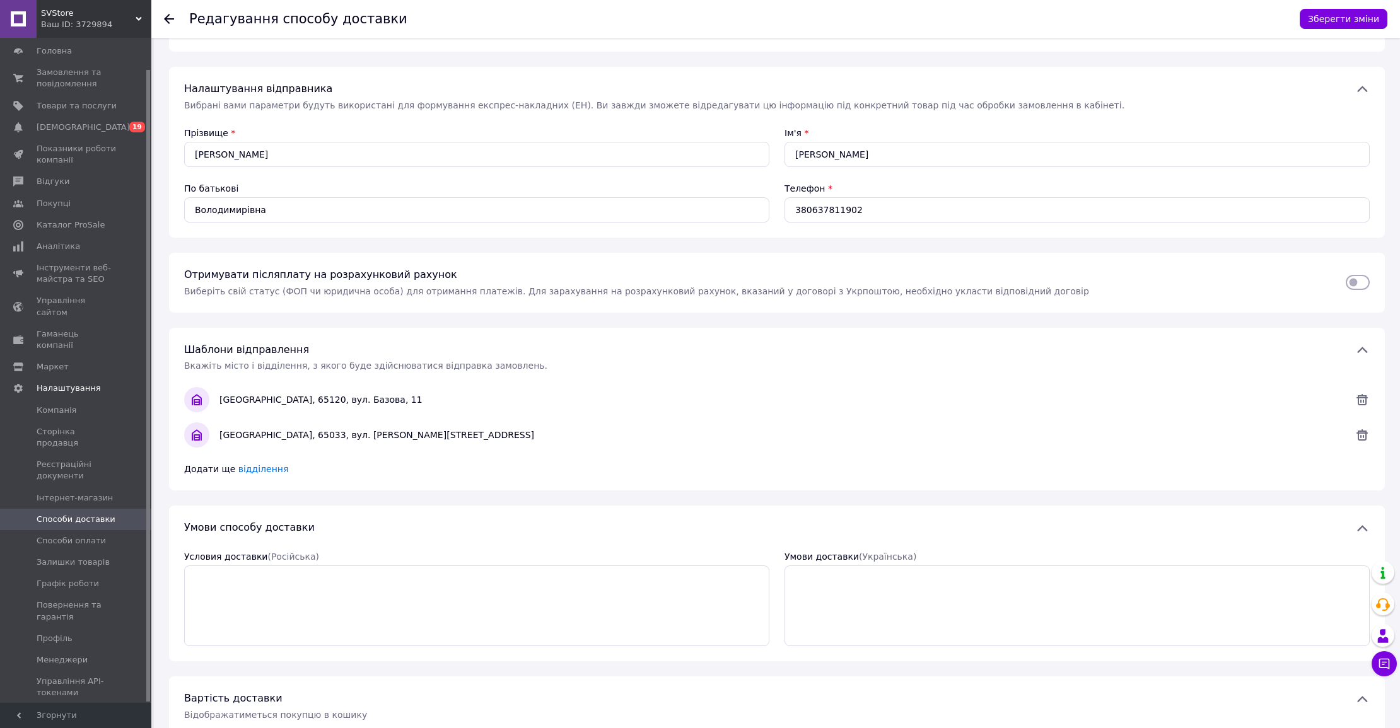
scroll to position [0, 0]
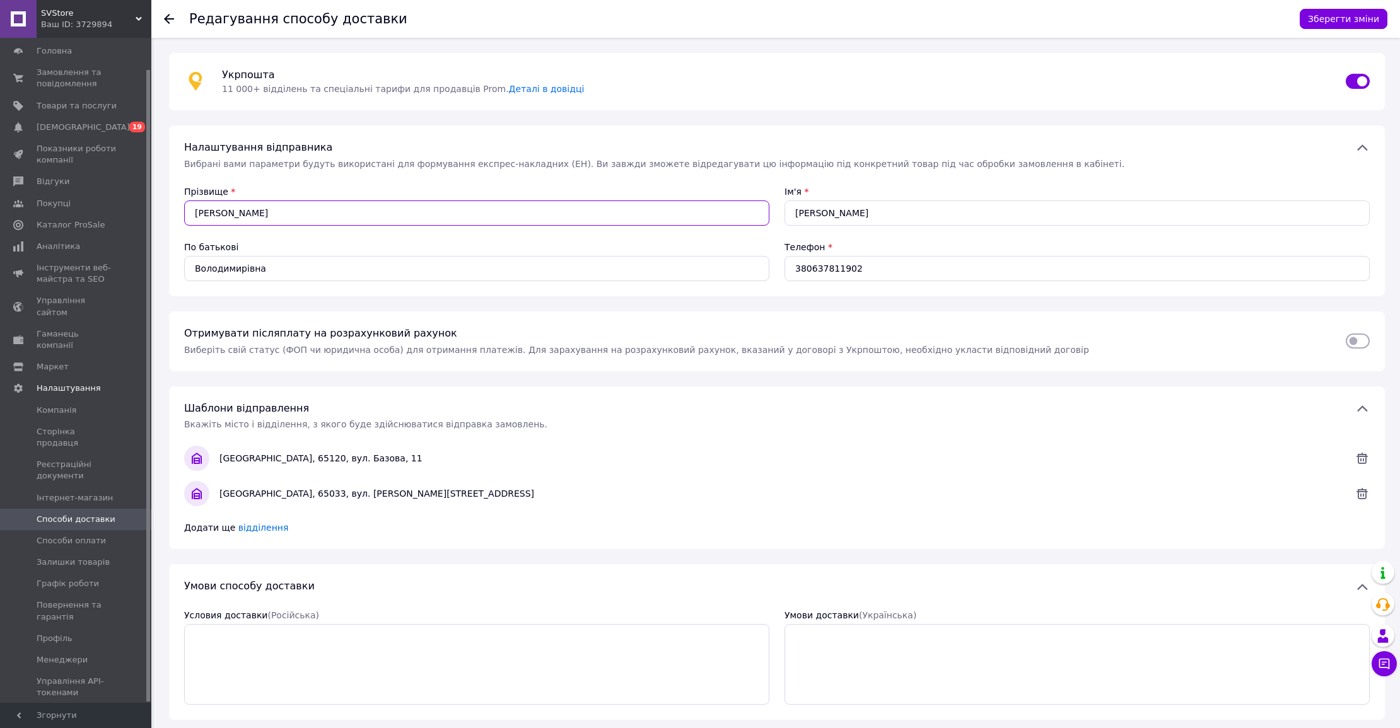
click at [411, 207] on input "[PERSON_NAME]" at bounding box center [476, 212] width 585 height 25
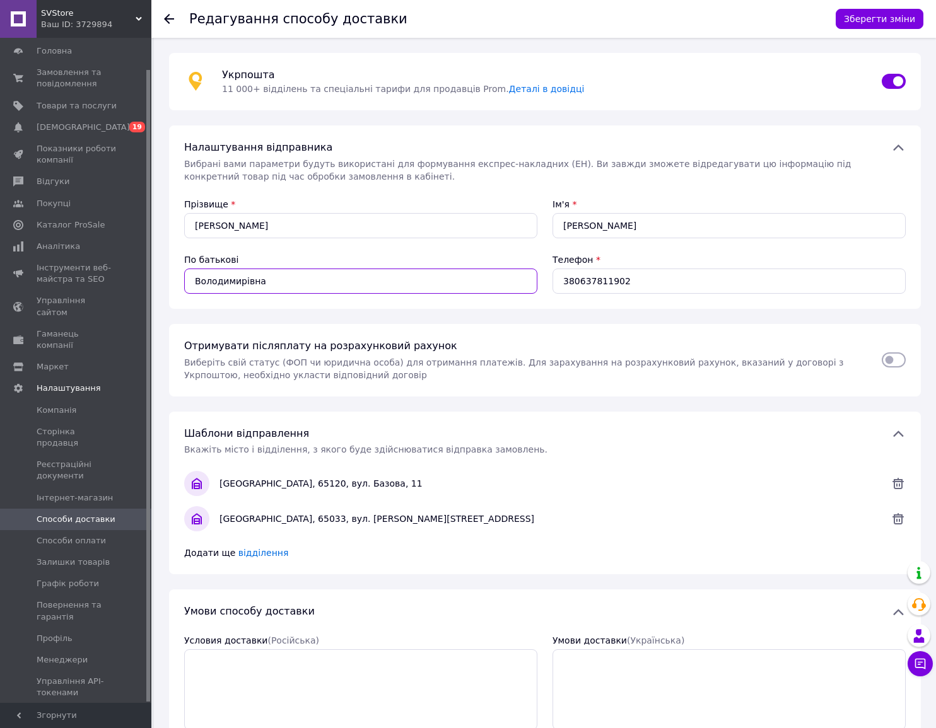
click at [292, 281] on input "Володимирівна" at bounding box center [360, 281] width 353 height 25
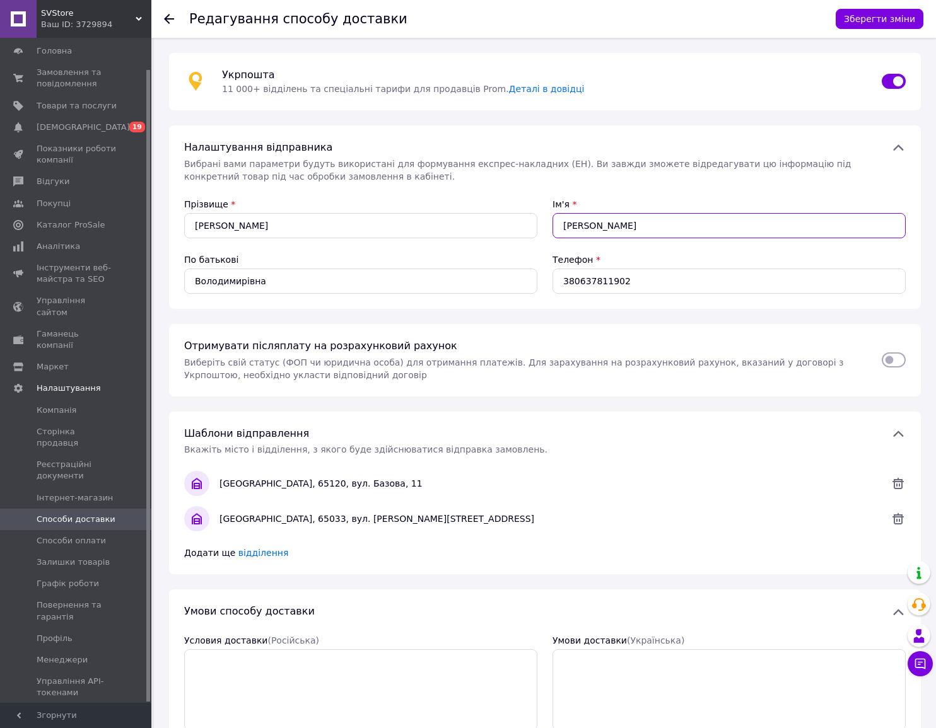
click at [759, 224] on input "[PERSON_NAME]" at bounding box center [728, 225] width 353 height 25
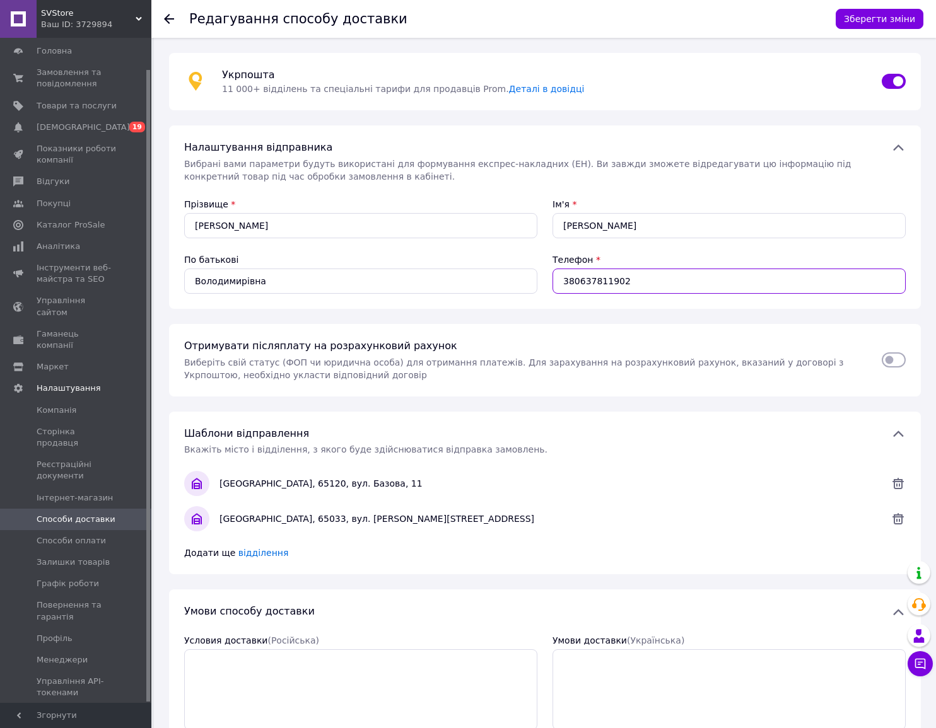
click at [773, 281] on input "380637811902" at bounding box center [728, 281] width 353 height 25
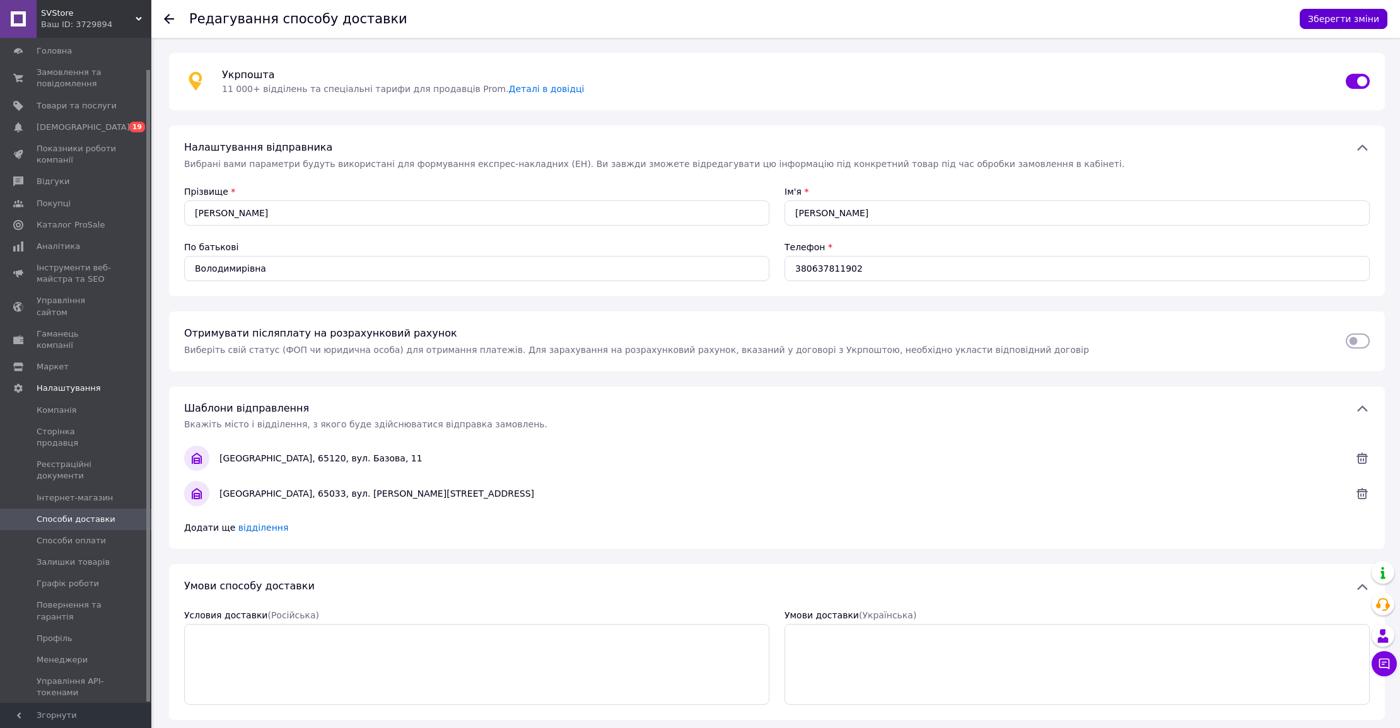
click at [1356, 25] on button "Зберегти зміни" at bounding box center [1343, 19] width 88 height 20
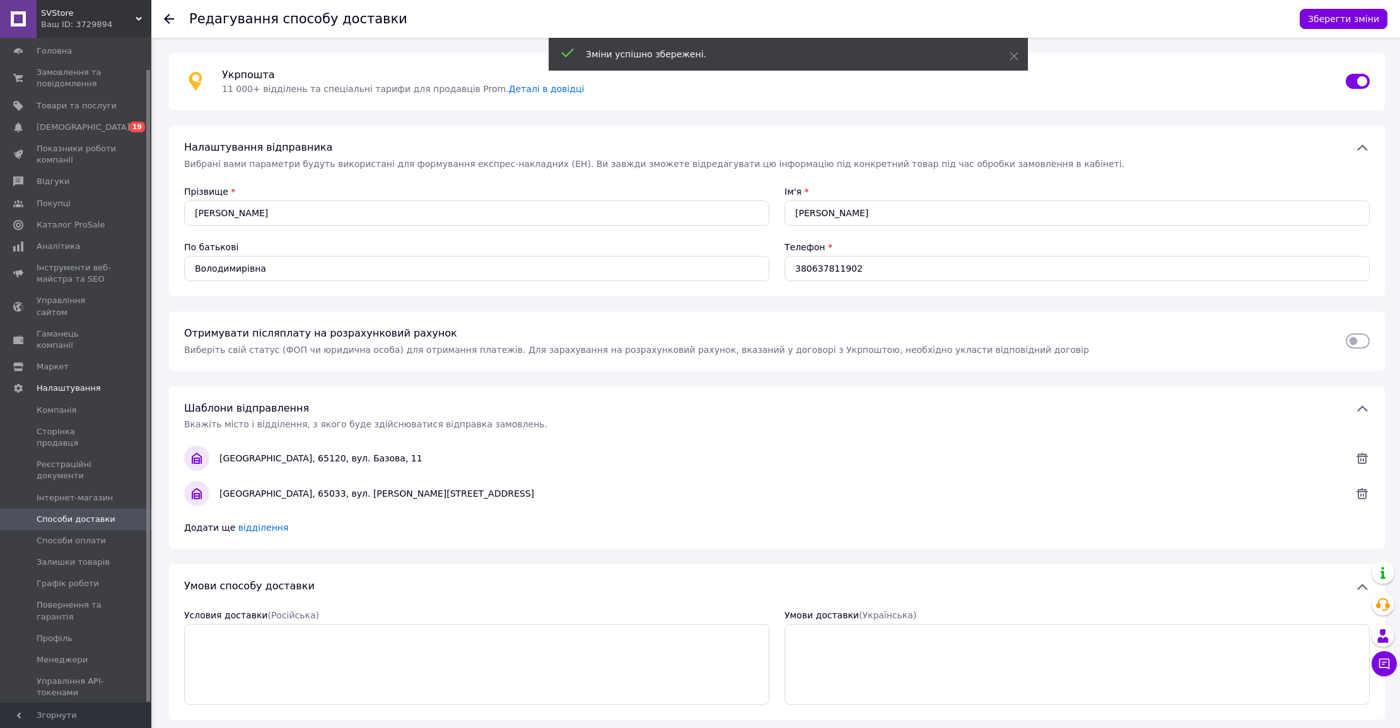
click at [172, 18] on icon at bounding box center [169, 19] width 10 height 10
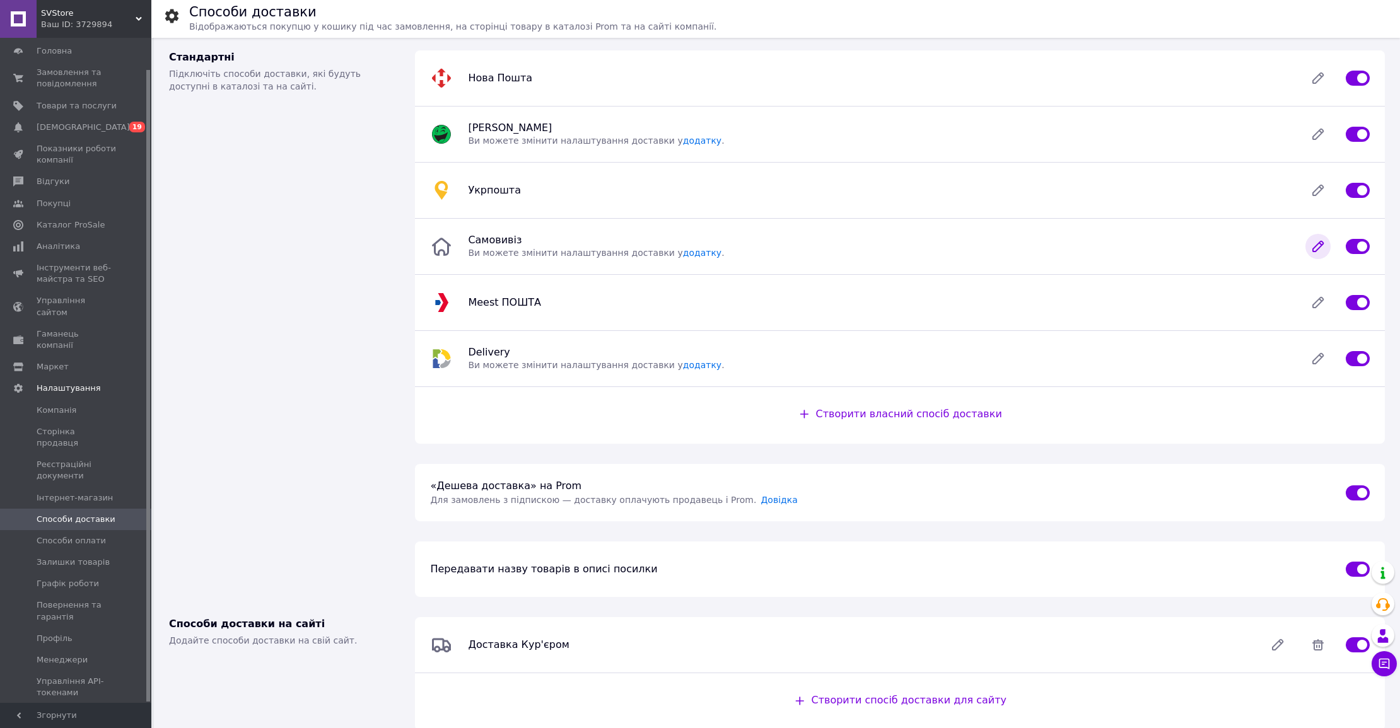
click at [1309, 248] on icon at bounding box center [1317, 246] width 25 height 25
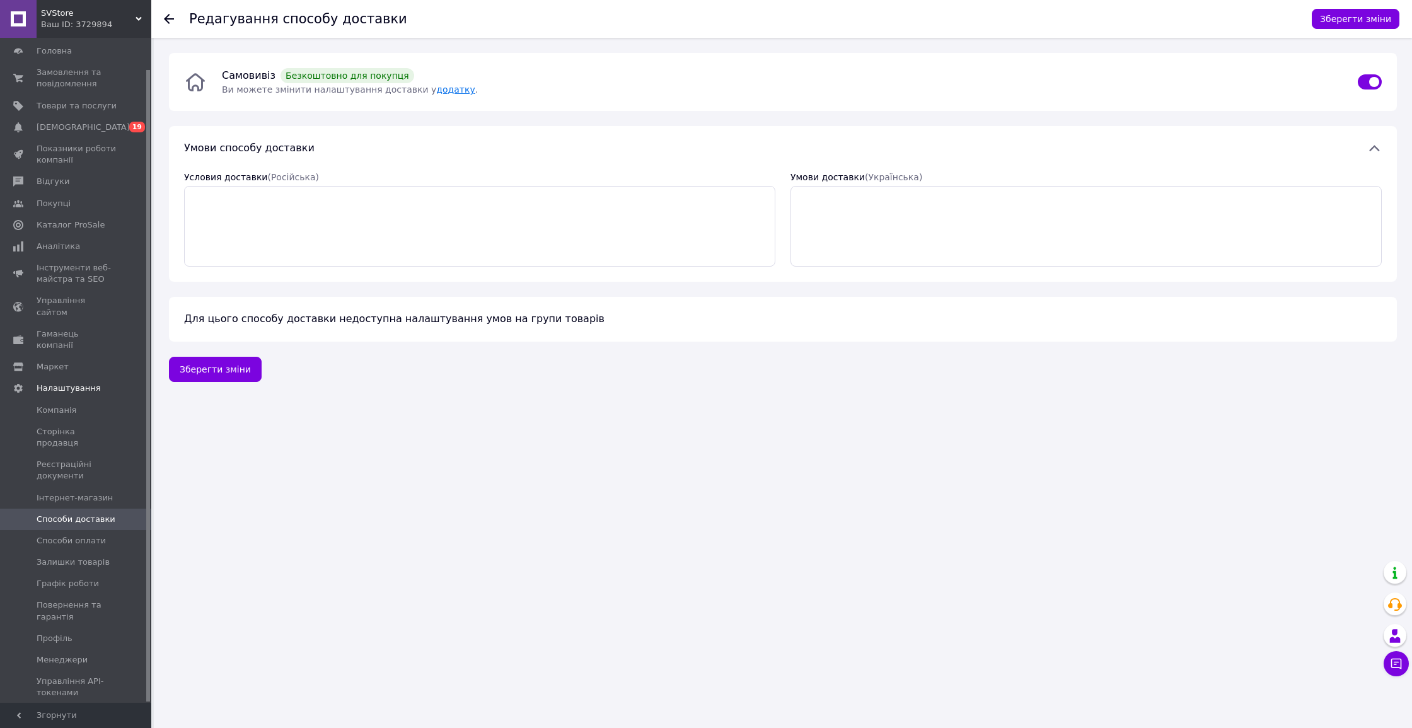
click at [438, 96] on div "Самовивіз   Безкоштовно для покупця Ви можете змінити налаштування доставки у д…" at bounding box center [783, 82] width 1228 height 58
click at [436, 91] on link "додатку" at bounding box center [455, 89] width 38 height 10
click at [172, 19] on use at bounding box center [169, 19] width 10 height 10
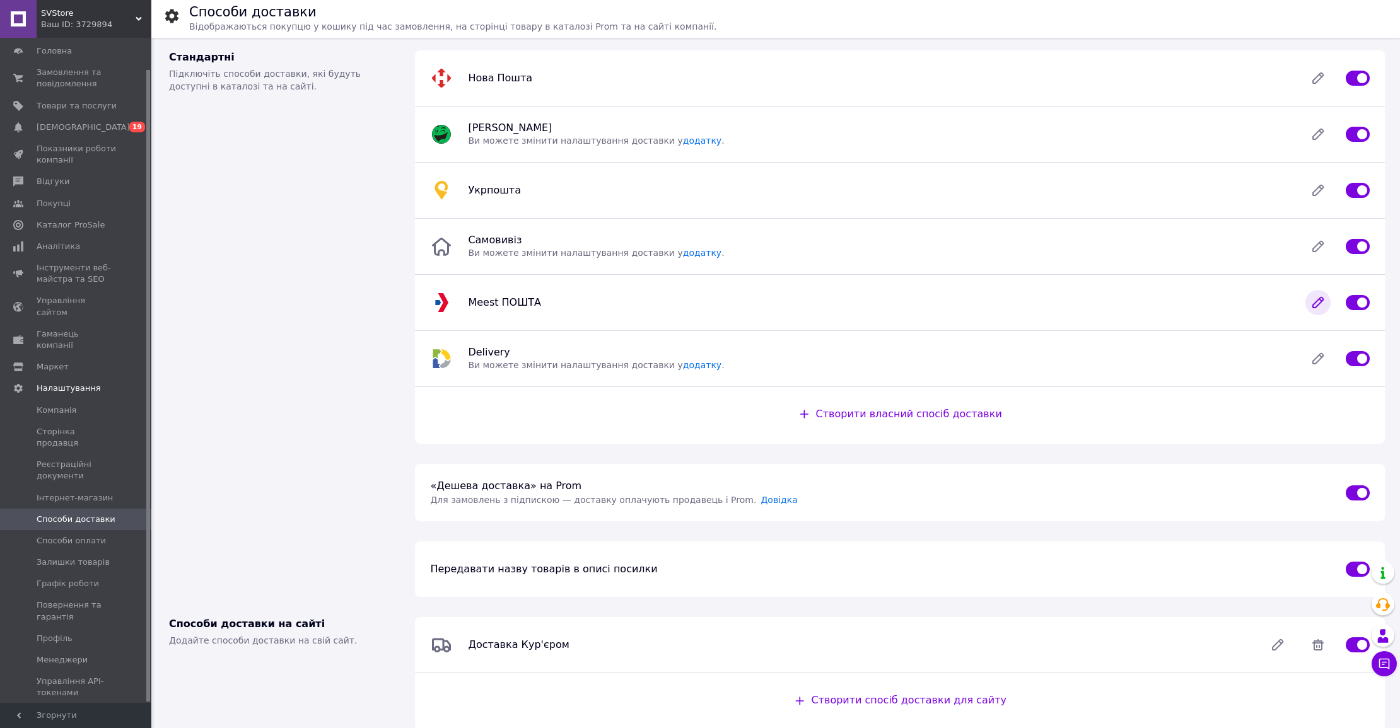
click at [1307, 300] on icon at bounding box center [1317, 302] width 25 height 25
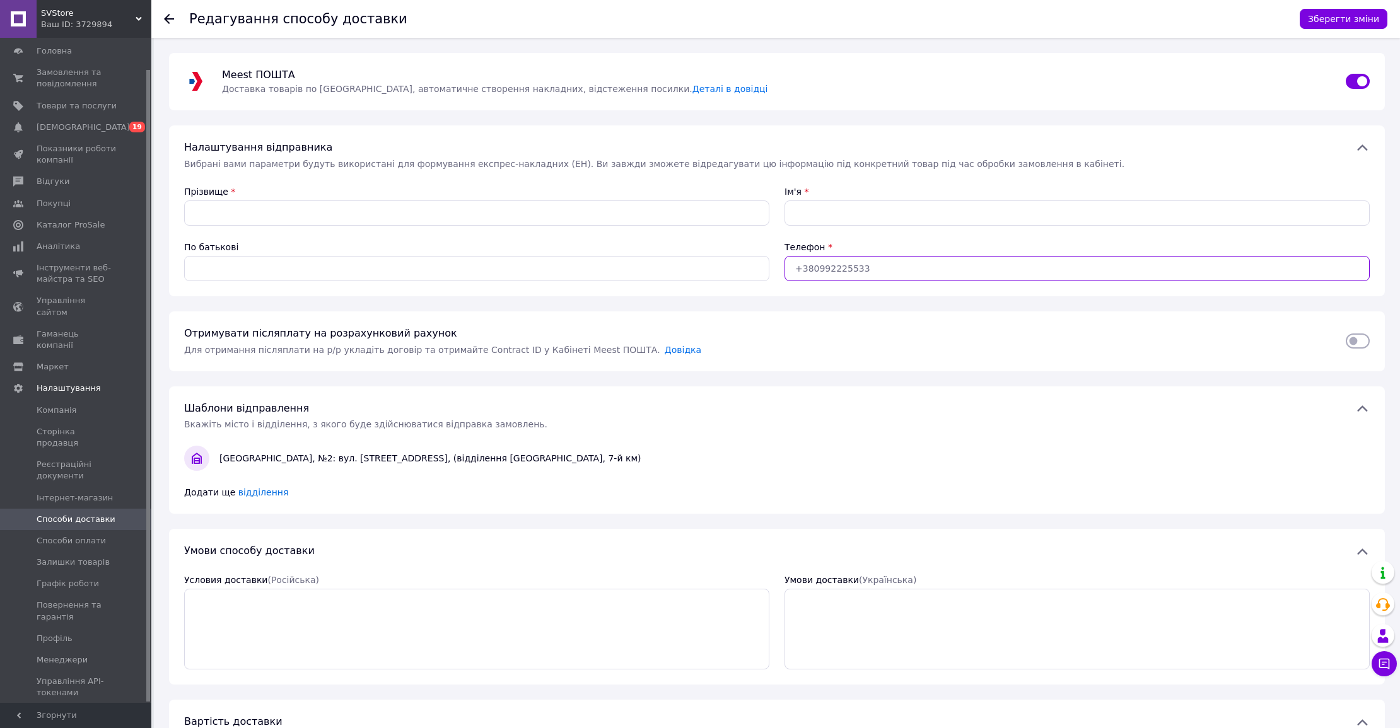
click at [849, 268] on input "Телефон" at bounding box center [1076, 268] width 585 height 25
click at [854, 267] on input "Телефон" at bounding box center [1076, 268] width 585 height 25
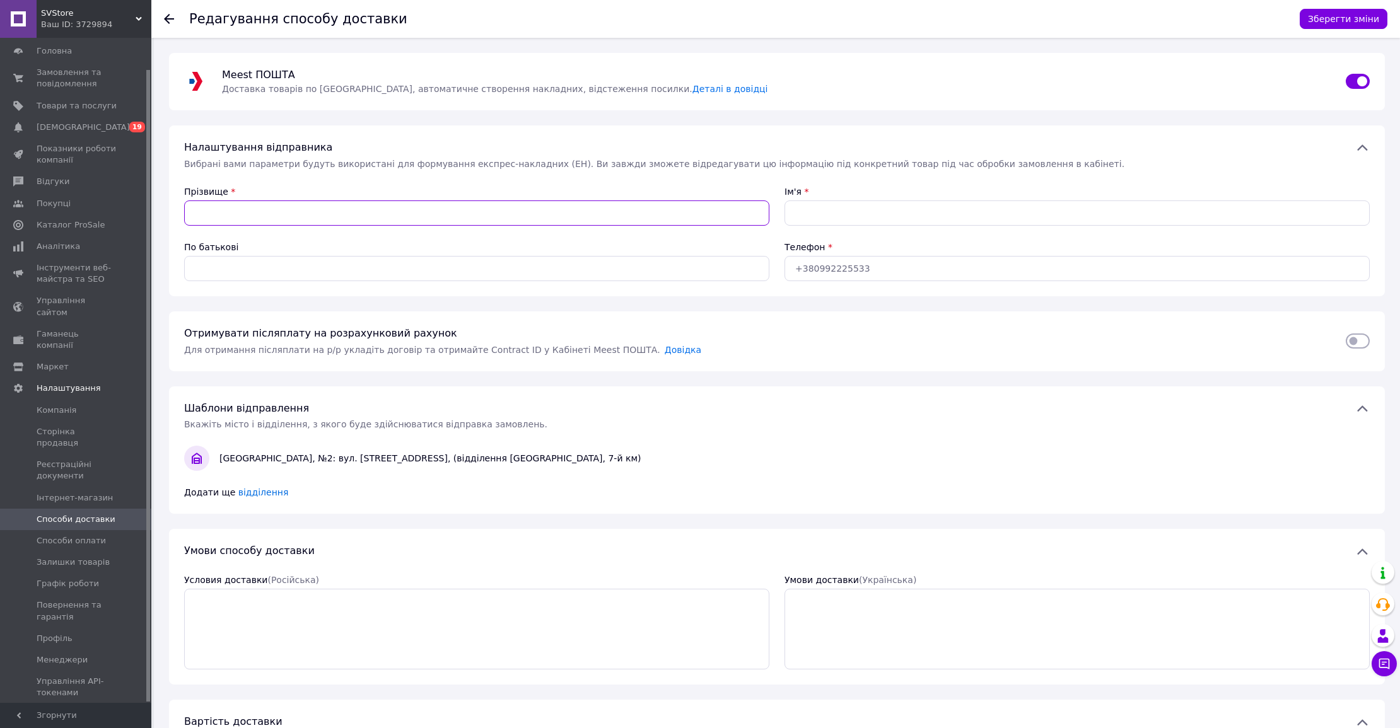
click at [301, 201] on input "Прізвище" at bounding box center [476, 212] width 585 height 25
paste input "[PERSON_NAME]"
click at [239, 215] on input "[PERSON_NAME]" at bounding box center [476, 212] width 585 height 25
type input "[PERSON_NAME]"
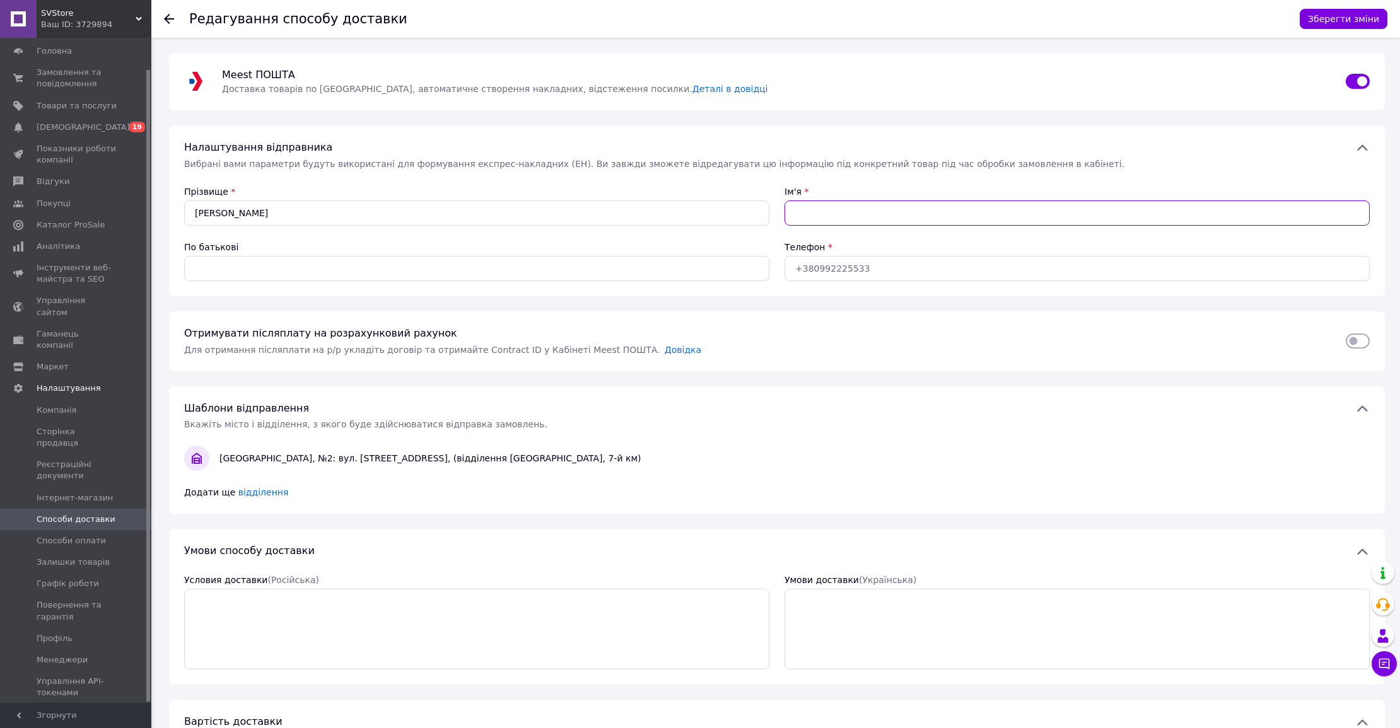
click at [806, 207] on input "Ім'я" at bounding box center [1076, 212] width 585 height 25
paste input "[PERSON_NAME]"
type input "[PERSON_NAME]"
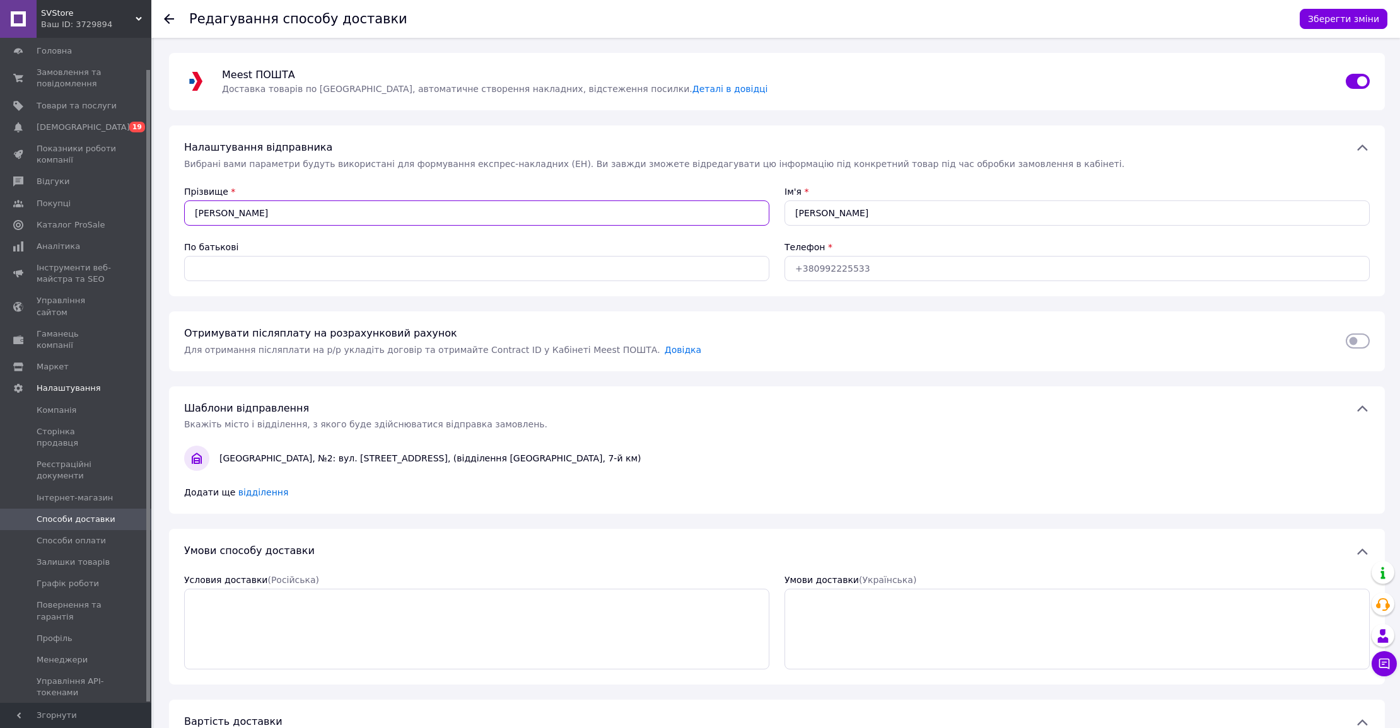
click at [257, 215] on input "[PERSON_NAME]" at bounding box center [476, 212] width 585 height 25
click at [257, 214] on input "[PERSON_NAME]" at bounding box center [476, 212] width 585 height 25
type input "[PERSON_NAME]"
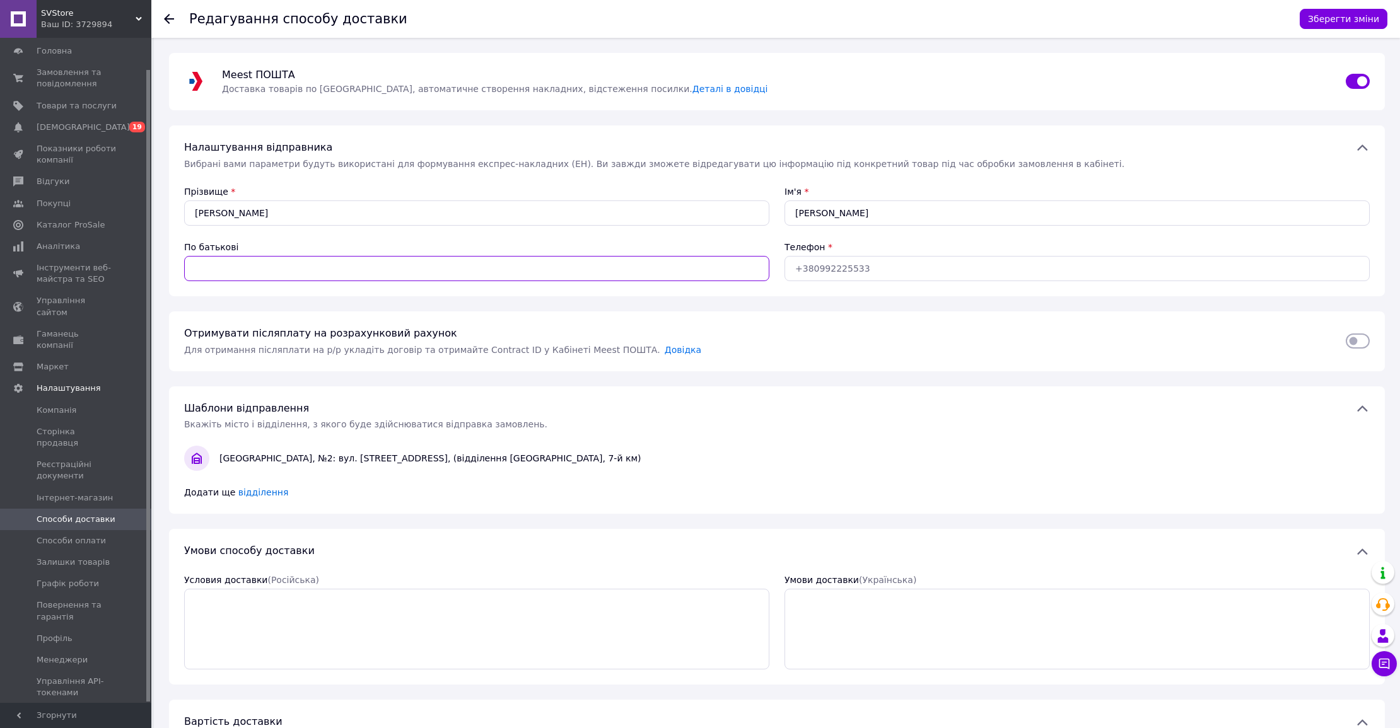
click at [257, 260] on input "По батькові" at bounding box center [476, 268] width 585 height 25
paste input "Володимирівна"
type input "Володимирівна"
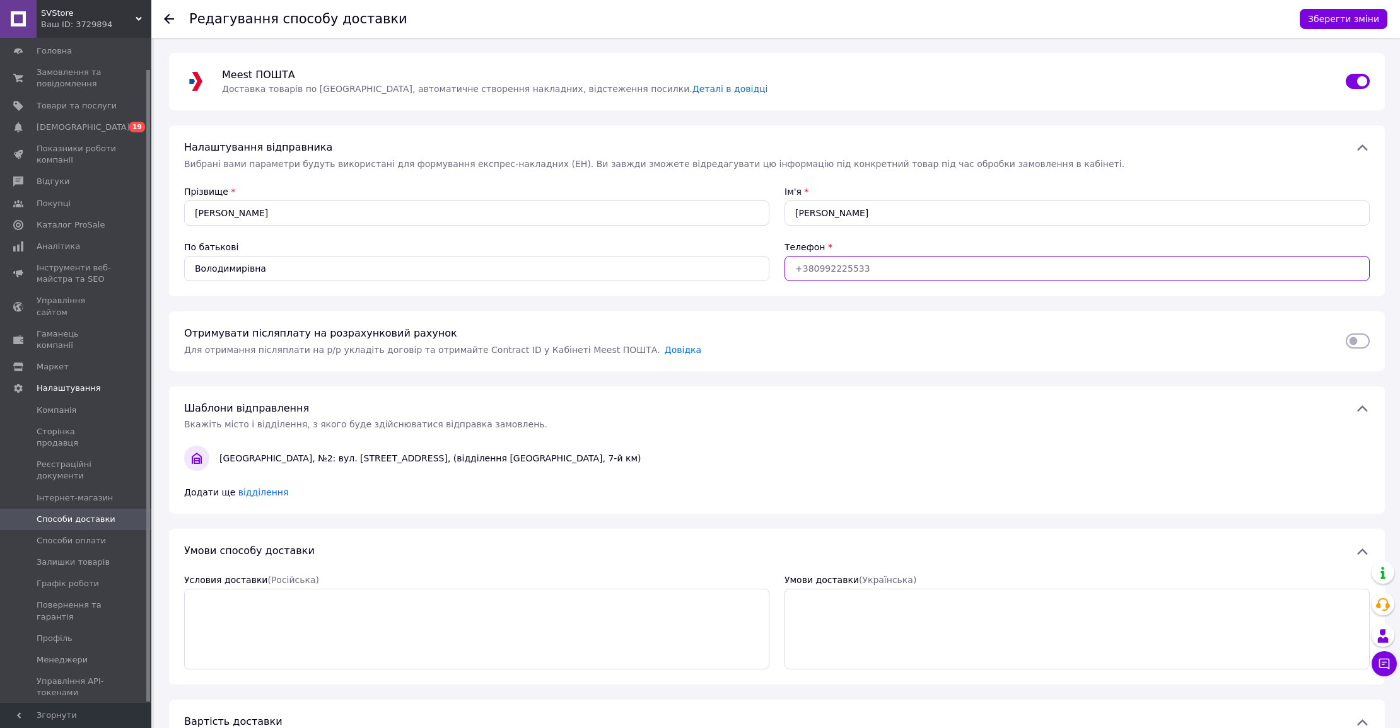
click at [833, 272] on input "Телефон" at bounding box center [1076, 268] width 585 height 25
paste input "380637811902"
click at [795, 267] on input "380637811902" at bounding box center [1076, 268] width 585 height 25
type input "[PHONE_NUMBER]"
click at [804, 383] on div "Редагування способу доставки Зберегти зміни Meest ПОШТА   Доставка товарів по […" at bounding box center [777, 487] width 1246 height 899
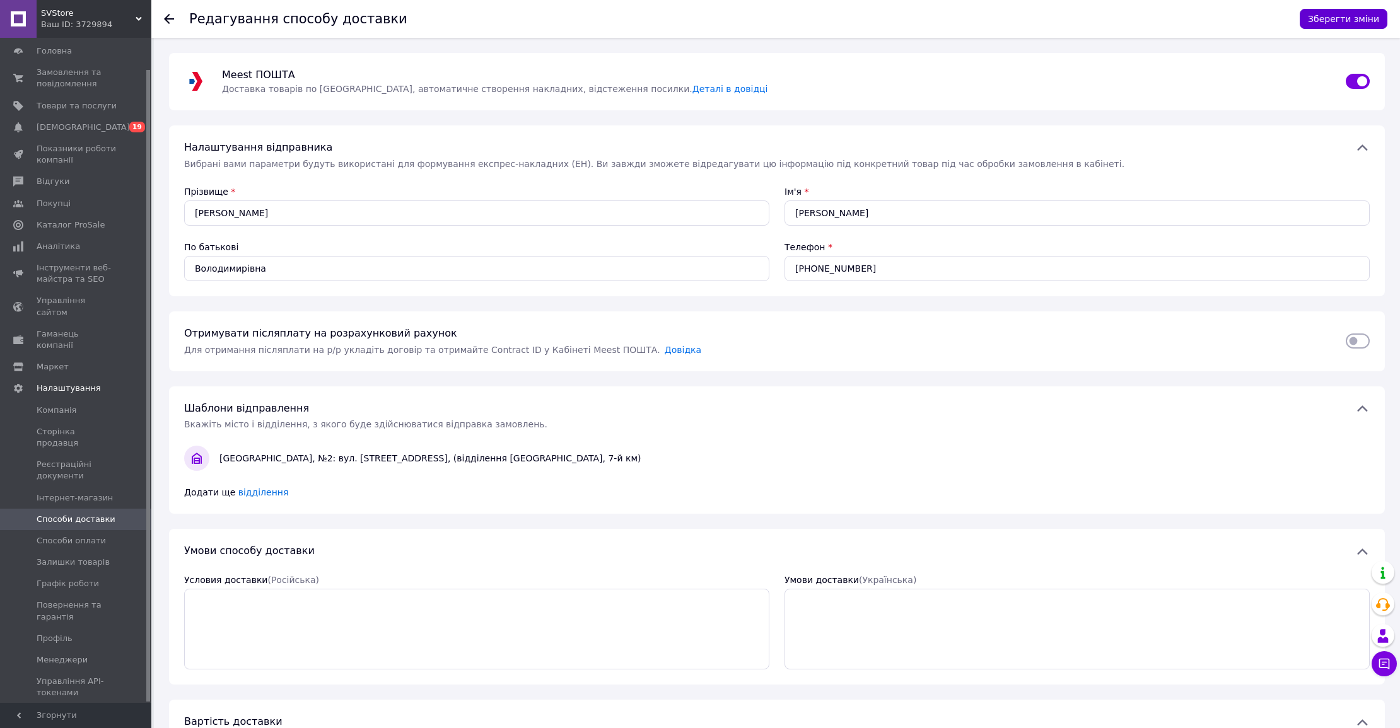
click at [1328, 18] on button "Зберегти зміни" at bounding box center [1343, 19] width 88 height 20
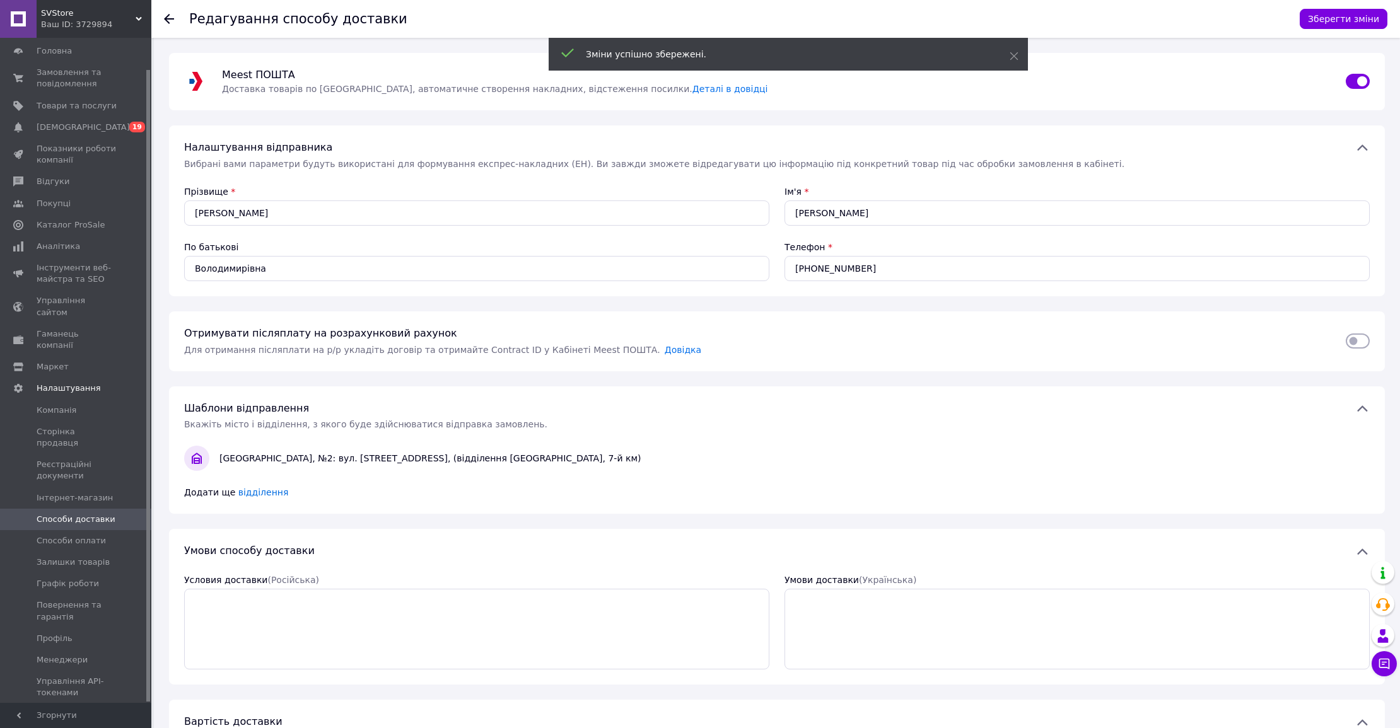
click at [170, 18] on icon at bounding box center [169, 19] width 10 height 10
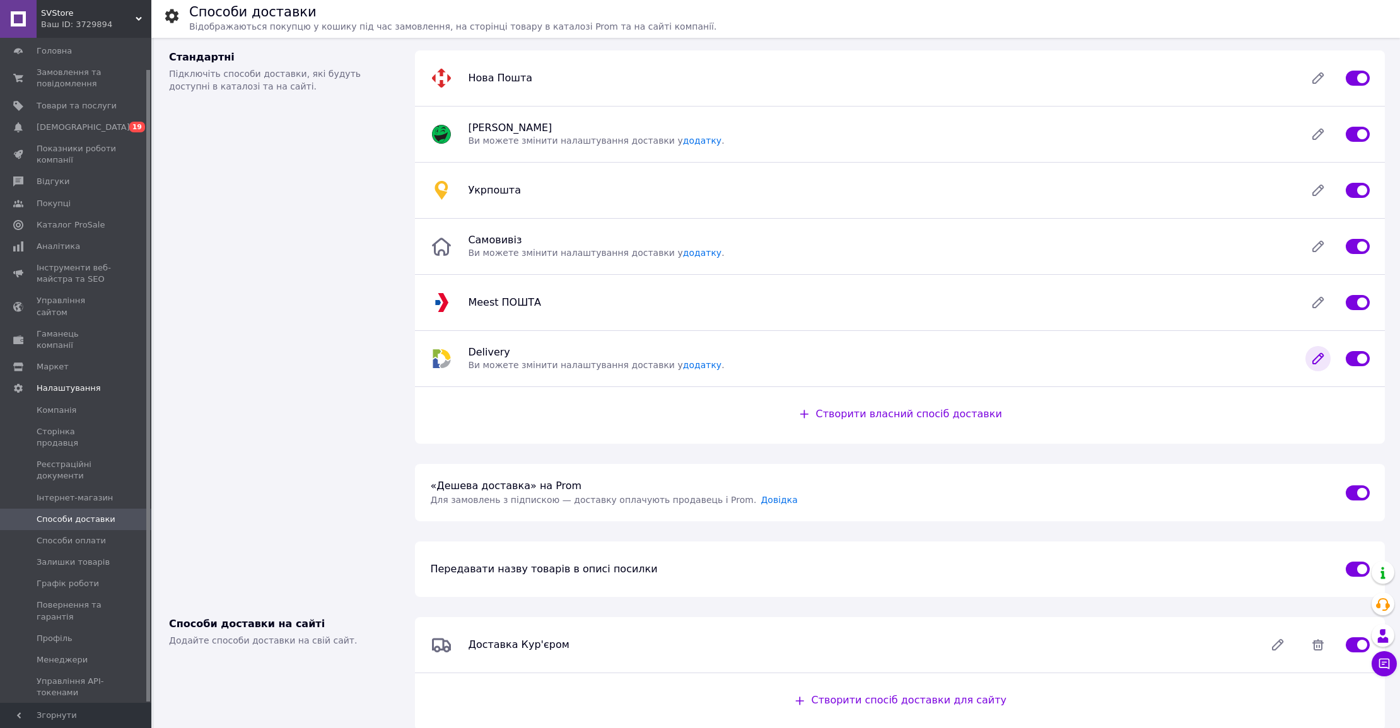
click at [1314, 355] on icon at bounding box center [1317, 358] width 25 height 25
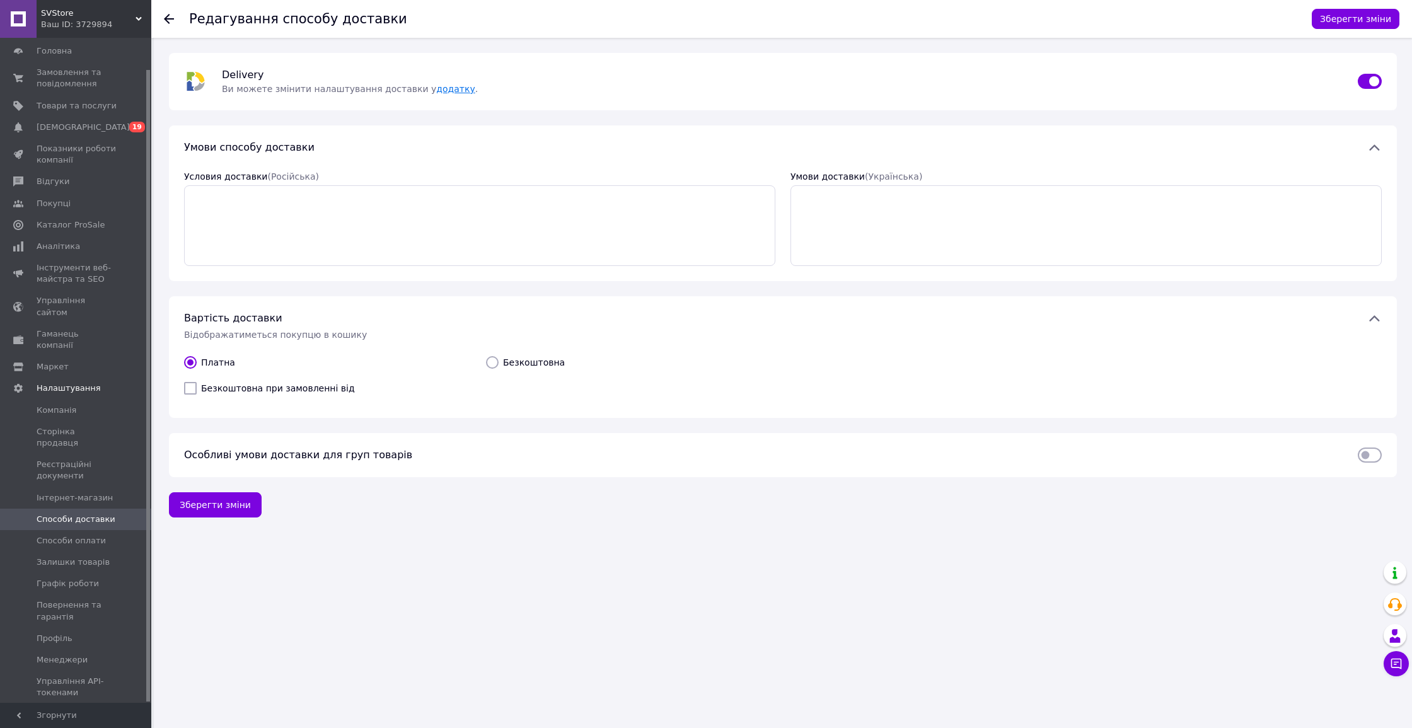
click at [439, 90] on link "додатку" at bounding box center [455, 89] width 38 height 10
click at [170, 18] on use at bounding box center [169, 19] width 10 height 10
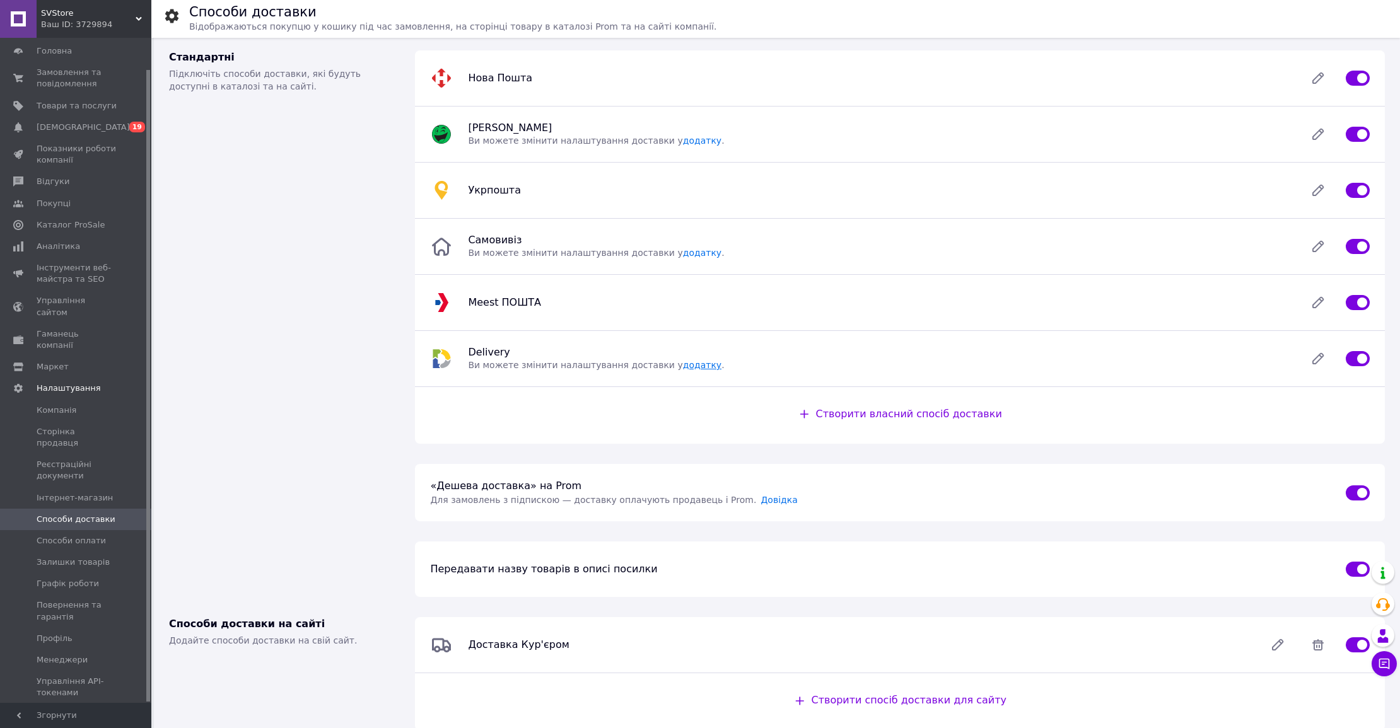
click at [683, 364] on link "додатку" at bounding box center [702, 365] width 38 height 10
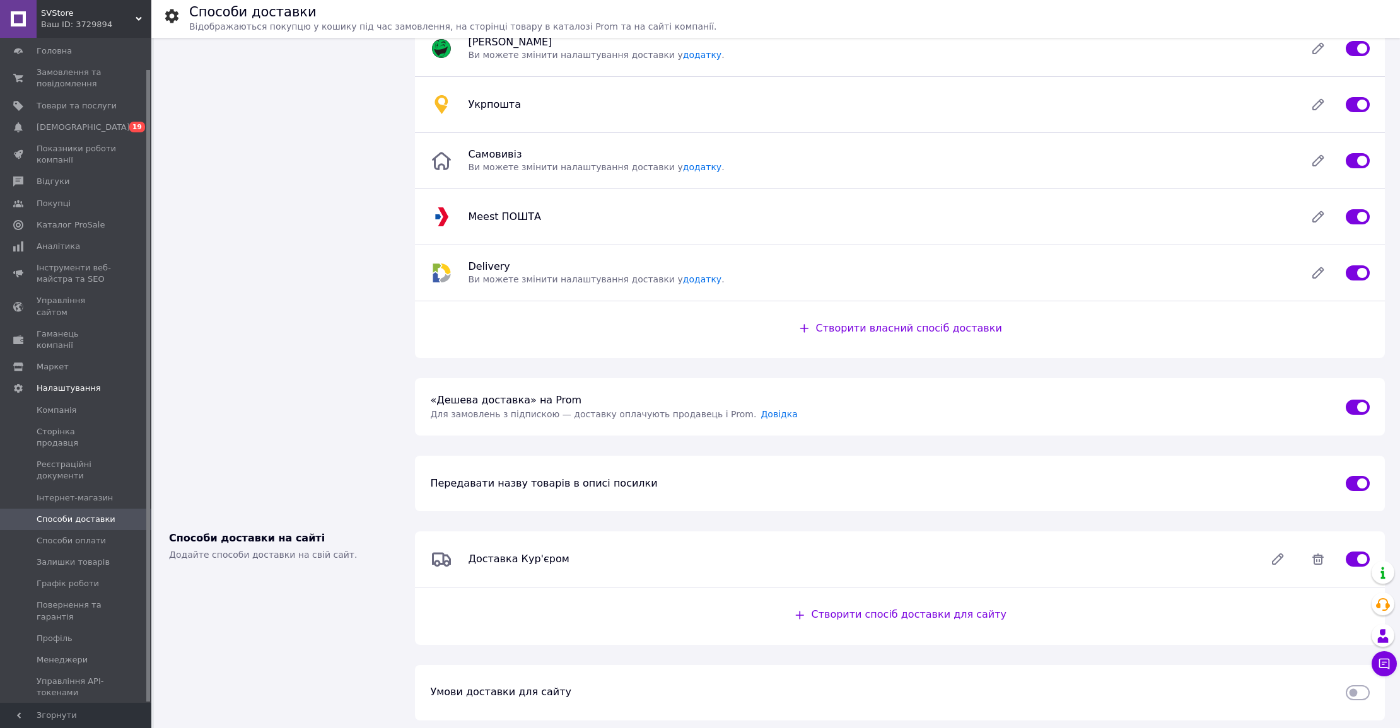
scroll to position [89, 0]
click at [1263, 562] on div at bounding box center [1277, 555] width 40 height 25
click at [1272, 559] on icon at bounding box center [1277, 556] width 10 height 10
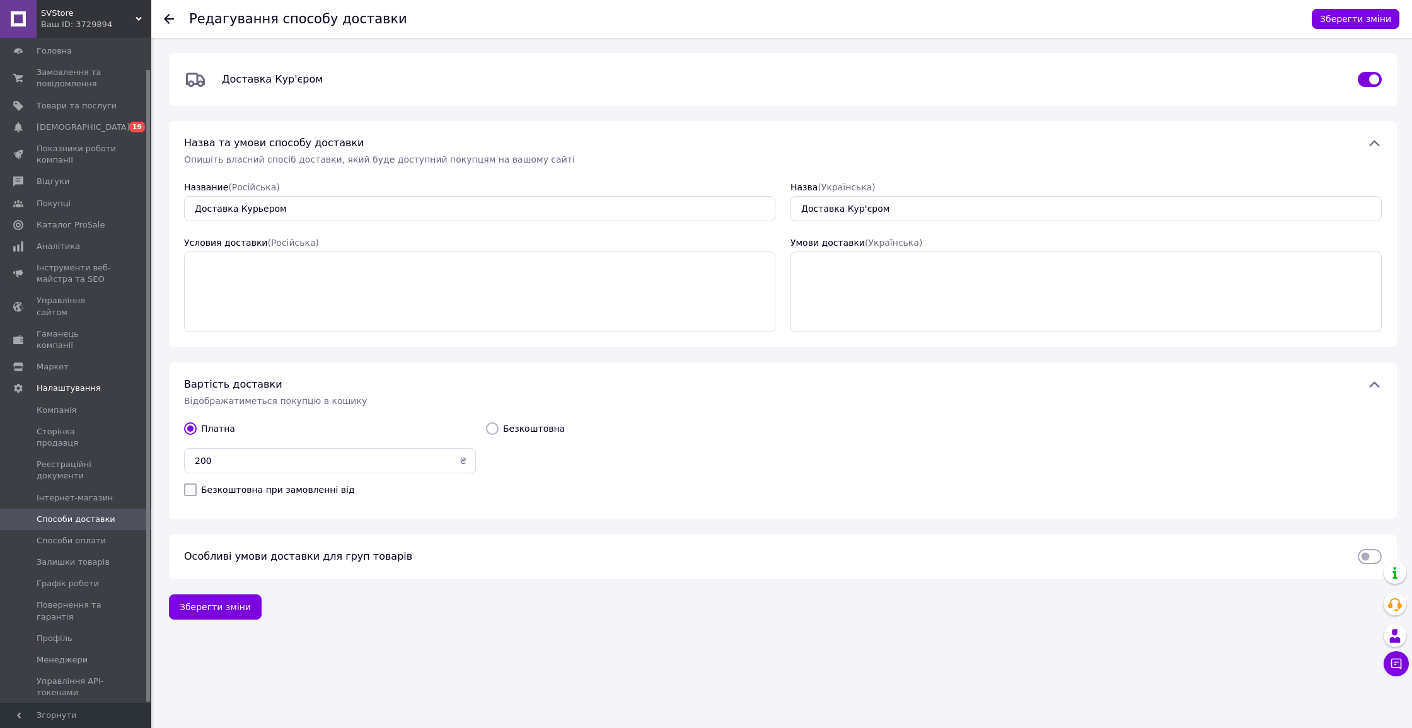
click at [180, 20] on div at bounding box center [176, 19] width 25 height 38
click at [175, 18] on div at bounding box center [176, 19] width 25 height 38
click at [169, 18] on use at bounding box center [169, 19] width 10 height 10
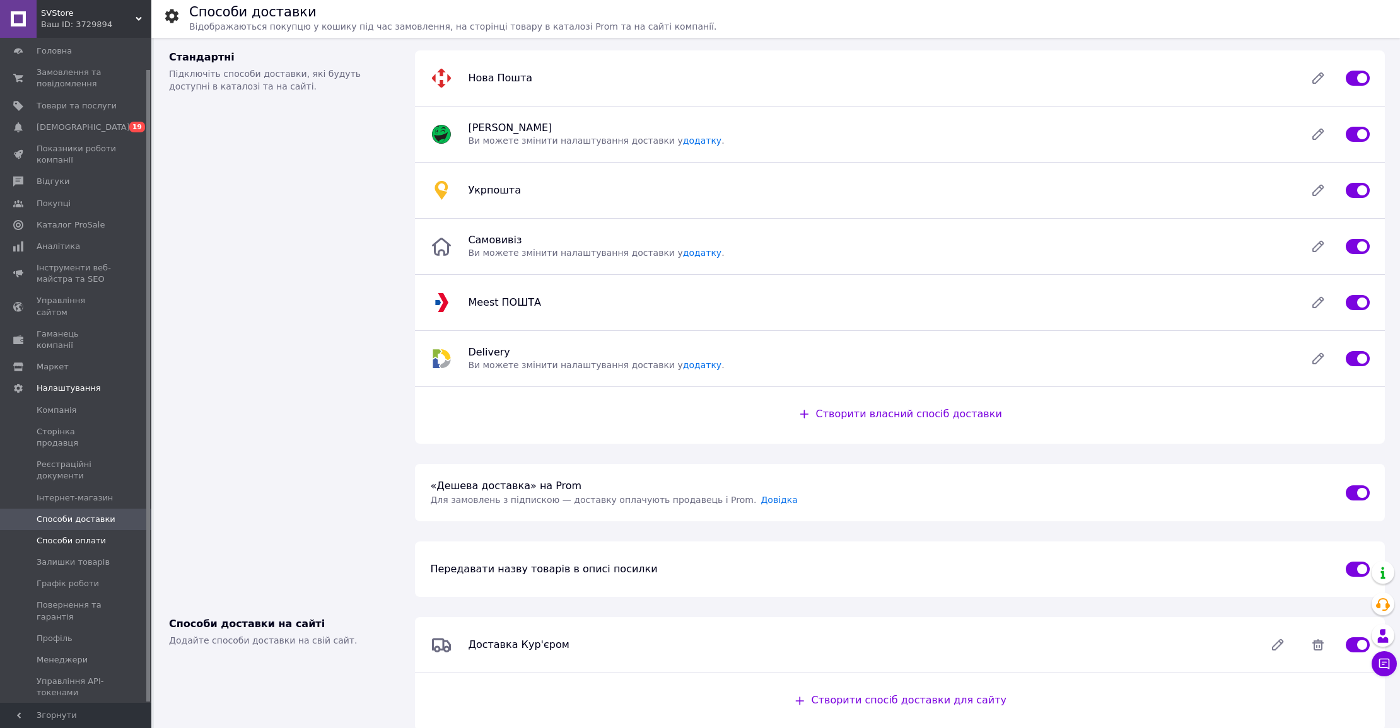
click at [113, 530] on link "Способи оплати" at bounding box center [77, 540] width 155 height 21
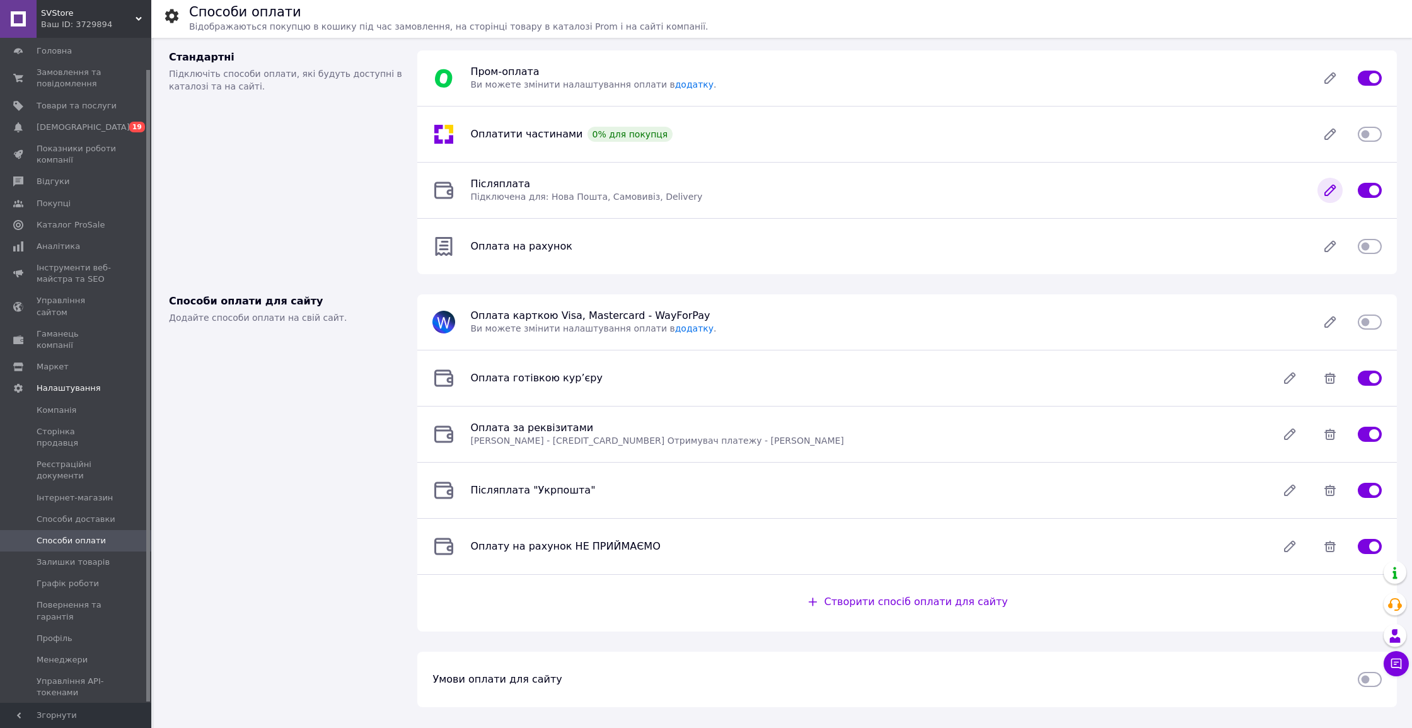
click at [1324, 185] on icon at bounding box center [1330, 190] width 25 height 25
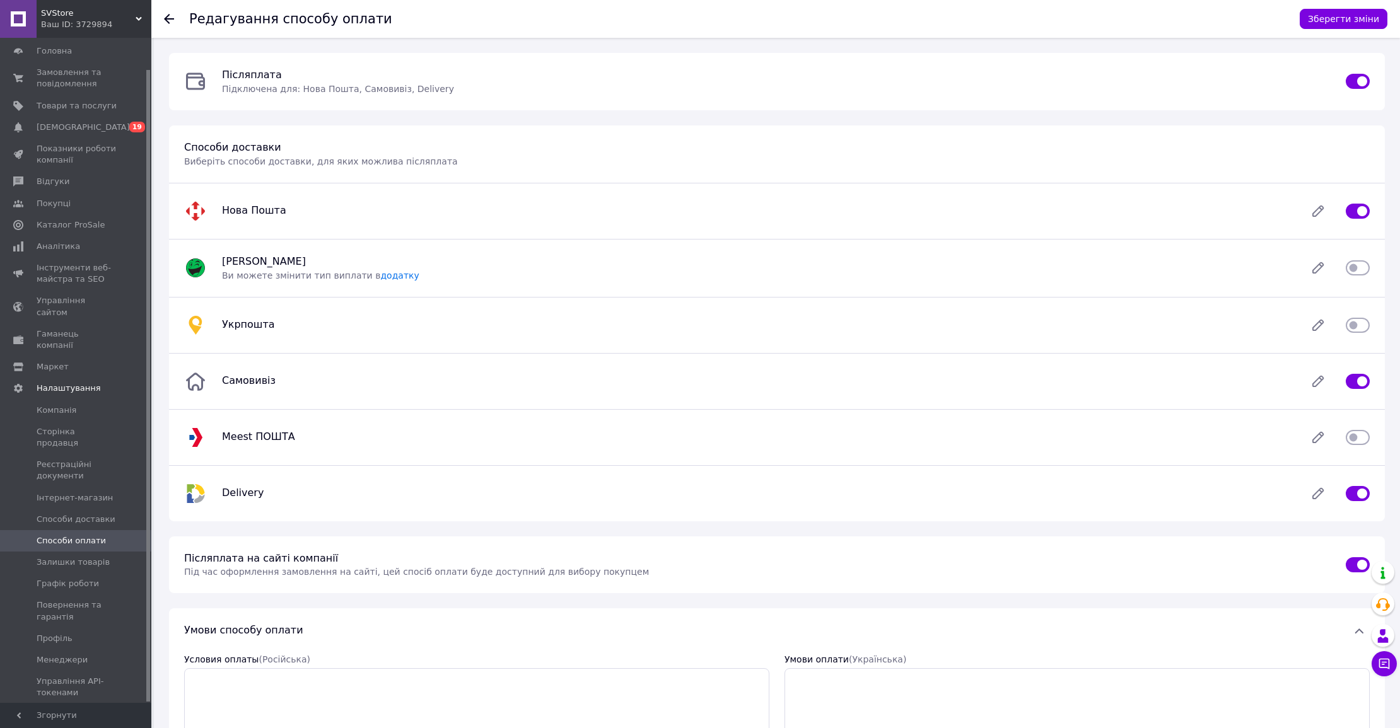
click at [1362, 318] on div at bounding box center [1357, 325] width 24 height 15
click at [1361, 320] on input "checkbox" at bounding box center [1357, 325] width 24 height 13
checkbox input "true"
click at [1361, 440] on input "checkbox" at bounding box center [1357, 437] width 24 height 13
click at [1354, 26] on button "Зберегти зміни" at bounding box center [1343, 19] width 88 height 20
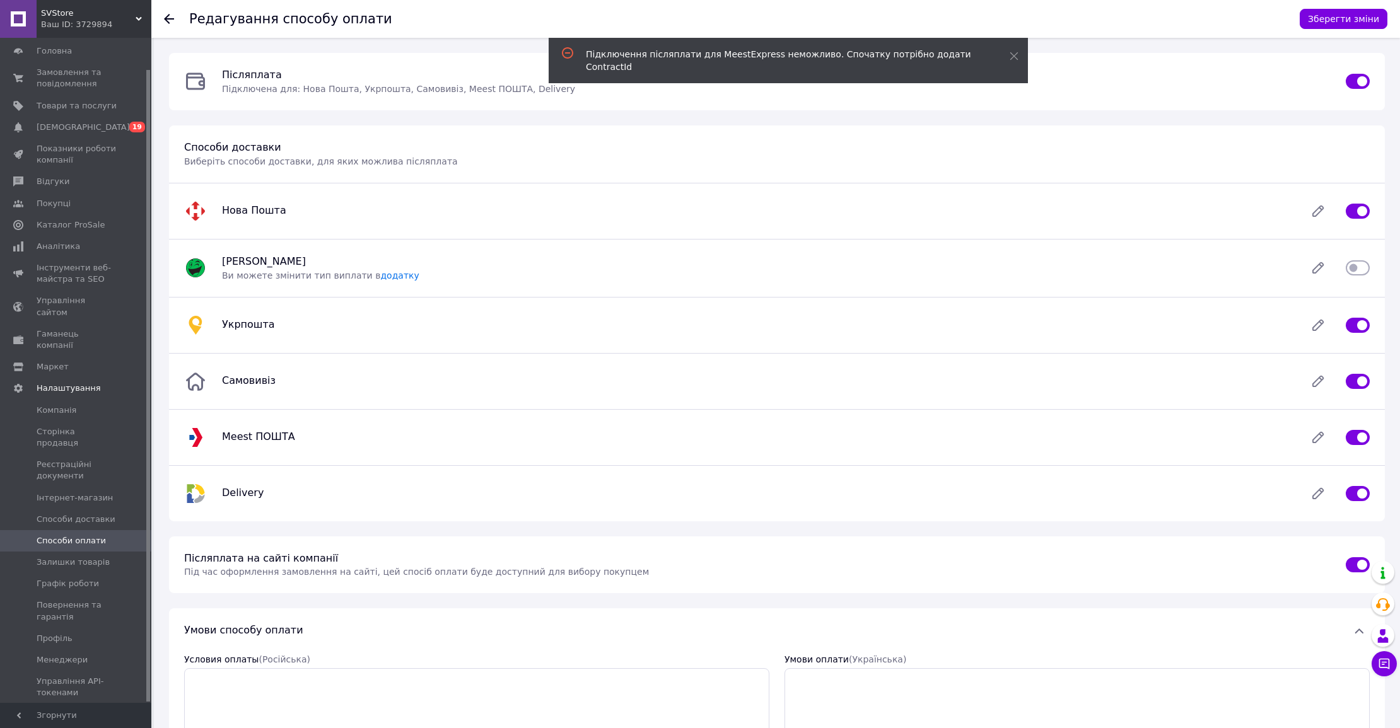
click at [1356, 437] on input "checkbox" at bounding box center [1357, 437] width 24 height 13
checkbox input "false"
click at [1340, 15] on button "Зберегти зміни" at bounding box center [1343, 19] width 88 height 20
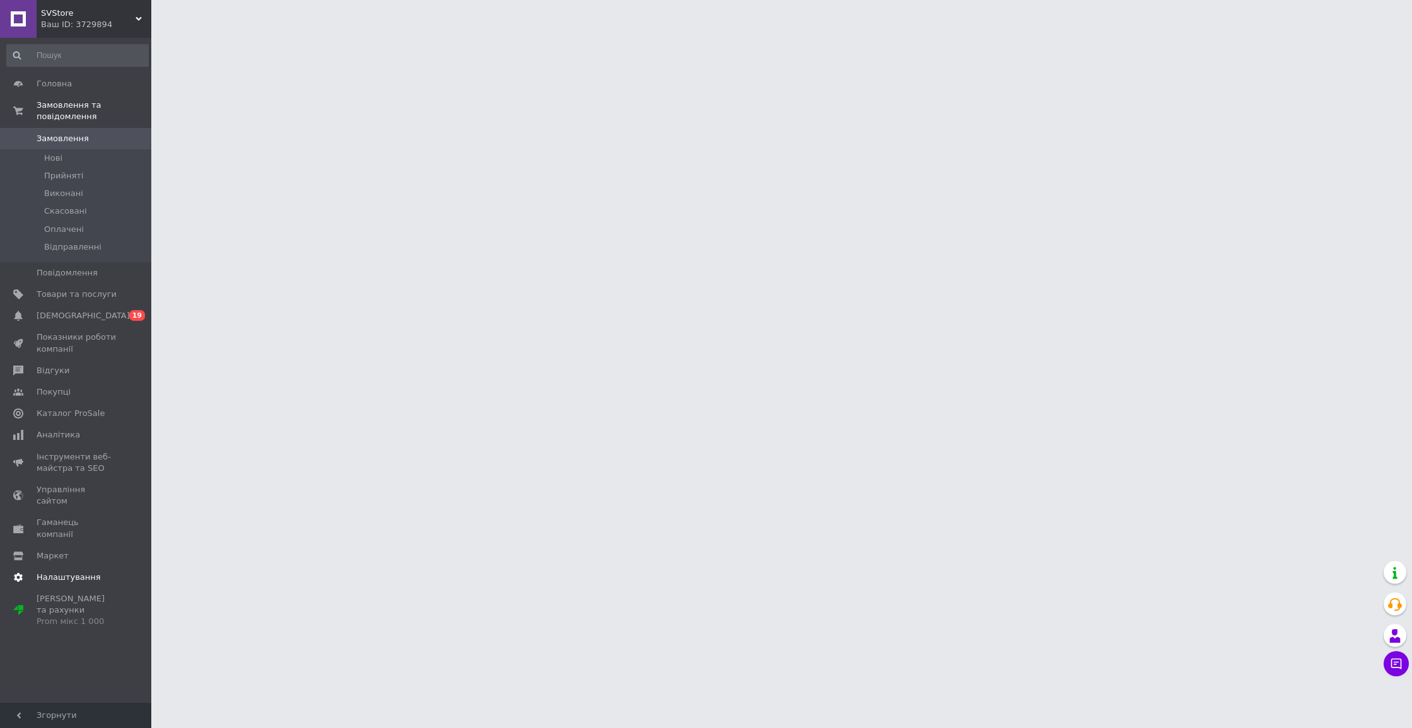
click at [83, 572] on span "Налаштування" at bounding box center [69, 577] width 64 height 11
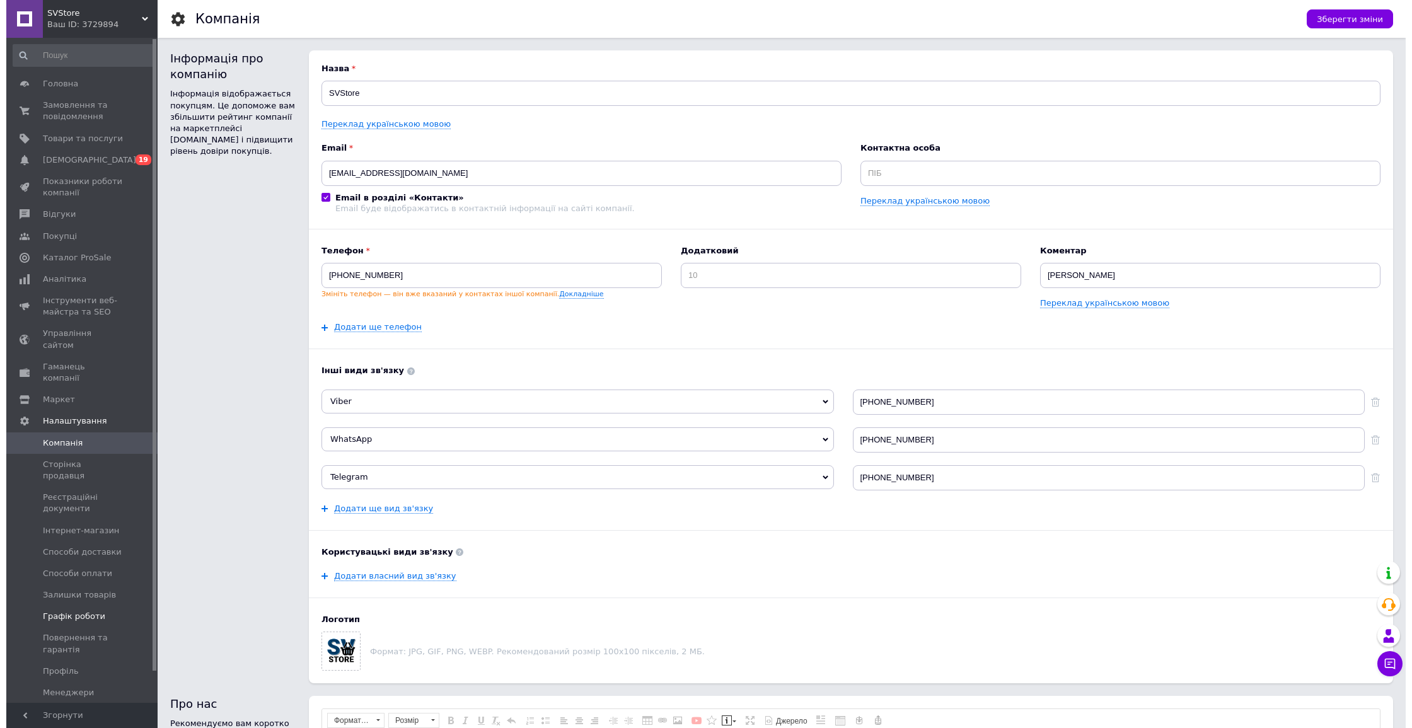
scroll to position [33, 0]
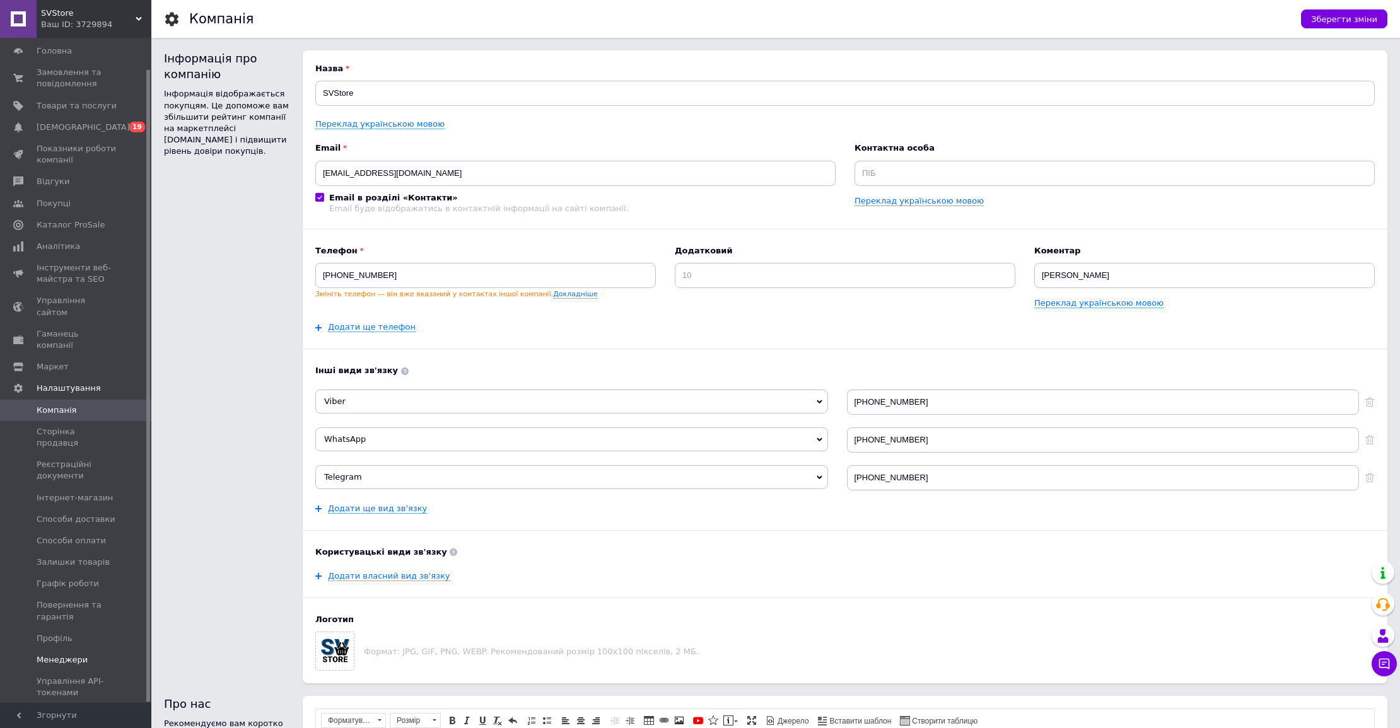
click at [67, 654] on span "Менеджери" at bounding box center [62, 659] width 51 height 11
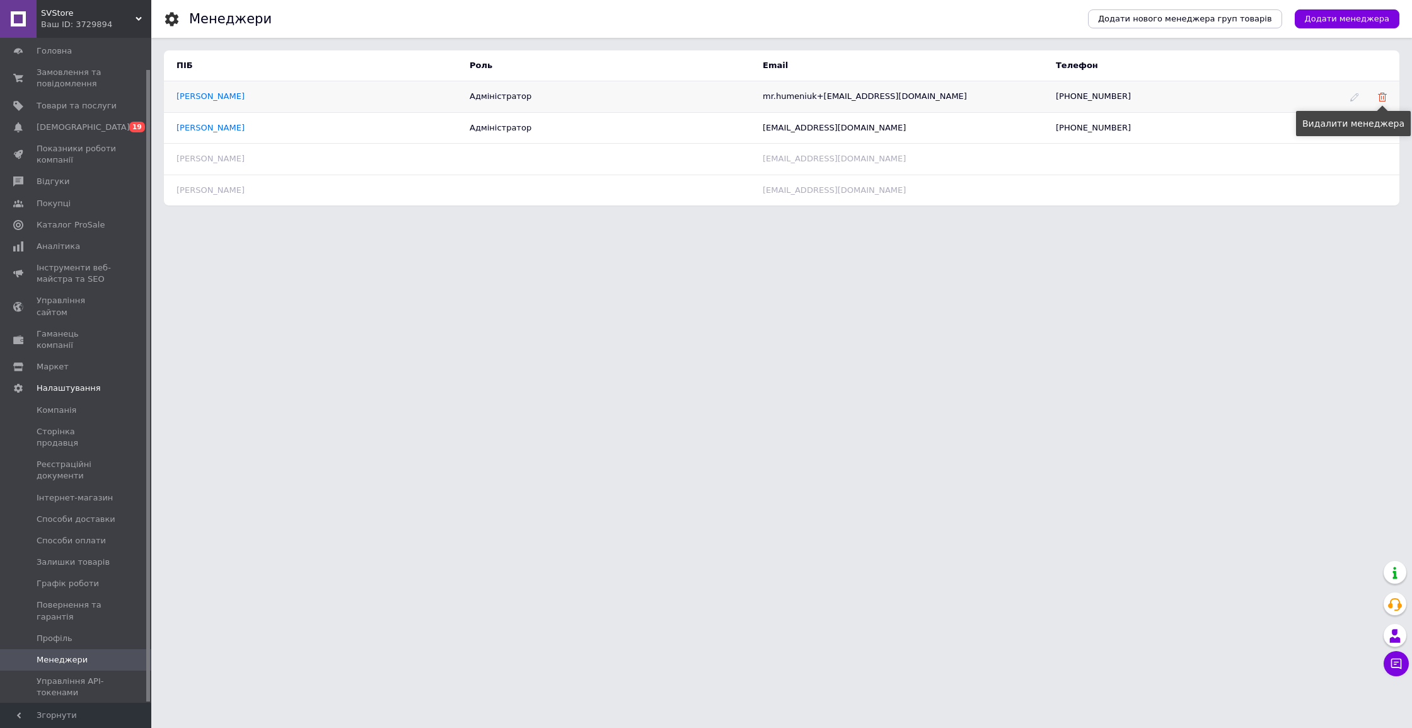
click at [1381, 94] on use at bounding box center [1382, 97] width 9 height 9
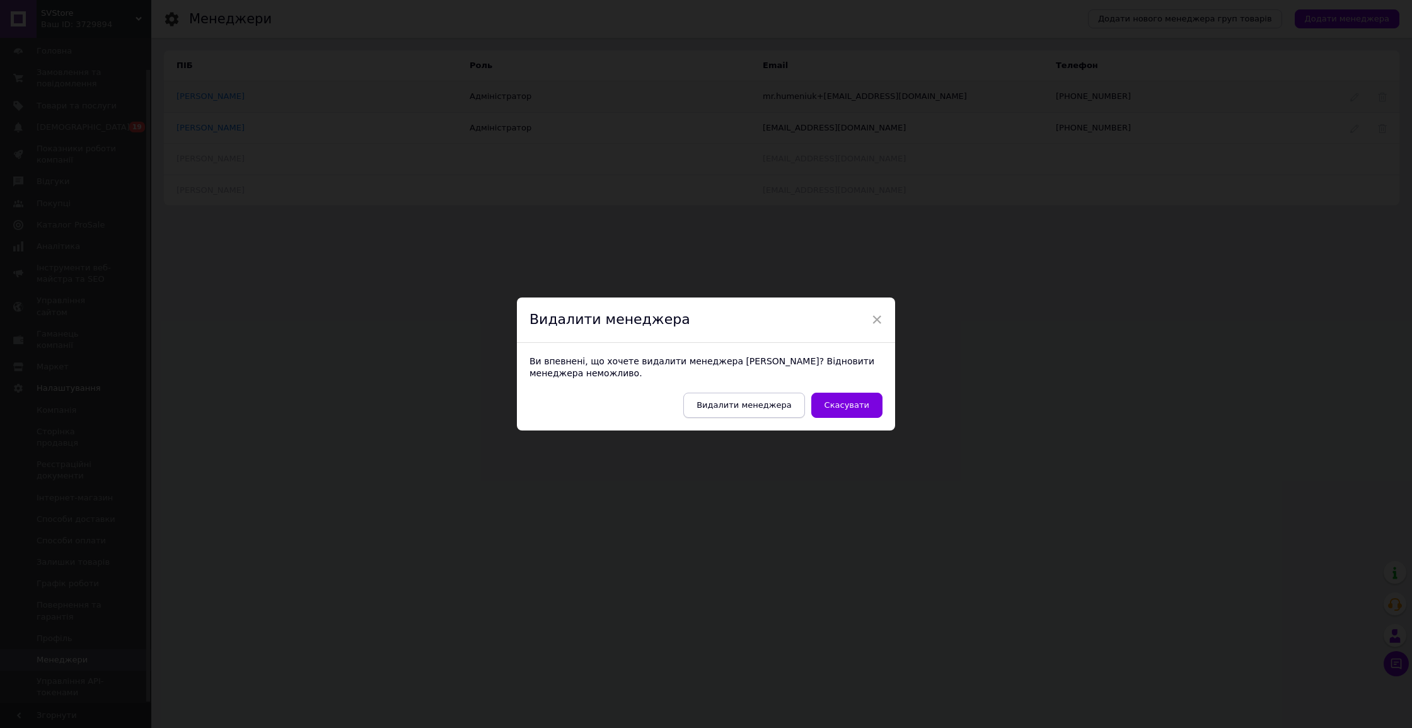
click at [797, 409] on button "Видалити менеджера" at bounding box center [743, 405] width 121 height 25
